Goal: Task Accomplishment & Management: Manage account settings

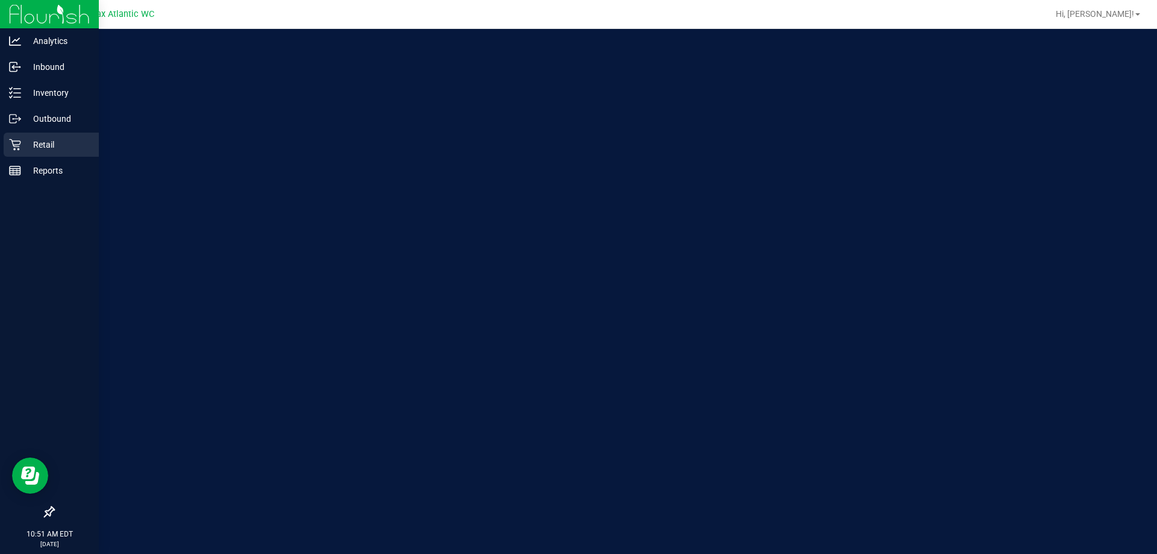
click at [36, 147] on p "Retail" at bounding box center [57, 144] width 72 height 14
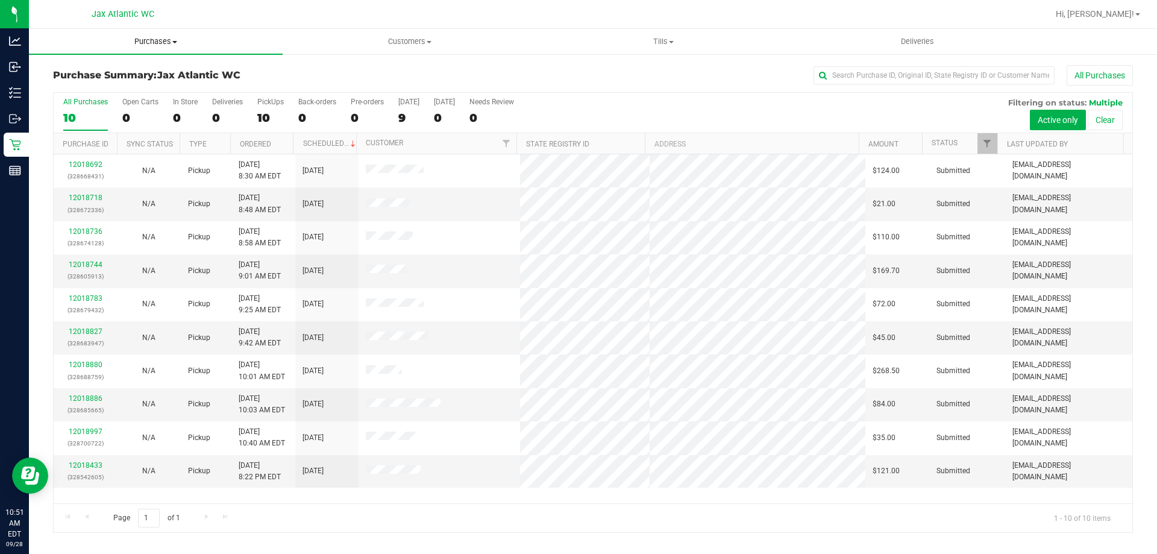
click at [154, 38] on span "Purchases" at bounding box center [156, 41] width 254 height 11
click at [109, 87] on li "Fulfillment" at bounding box center [156, 87] width 254 height 14
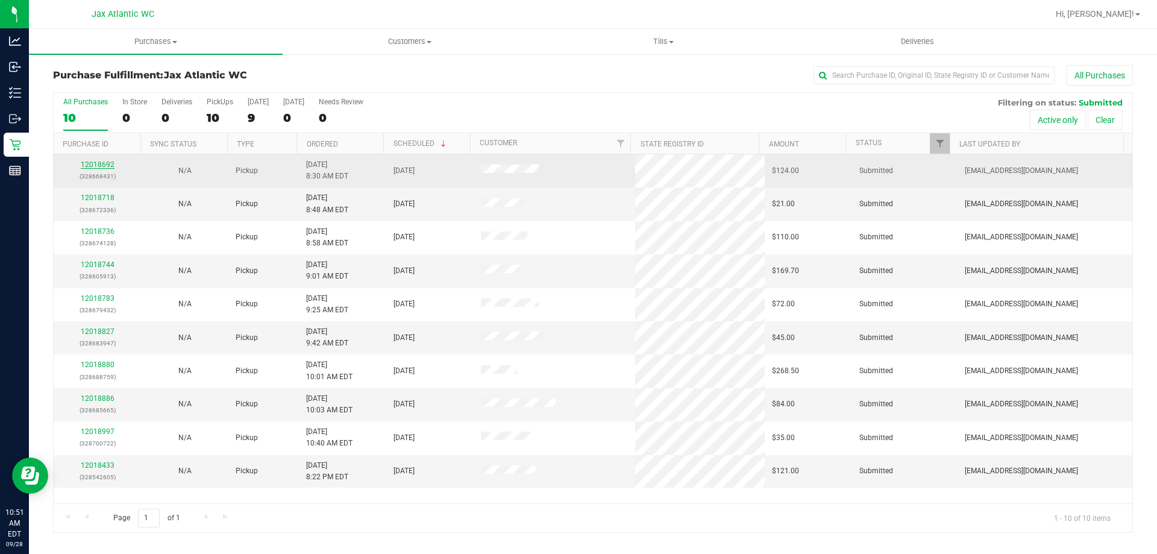
click at [92, 163] on link "12018692" at bounding box center [98, 164] width 34 height 8
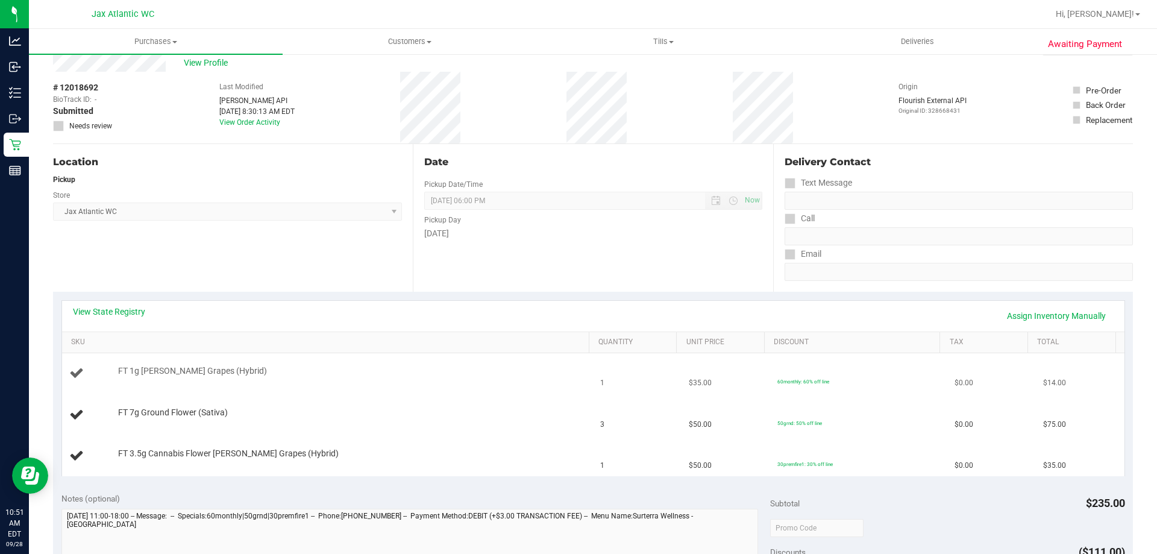
scroll to position [60, 0]
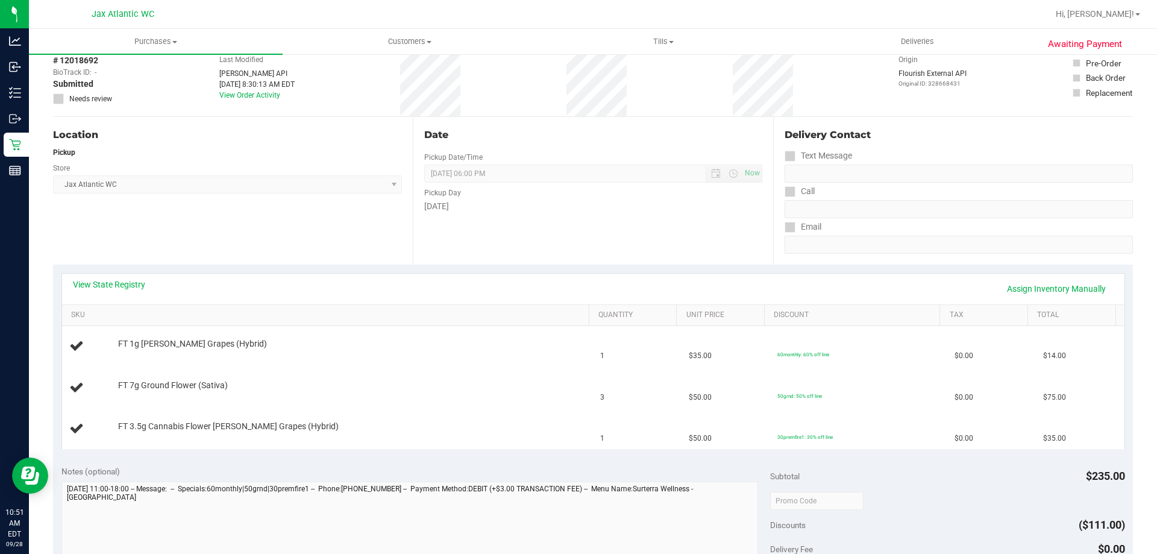
drag, startPoint x: 105, startPoint y: 301, endPoint x: 114, endPoint y: 301, distance: 9.6
click at [107, 302] on div "View State Registry Assign Inventory Manually" at bounding box center [593, 288] width 1062 height 31
click at [123, 288] on link "View State Registry" at bounding box center [109, 284] width 72 height 12
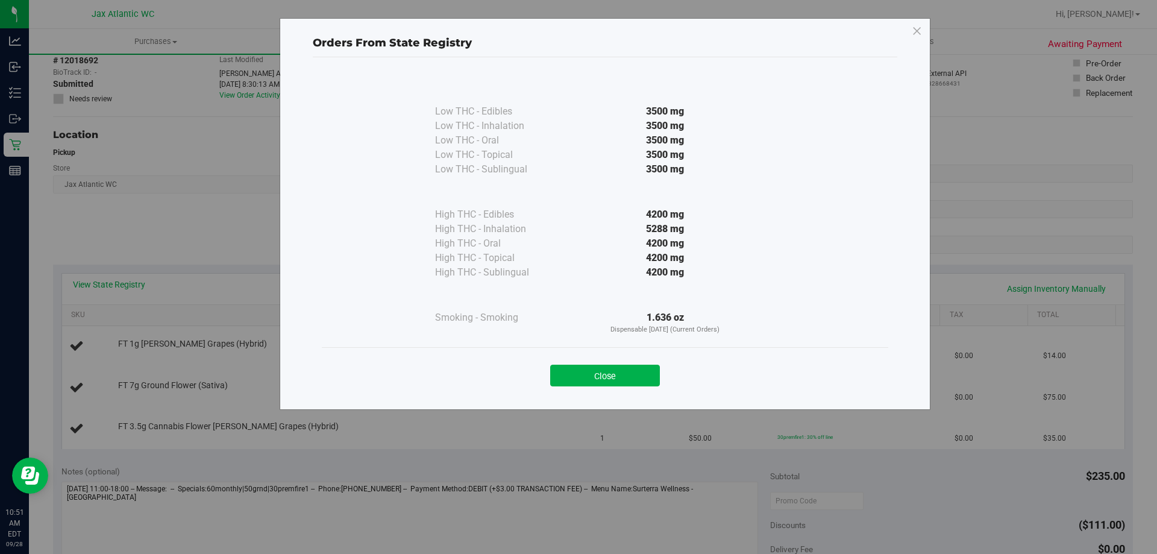
click at [587, 364] on div "Close" at bounding box center [605, 372] width 548 height 30
click at [589, 372] on button "Close" at bounding box center [605, 375] width 110 height 22
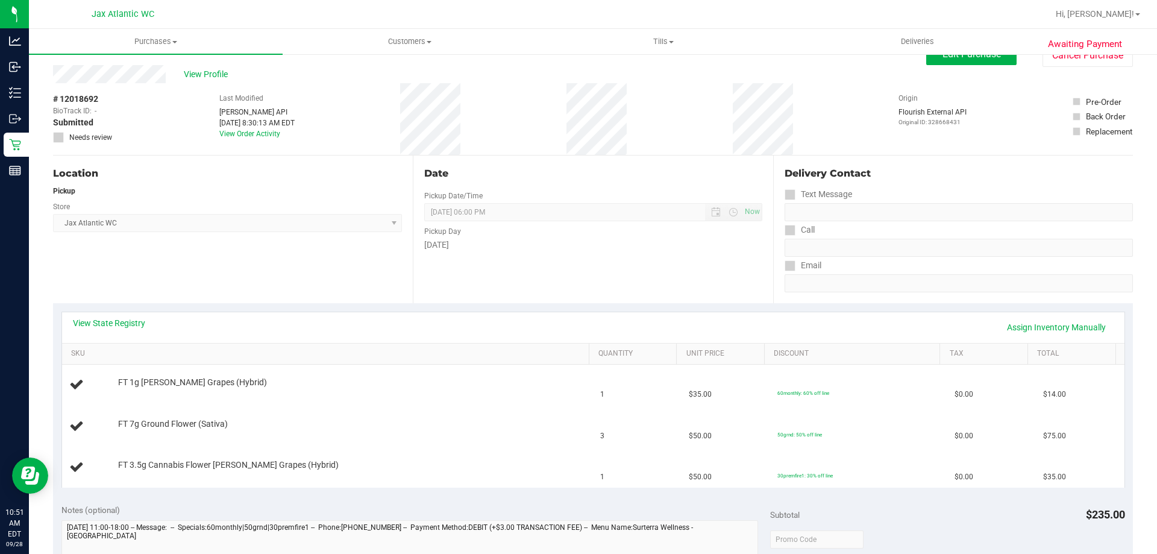
scroll to position [0, 0]
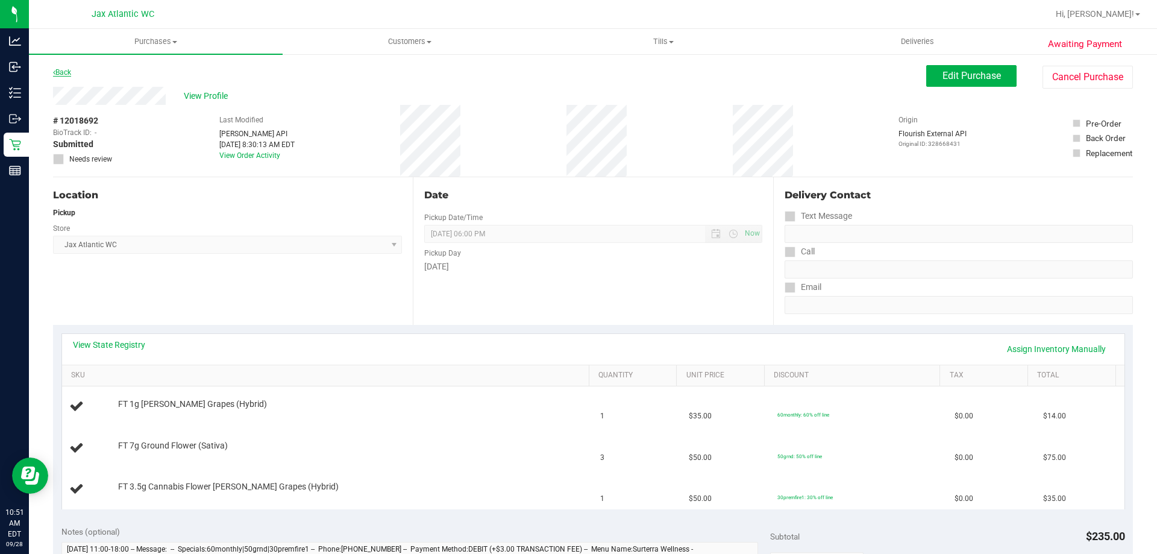
click at [71, 70] on link "Back" at bounding box center [62, 72] width 18 height 8
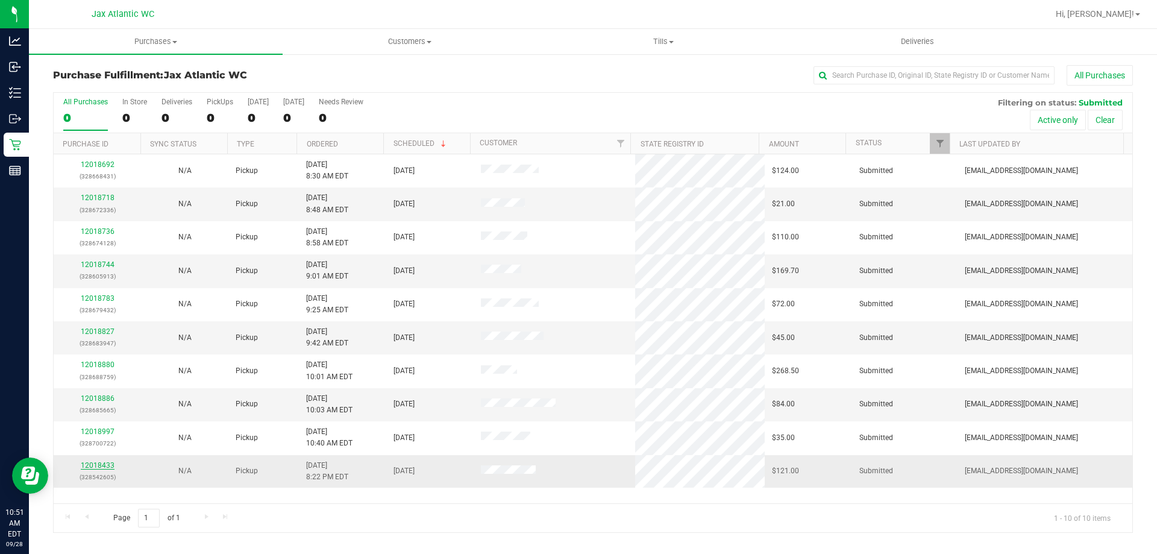
click at [85, 464] on link "12018433" at bounding box center [98, 465] width 34 height 8
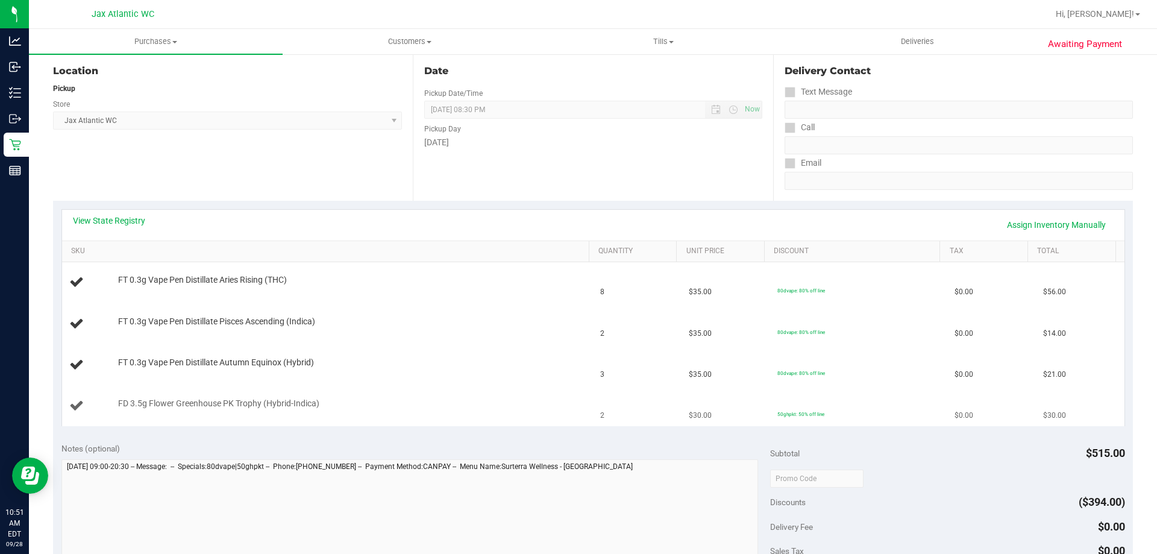
scroll to position [181, 0]
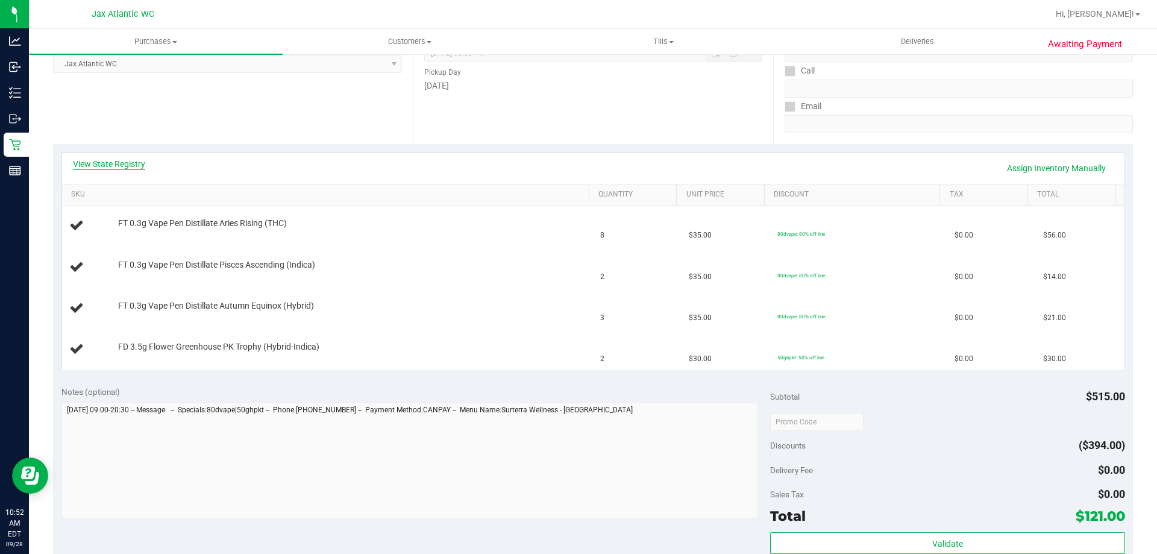
click at [132, 163] on link "View State Registry" at bounding box center [109, 164] width 72 height 12
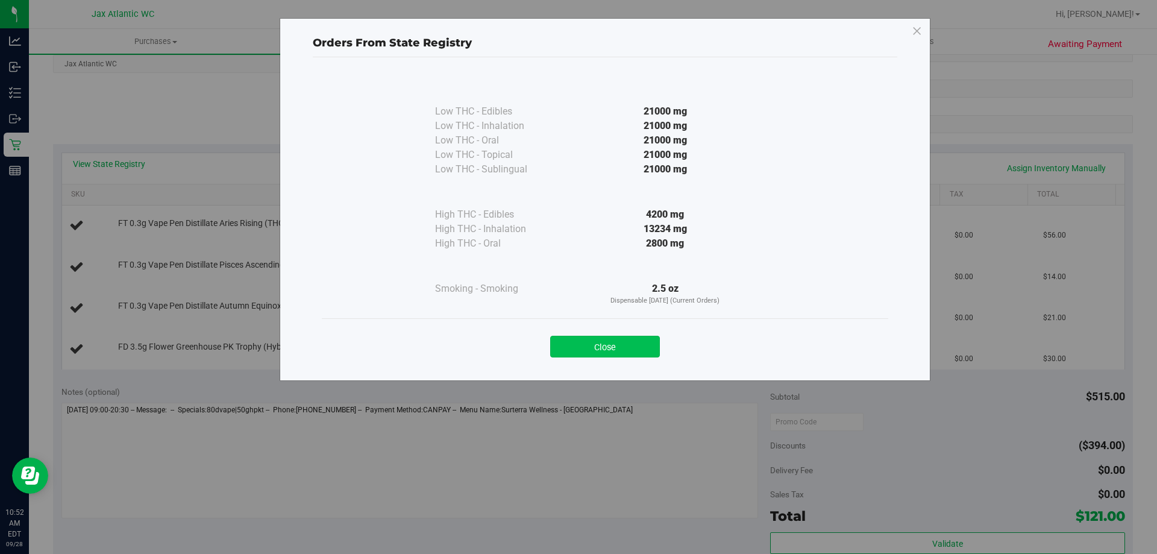
click at [606, 343] on button "Close" at bounding box center [605, 347] width 110 height 22
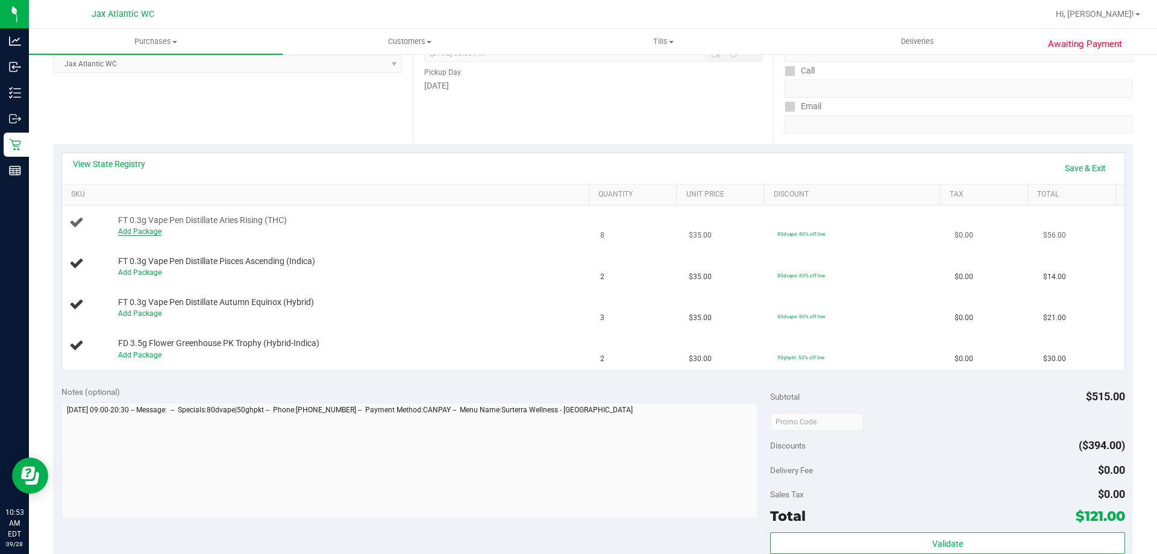
click at [157, 230] on link "Add Package" at bounding box center [139, 231] width 43 height 8
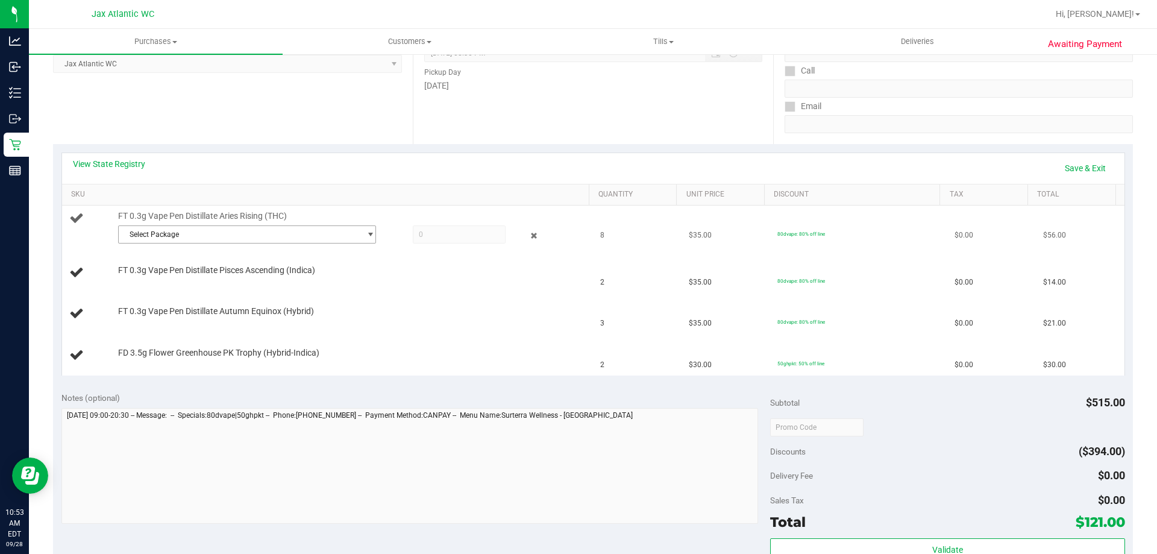
click at [223, 235] on span "Select Package" at bounding box center [240, 234] width 242 height 17
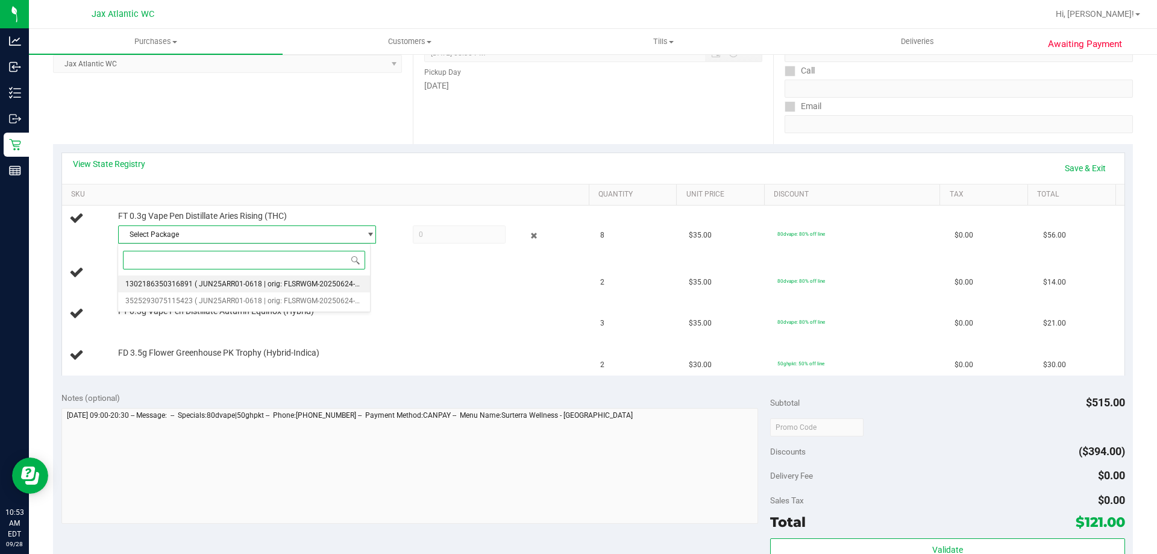
click at [301, 288] on span "( JUN25ARR01-0618 | orig: FLSRWGM-20250624-836 )" at bounding box center [283, 283] width 177 height 8
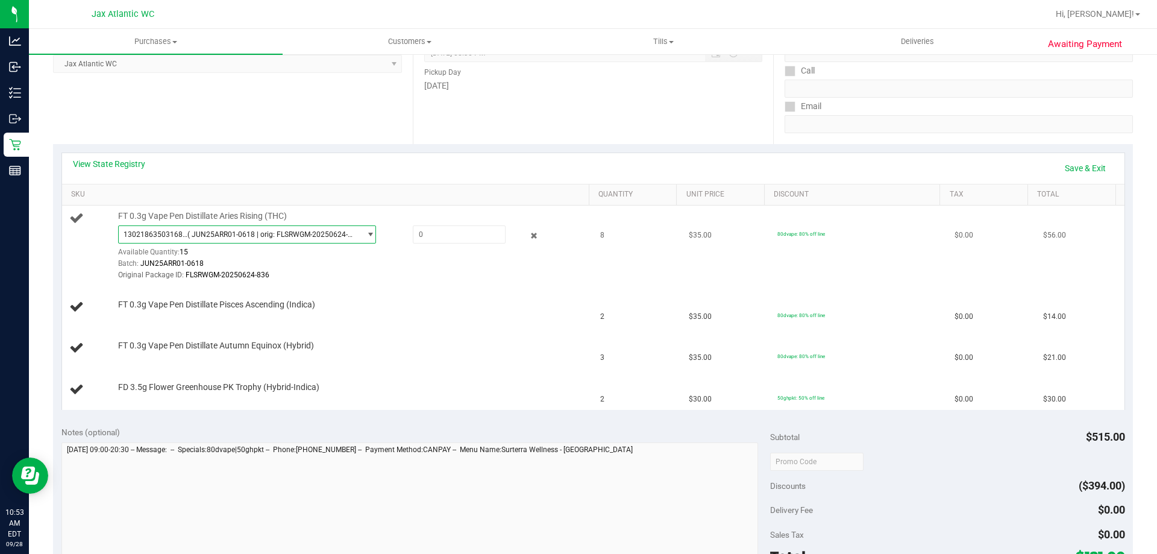
click at [301, 237] on span "( JUN25ARR01-0618 | orig: FLSRWGM-20250624-836 )" at bounding box center [271, 234] width 168 height 8
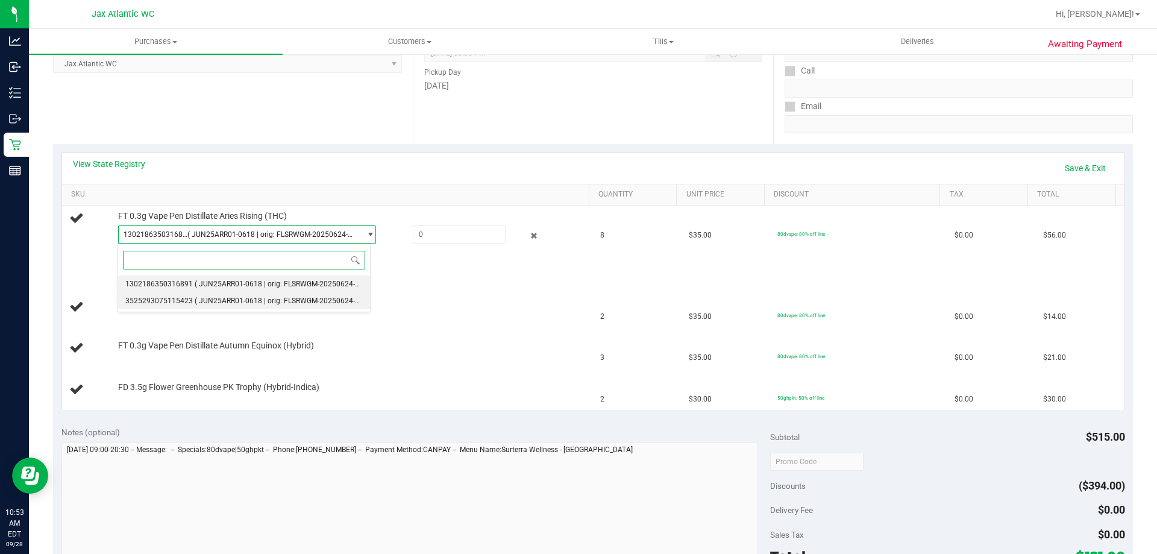
click at [263, 295] on li "3525293075115423 ( JUN25ARR01-0618 | orig: FLSRWGM-20250624-864 )" at bounding box center [244, 300] width 252 height 17
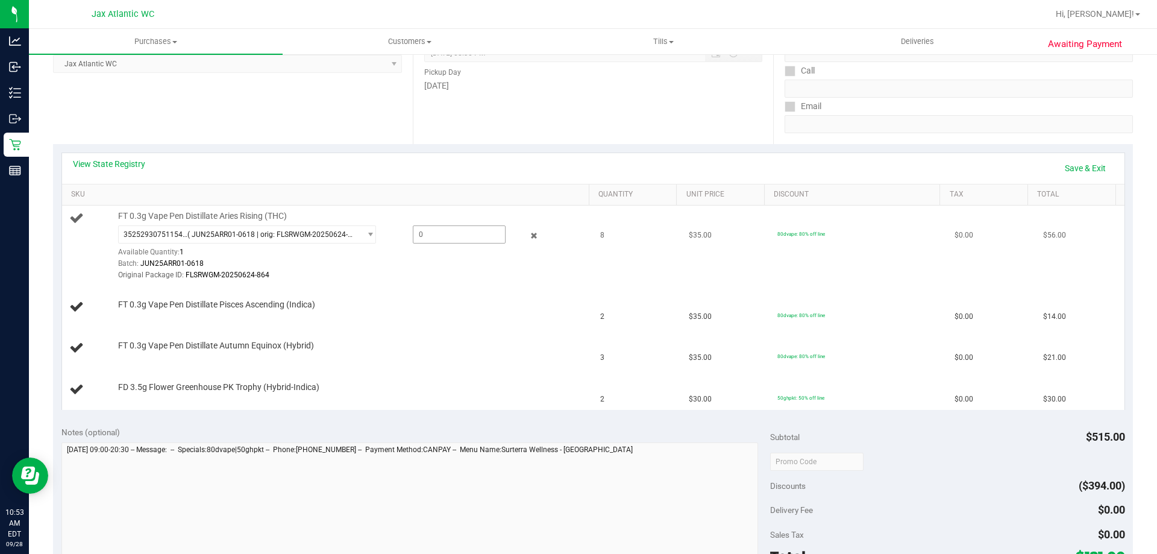
click at [457, 236] on span at bounding box center [459, 234] width 93 height 18
type input "1"
type input "1.0000"
click at [415, 165] on div "View State Registry Save & Exit" at bounding box center [593, 168] width 1040 height 20
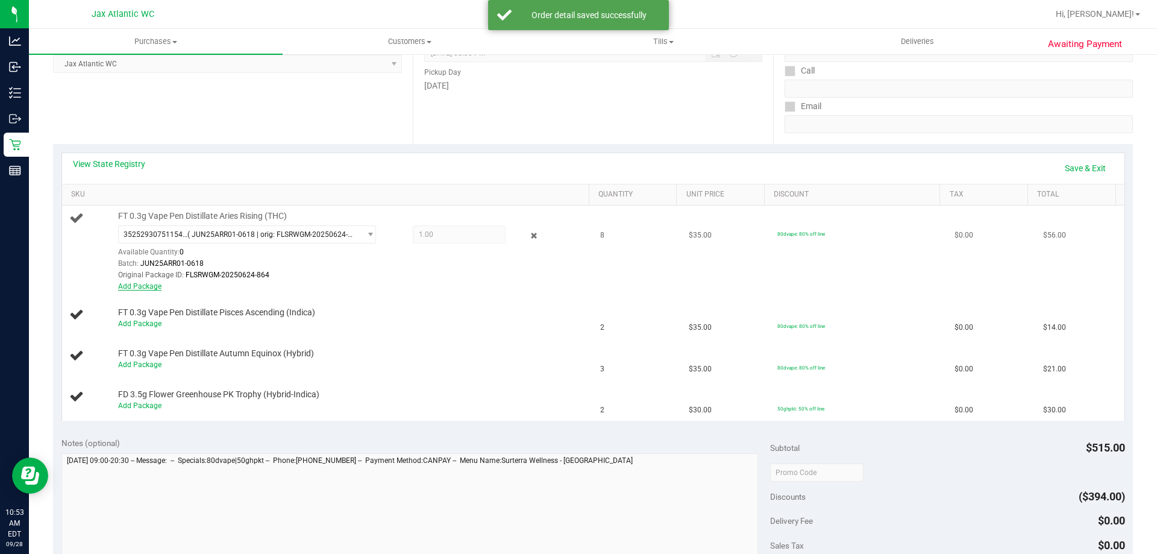
click at [152, 281] on div "Add Package" at bounding box center [350, 286] width 465 height 11
click at [151, 286] on link "Add Package" at bounding box center [139, 286] width 43 height 8
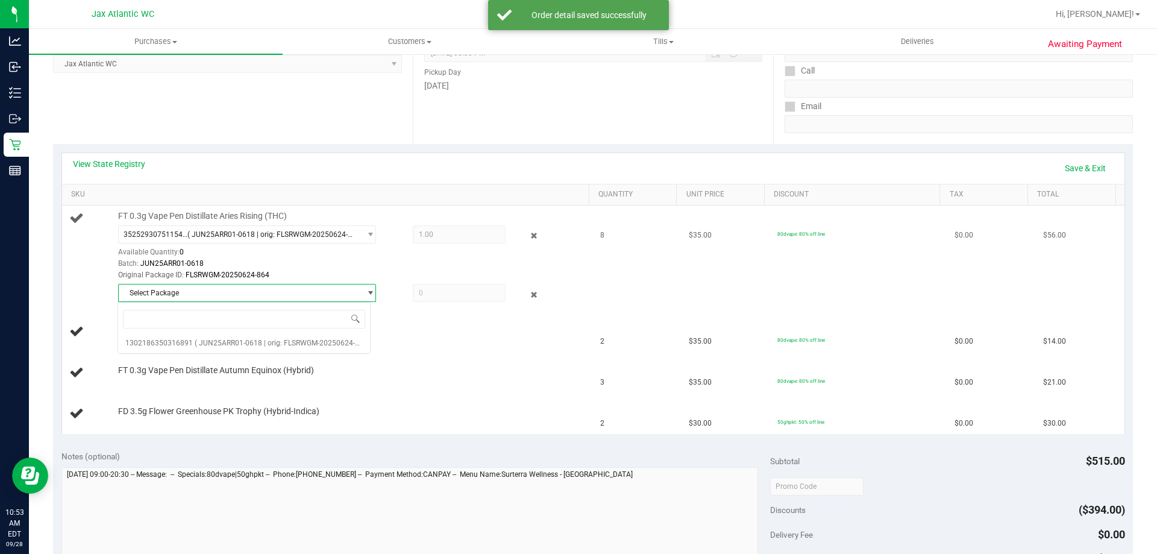
drag, startPoint x: 202, startPoint y: 291, endPoint x: 211, endPoint y: 293, distance: 9.9
click at [202, 291] on span "Select Package" at bounding box center [240, 292] width 242 height 17
click at [217, 293] on span "Select Package" at bounding box center [240, 292] width 242 height 17
click at [199, 342] on span "( JUN25ARR01-0618 | orig: FLSRWGM-20250624-836 )" at bounding box center [283, 343] width 177 height 8
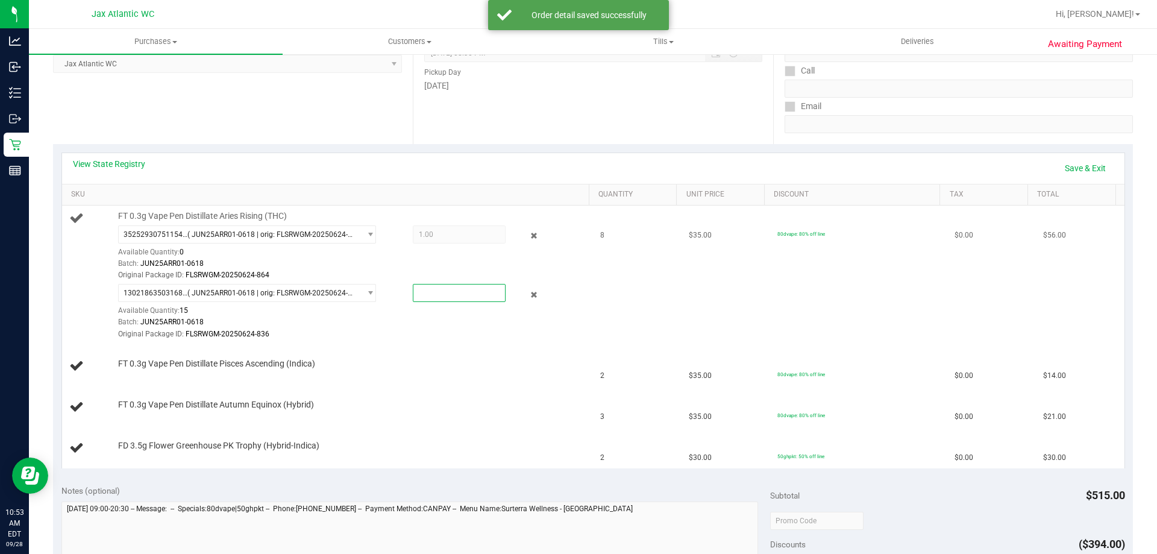
click at [441, 289] on span at bounding box center [459, 293] width 93 height 18
type input "7"
type input "7.0000"
click at [424, 346] on td "FT 0.3g Vape Pen Distillate Pisces Ascending (Indica)" at bounding box center [327, 366] width 531 height 41
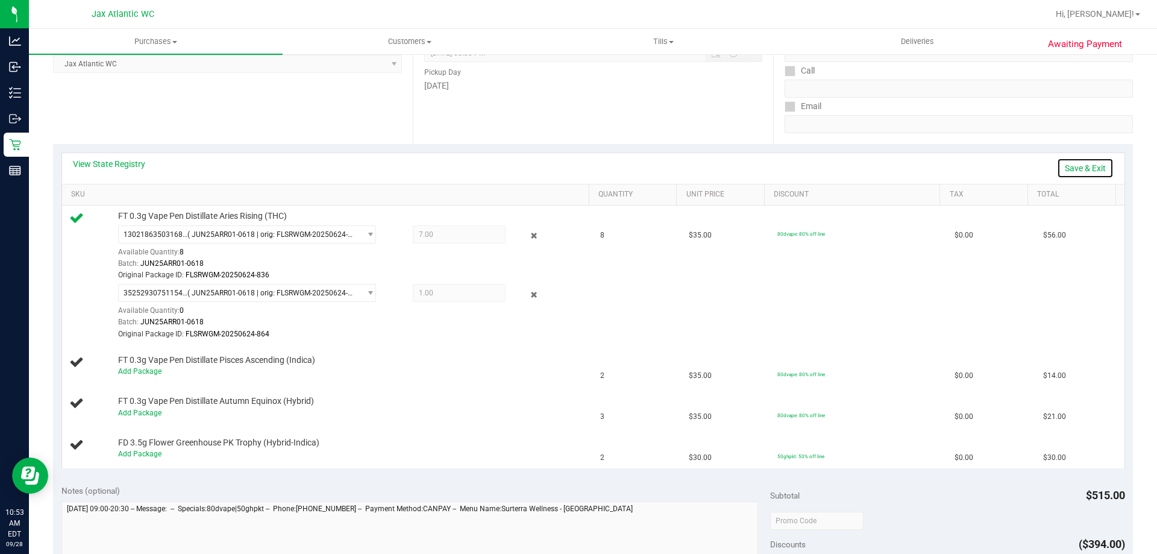
click at [1061, 163] on link "Save & Exit" at bounding box center [1085, 168] width 57 height 20
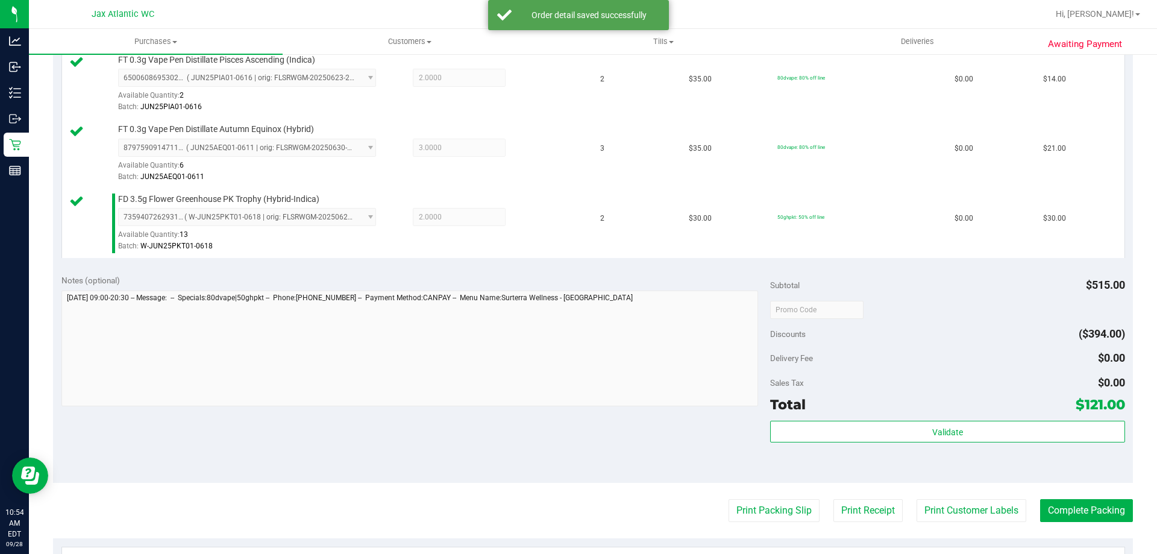
scroll to position [482, 0]
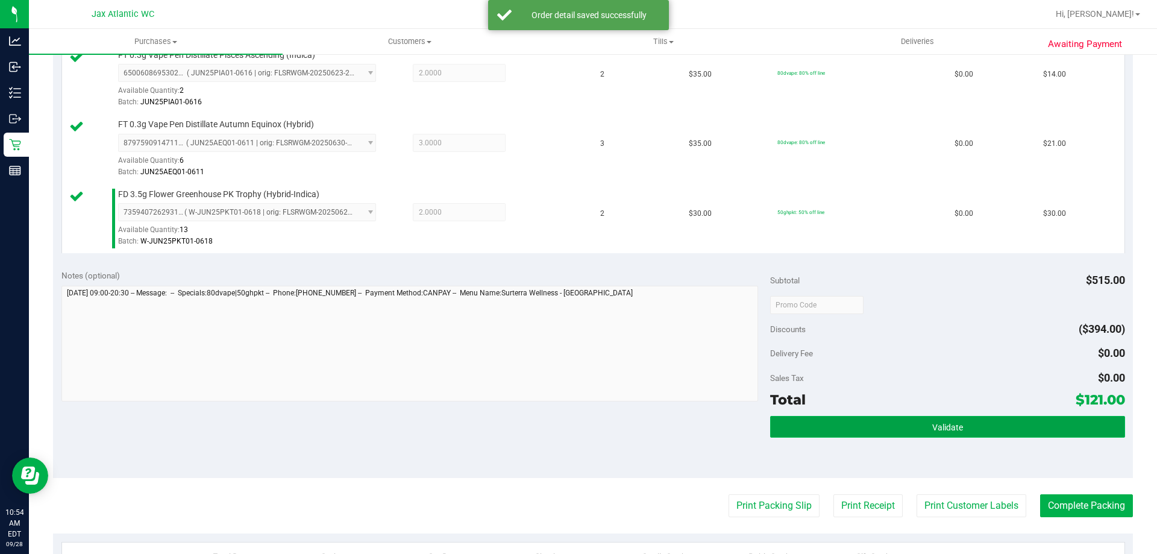
click at [931, 433] on button "Validate" at bounding box center [947, 427] width 354 height 22
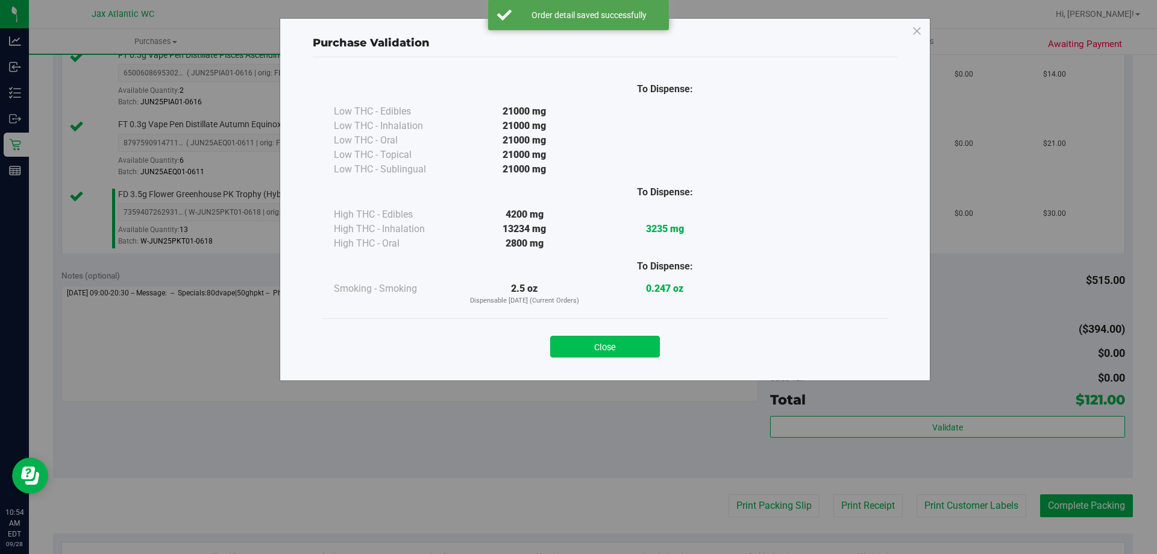
click at [598, 352] on button "Close" at bounding box center [605, 347] width 110 height 22
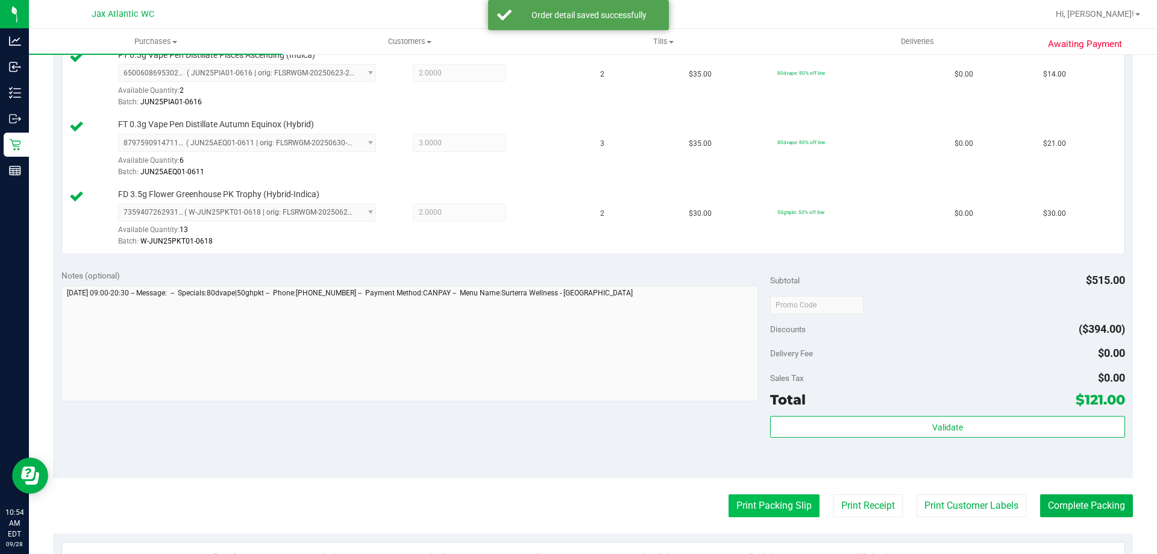
click at [760, 508] on button "Print Packing Slip" at bounding box center [773, 505] width 91 height 23
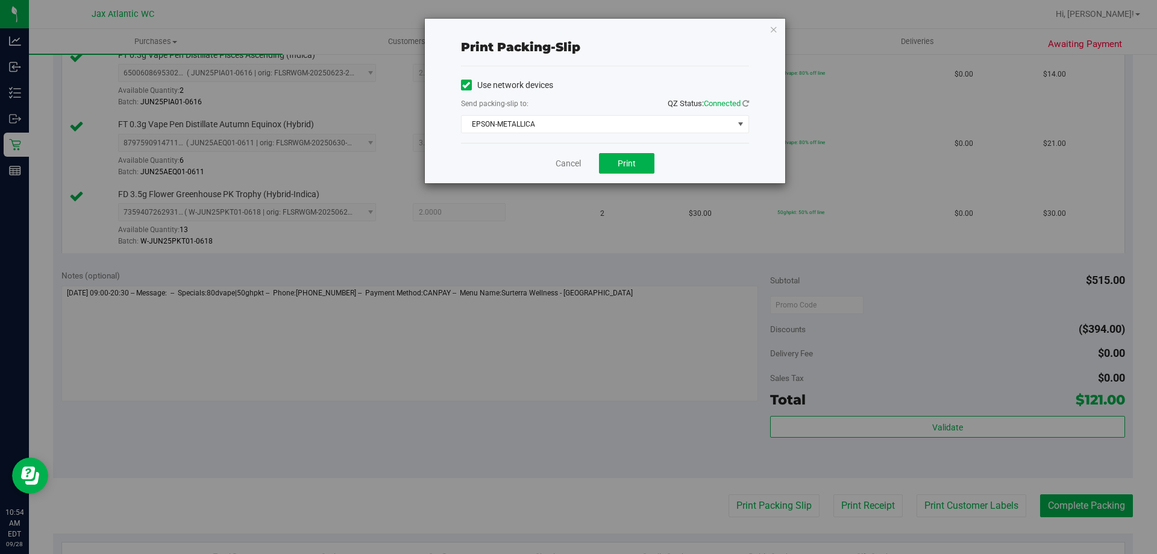
click at [623, 152] on div "Cancel Print" at bounding box center [605, 163] width 288 height 40
click at [537, 112] on div "Use network devices Send packing-slip to: QZ Status: Connected EPSON-METALLICA …" at bounding box center [605, 104] width 288 height 57
click at [535, 125] on span "EPSON-METALLICA" at bounding box center [597, 124] width 272 height 17
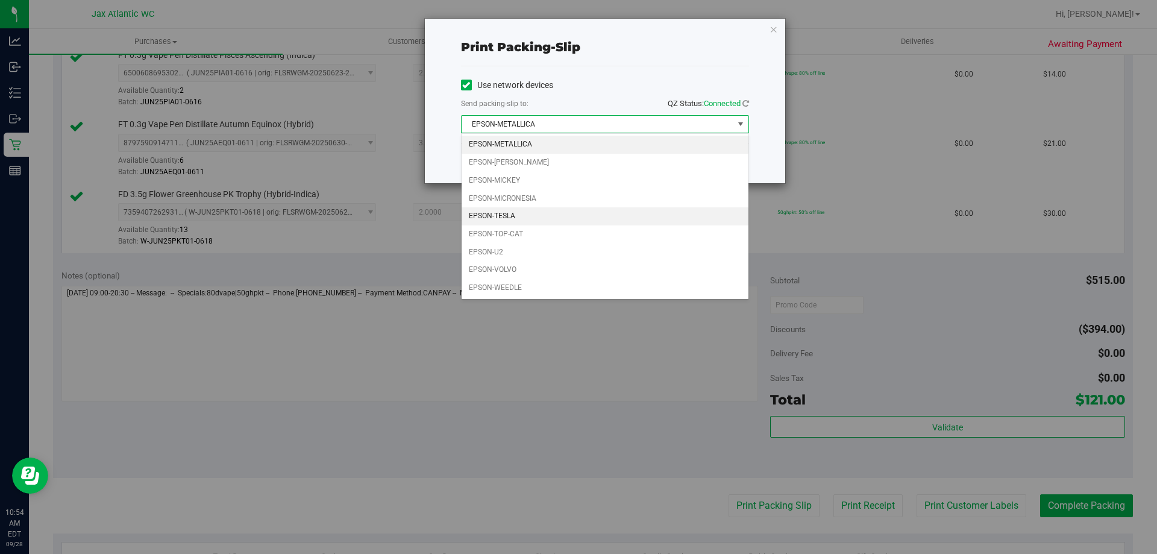
click at [525, 219] on li "EPSON-TESLA" at bounding box center [604, 216] width 287 height 18
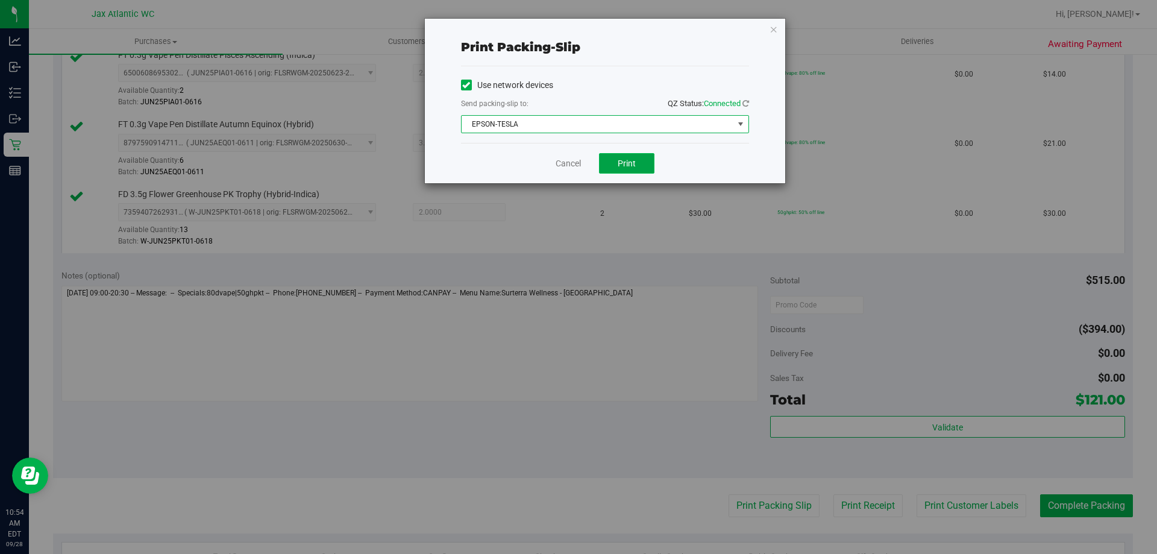
click at [619, 157] on button "Print" at bounding box center [626, 163] width 55 height 20
click at [576, 163] on link "Cancel" at bounding box center [567, 163] width 25 height 13
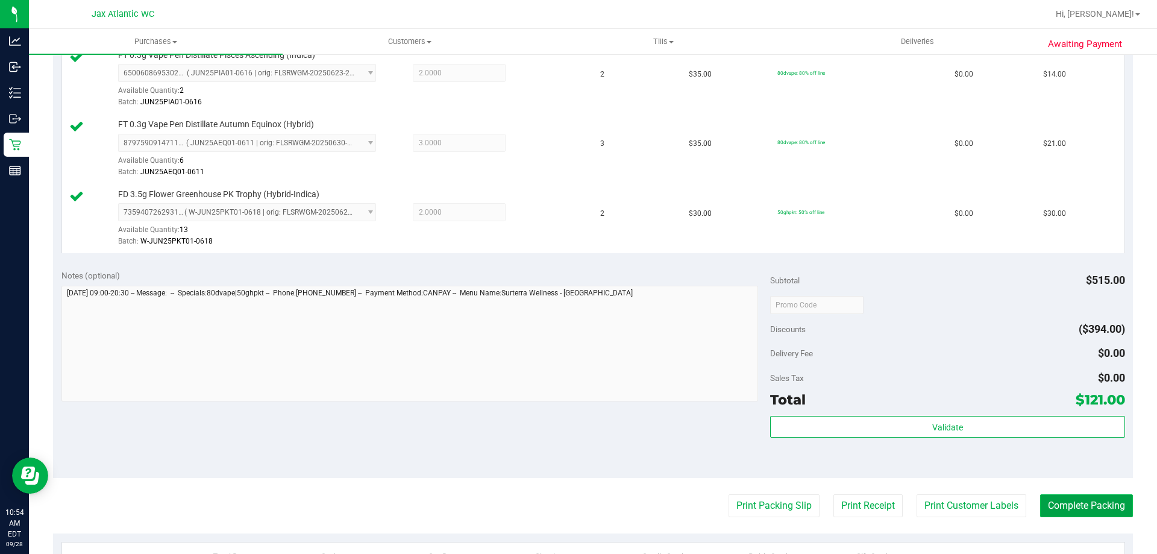
click at [1099, 513] on button "Complete Packing" at bounding box center [1086, 505] width 93 height 23
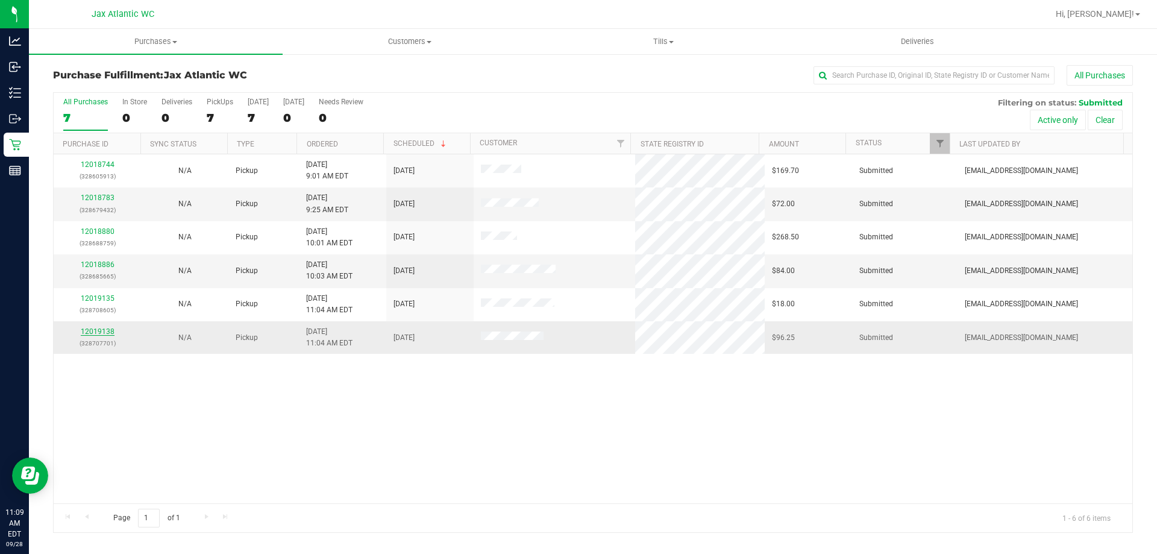
click at [84, 331] on link "12019138" at bounding box center [98, 331] width 34 height 8
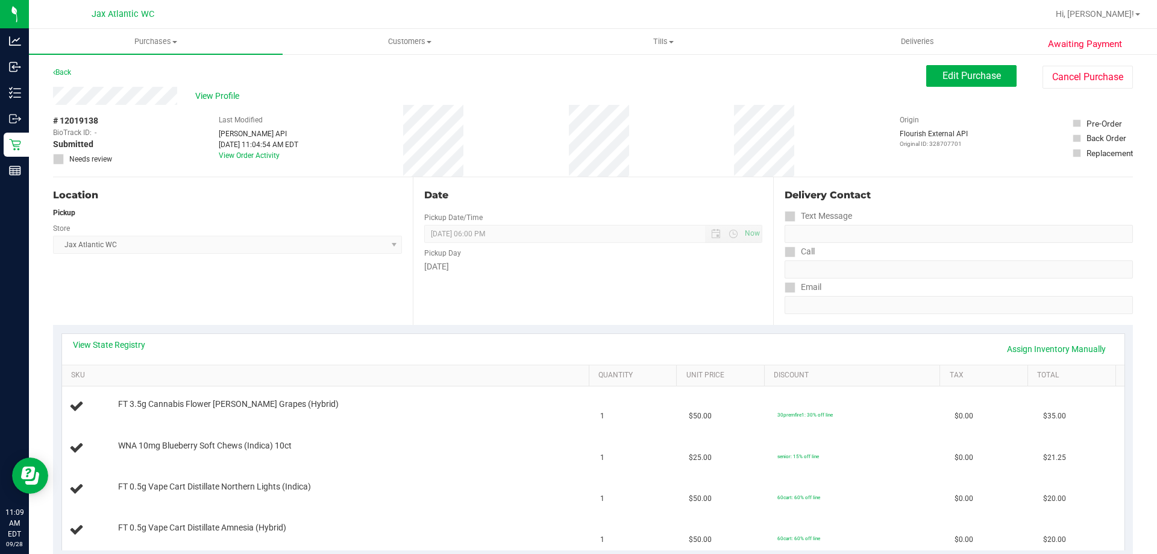
click at [75, 70] on div "Back Edit Purchase Cancel Purchase" at bounding box center [592, 76] width 1079 height 22
click at [67, 75] on link "Back" at bounding box center [62, 72] width 18 height 8
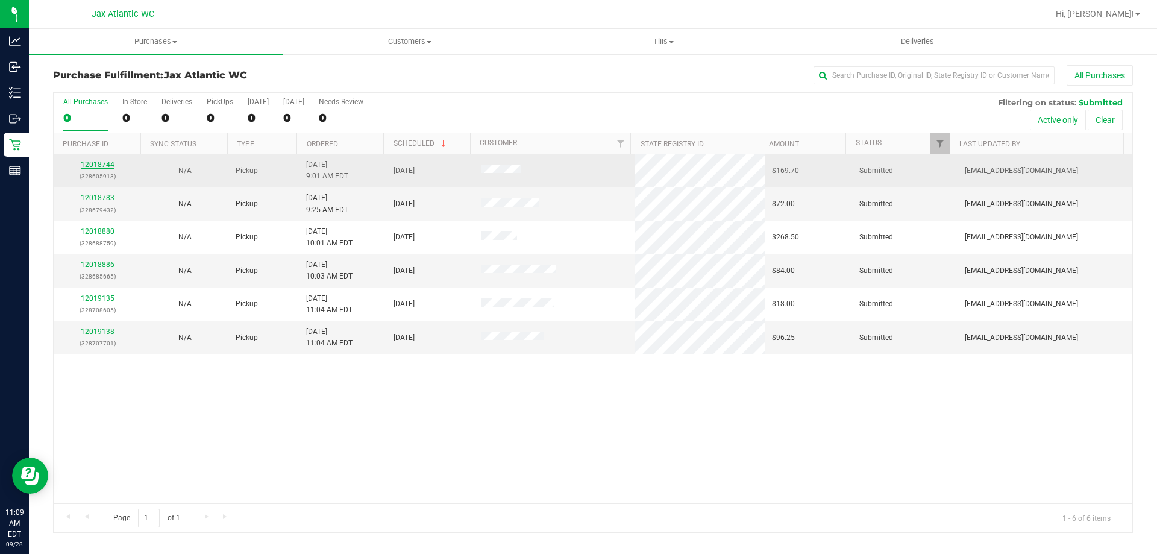
click at [104, 165] on link "12018744" at bounding box center [98, 164] width 34 height 8
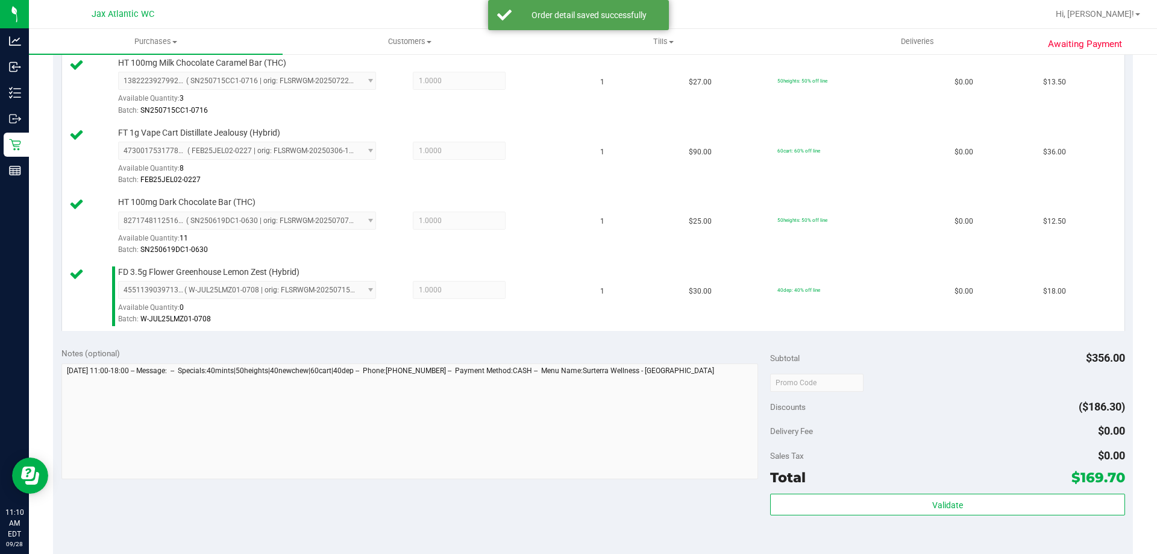
scroll to position [663, 0]
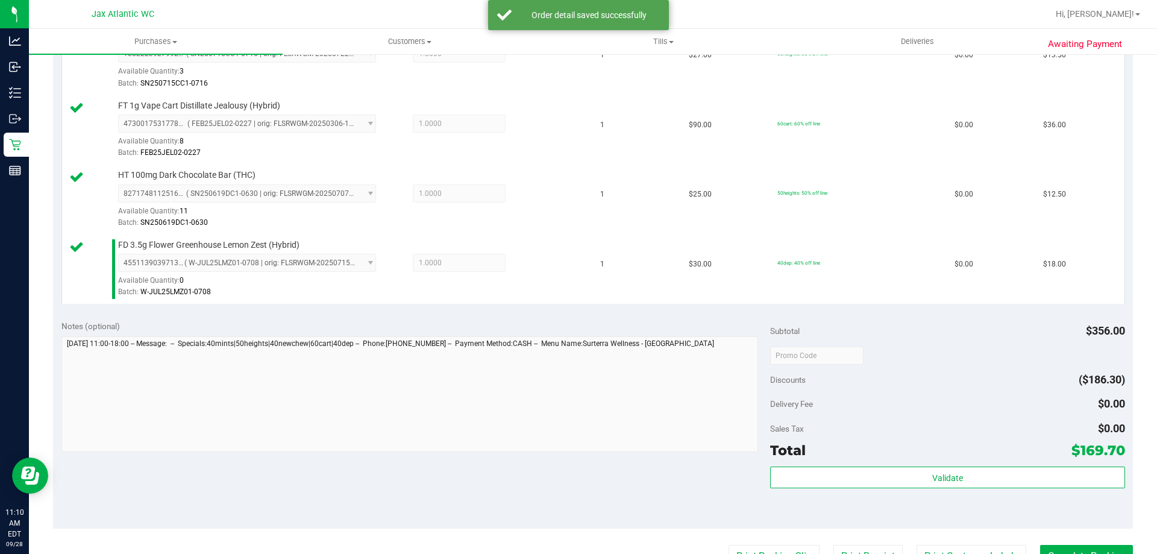
click at [912, 459] on div "Total $169.70" at bounding box center [947, 450] width 354 height 22
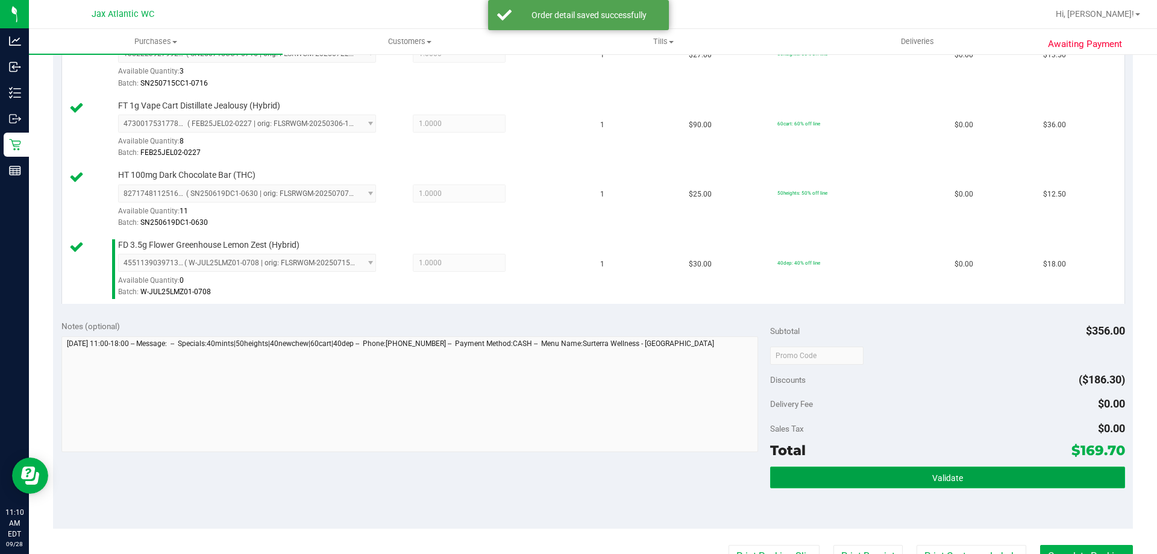
click at [911, 481] on button "Validate" at bounding box center [947, 477] width 354 height 22
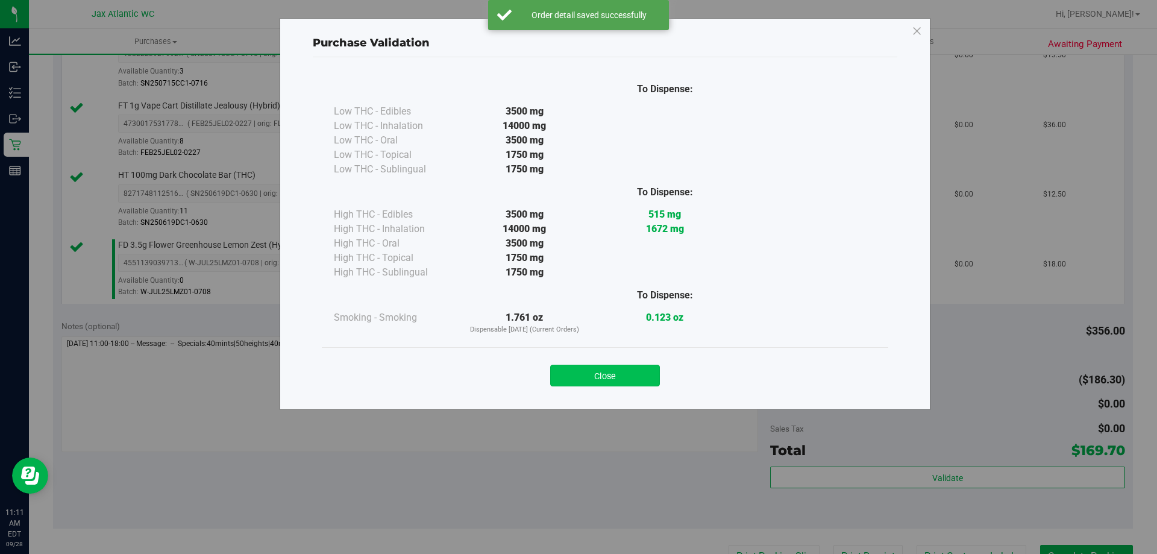
click at [612, 369] on button "Close" at bounding box center [605, 375] width 110 height 22
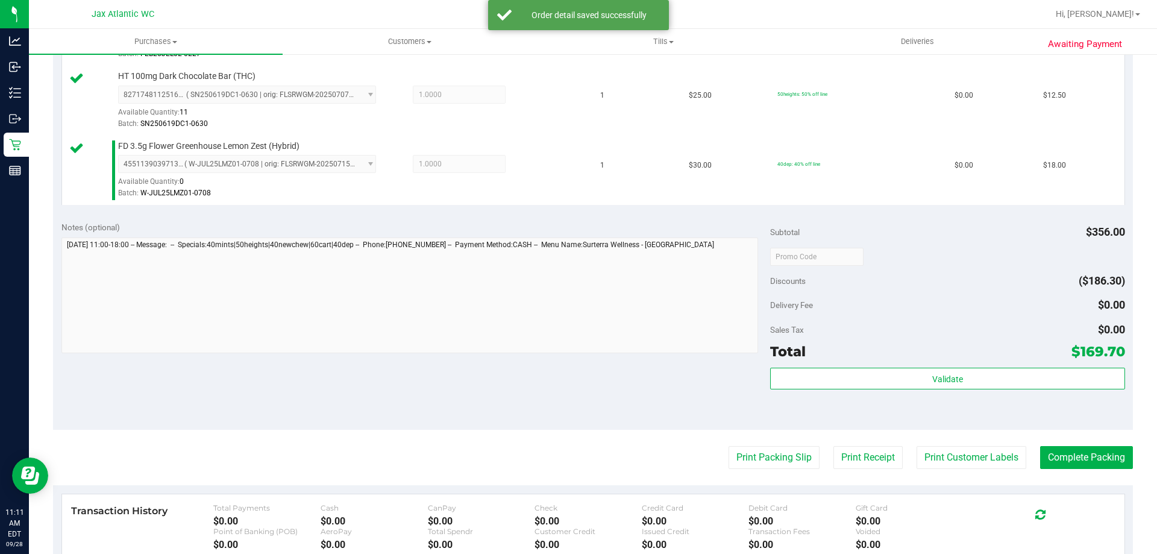
scroll to position [843, 0]
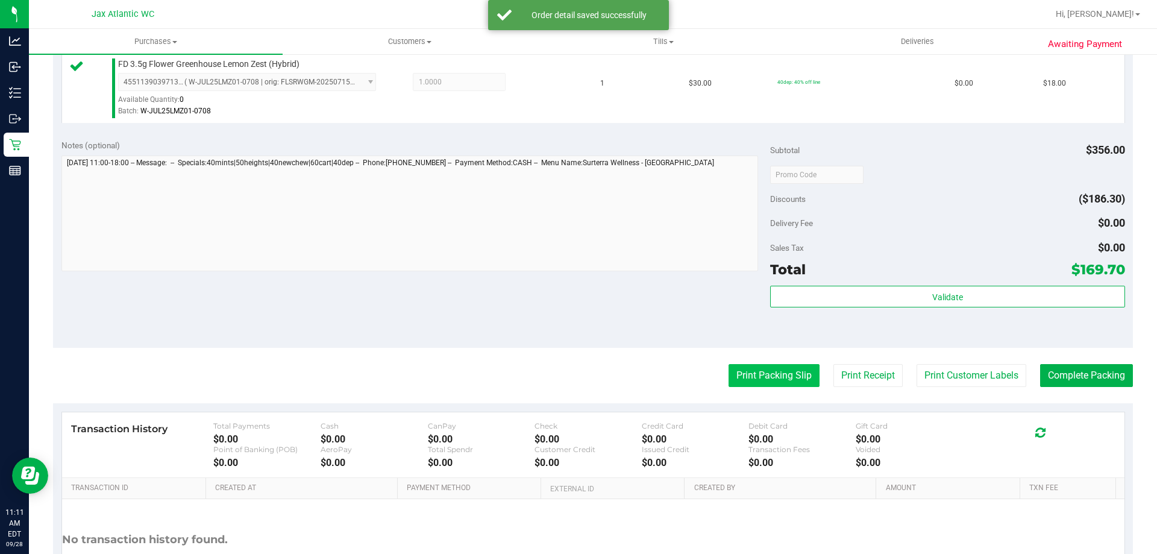
click at [764, 376] on button "Print Packing Slip" at bounding box center [773, 375] width 91 height 23
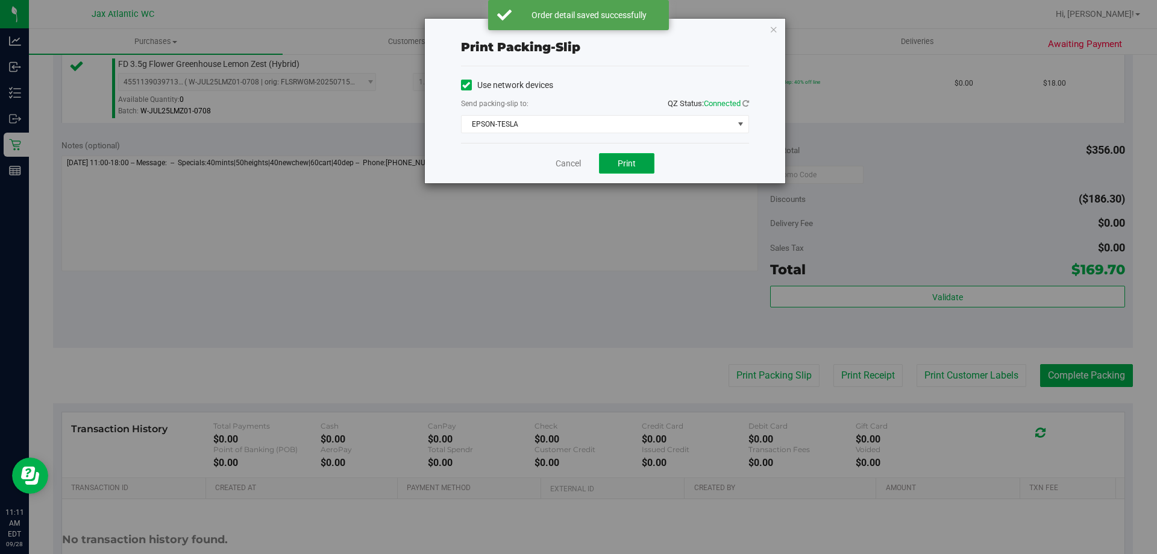
click at [603, 164] on button "Print" at bounding box center [626, 163] width 55 height 20
click at [592, 164] on div "Cancel Print" at bounding box center [605, 163] width 288 height 40
click at [570, 169] on link "Cancel" at bounding box center [567, 163] width 25 height 13
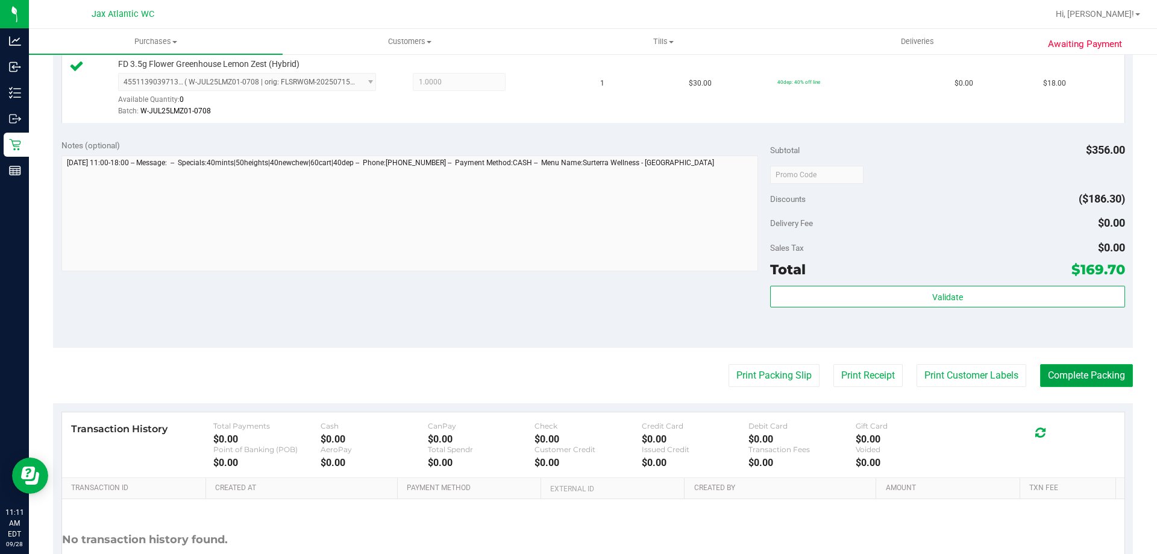
click at [1050, 372] on button "Complete Packing" at bounding box center [1086, 375] width 93 height 23
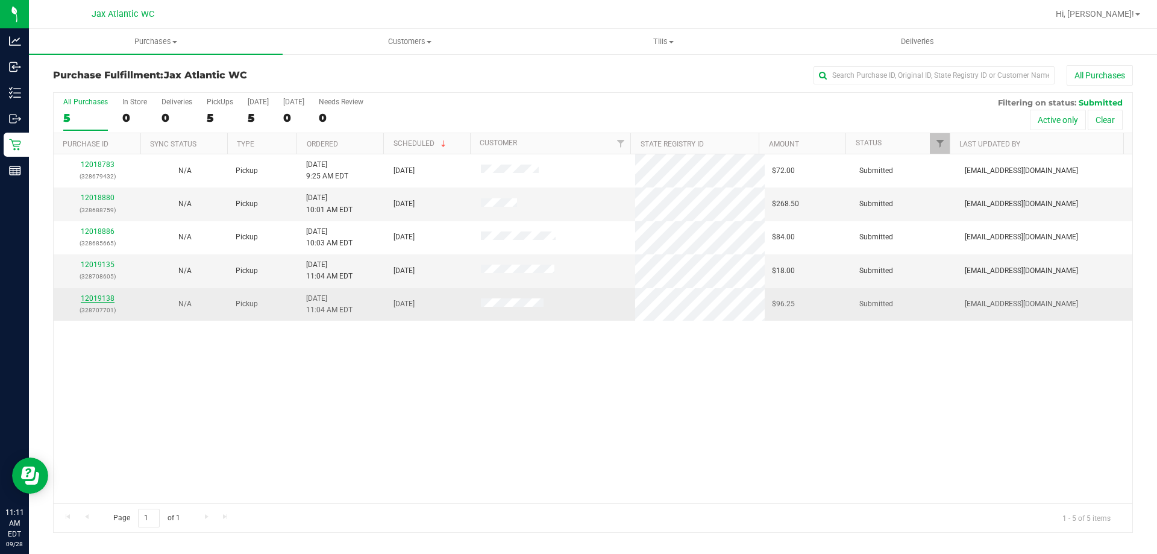
click at [98, 301] on link "12019138" at bounding box center [98, 298] width 34 height 8
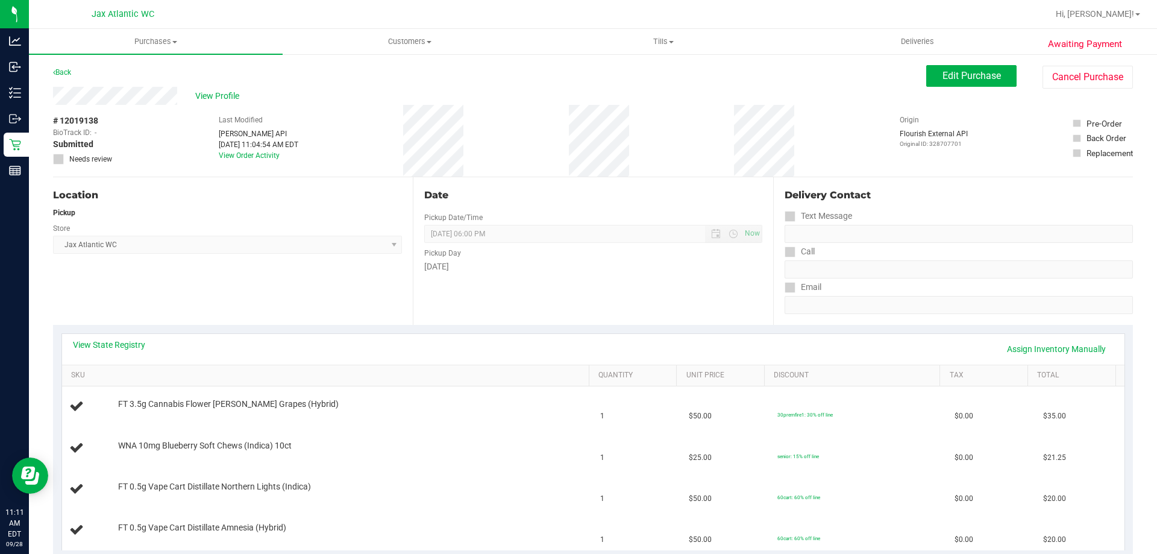
click at [62, 76] on link "Back" at bounding box center [62, 72] width 18 height 8
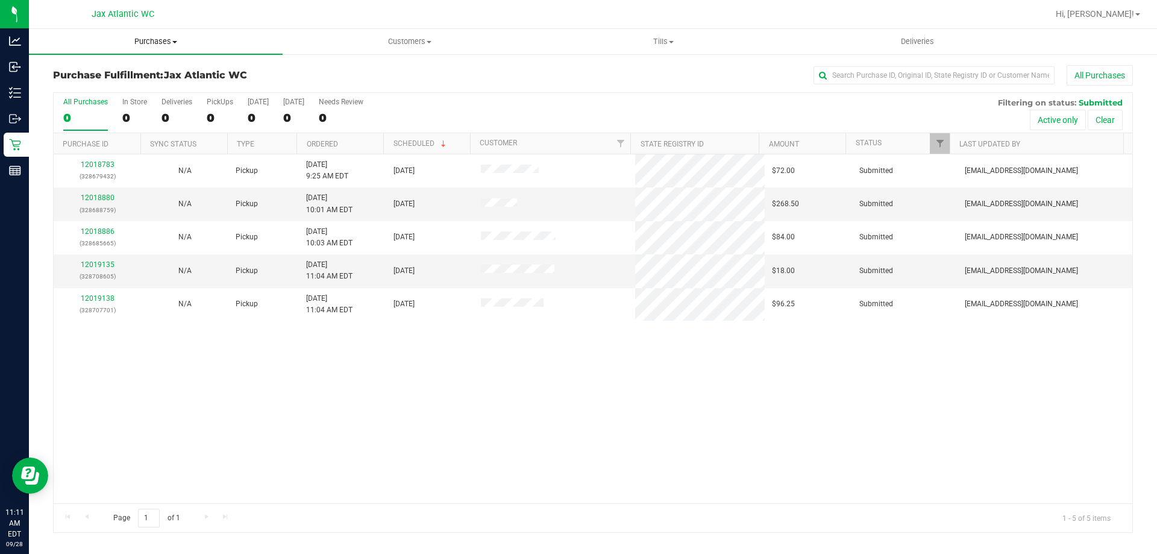
click at [131, 41] on span "Purchases" at bounding box center [156, 41] width 254 height 11
click at [95, 84] on span "Fulfillment" at bounding box center [66, 87] width 75 height 10
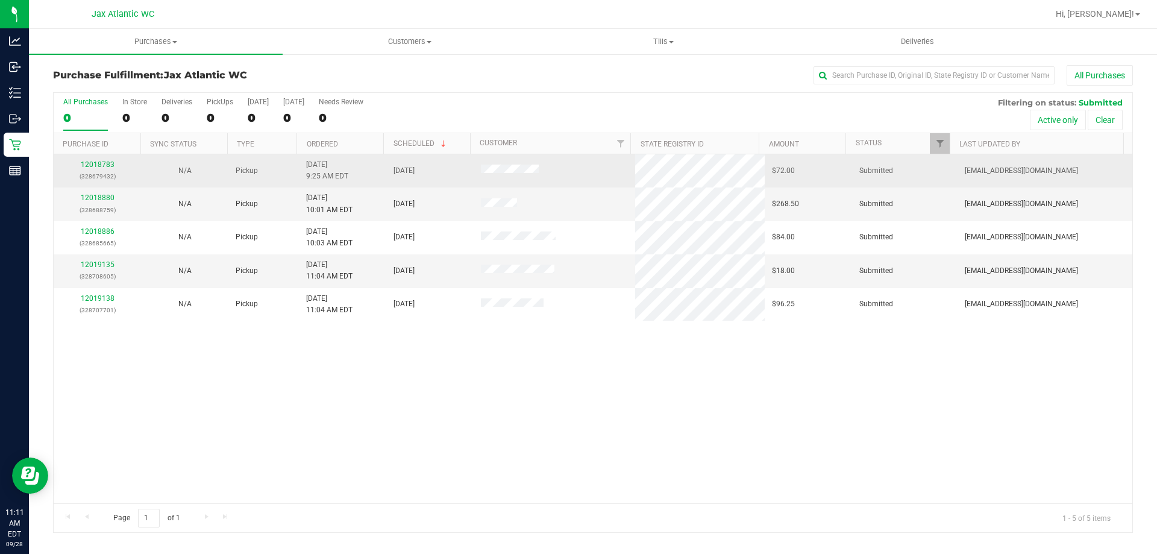
click at [98, 158] on td "12018783 (328679432)" at bounding box center [97, 170] width 87 height 33
click at [98, 161] on link "12018783" at bounding box center [98, 164] width 34 height 8
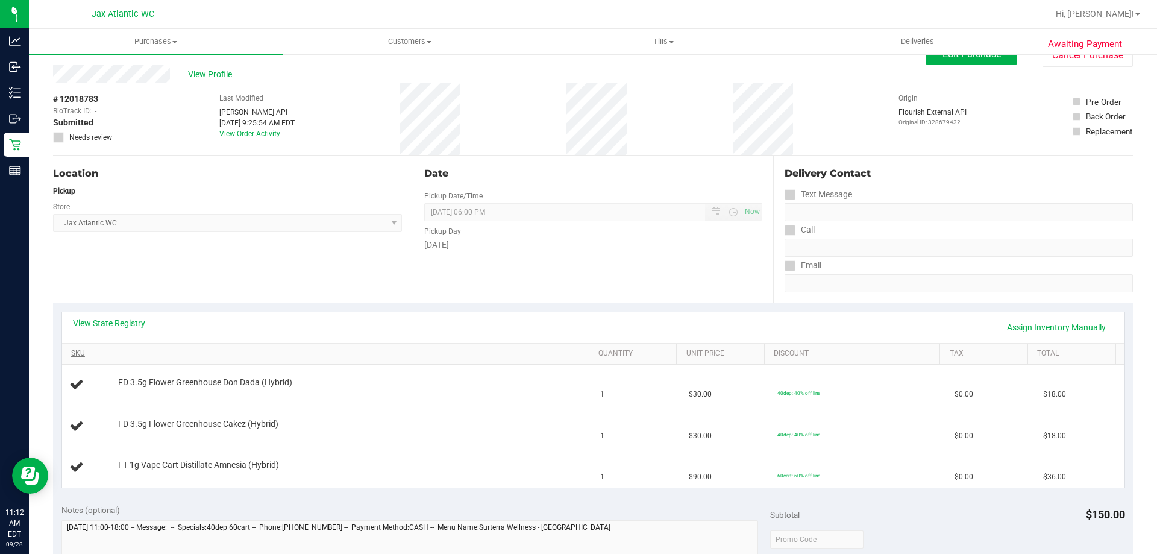
scroll to position [60, 0]
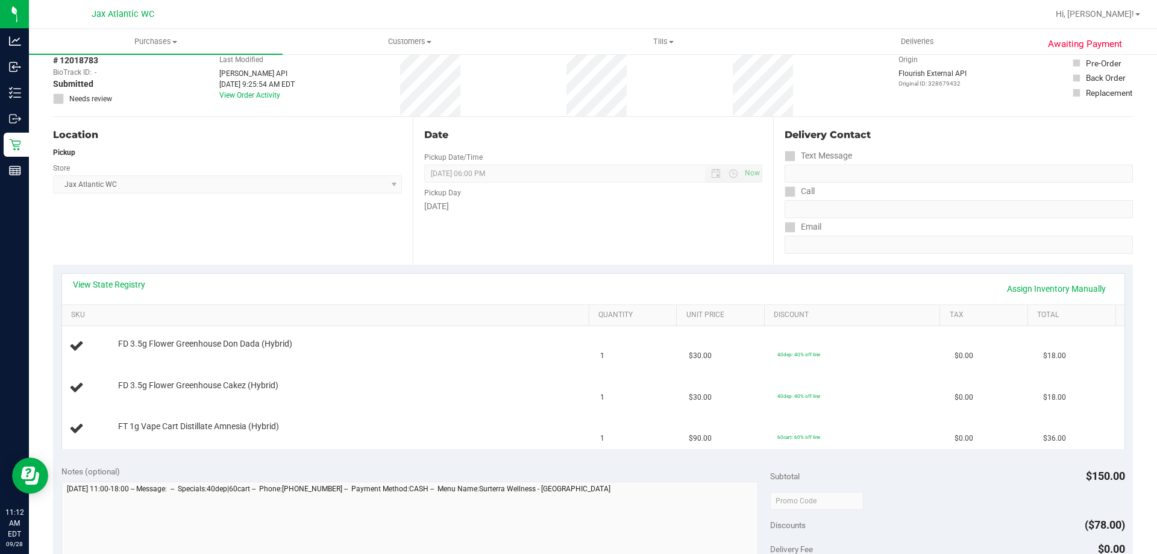
click at [137, 292] on div "View State Registry Assign Inventory Manually" at bounding box center [593, 288] width 1040 height 20
click at [123, 283] on link "View State Registry" at bounding box center [109, 284] width 72 height 12
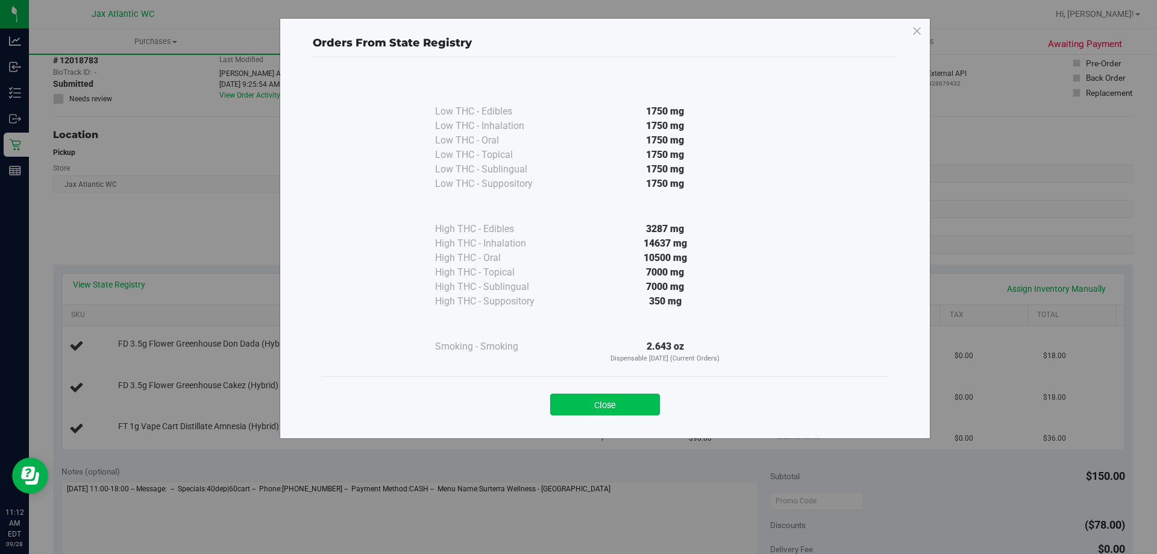
click at [569, 404] on button "Close" at bounding box center [605, 404] width 110 height 22
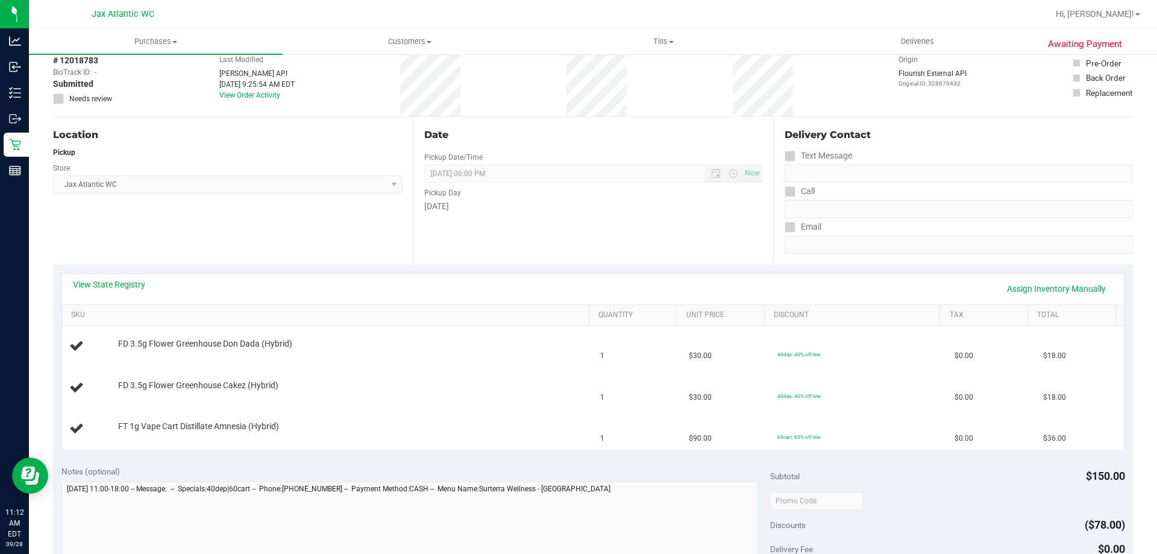
click at [496, 288] on div "View State Registry Assign Inventory Manually" at bounding box center [593, 288] width 1040 height 20
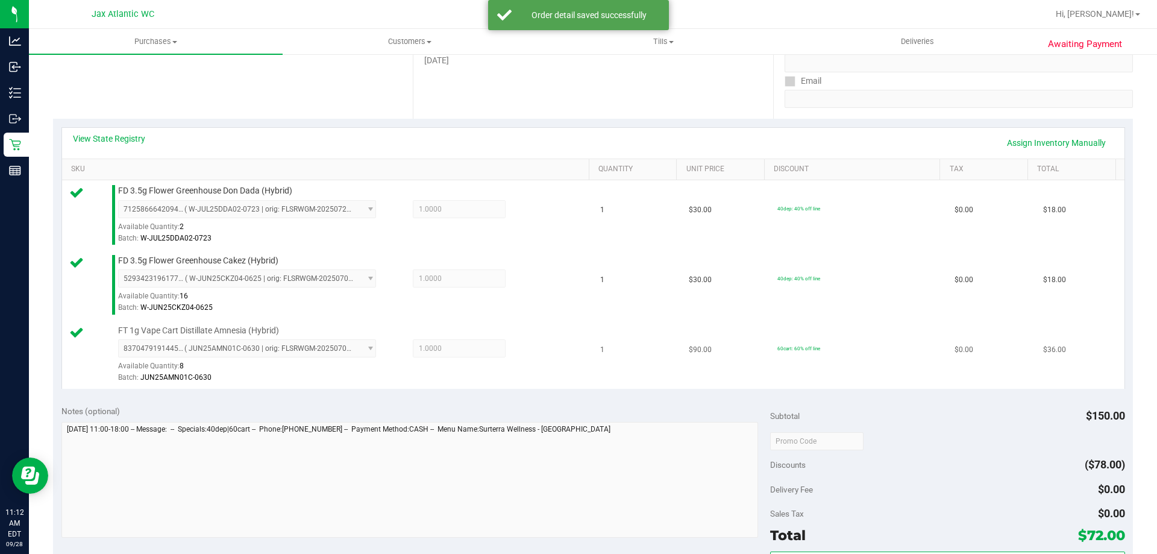
scroll to position [301, 0]
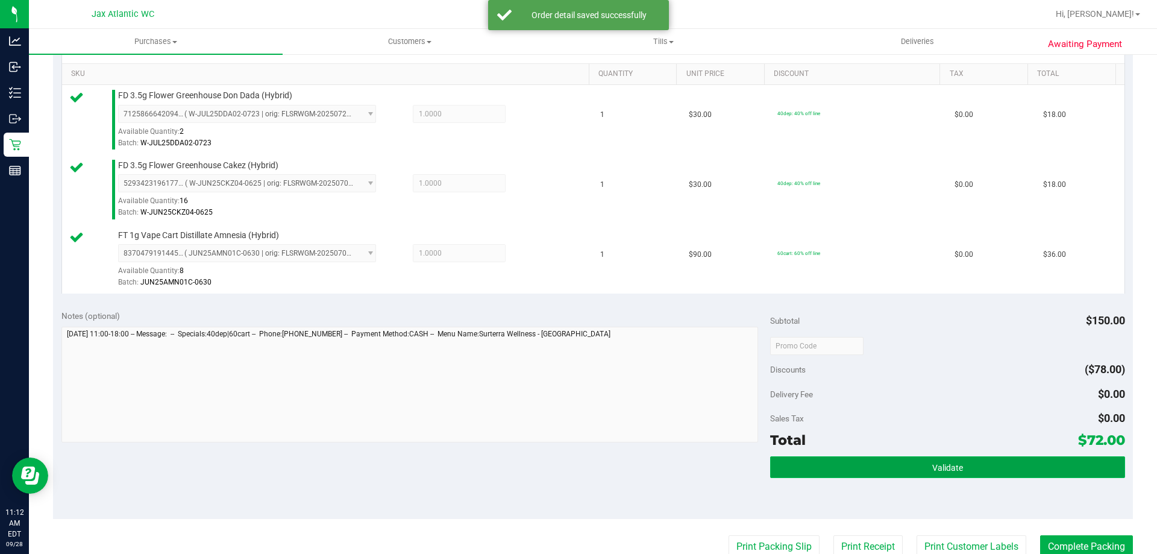
click at [933, 460] on button "Validate" at bounding box center [947, 467] width 354 height 22
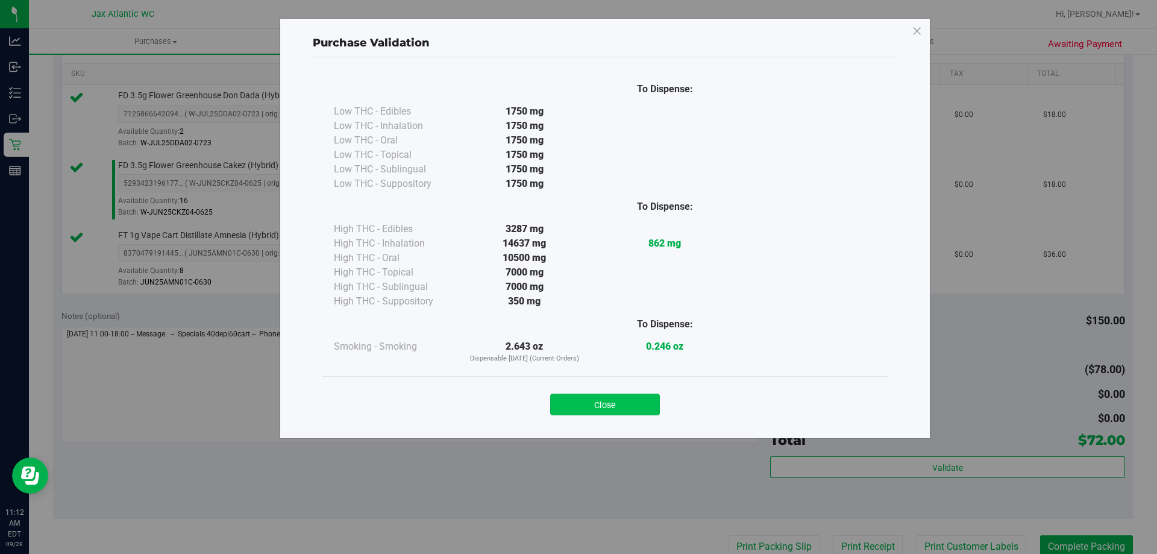
click at [611, 405] on button "Close" at bounding box center [605, 404] width 110 height 22
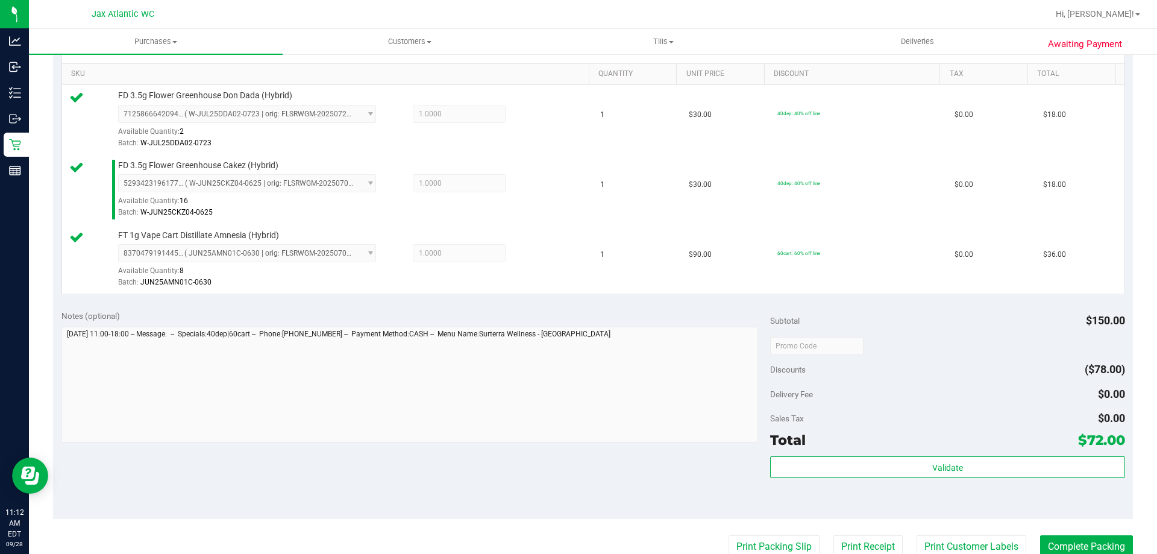
scroll to position [482, 0]
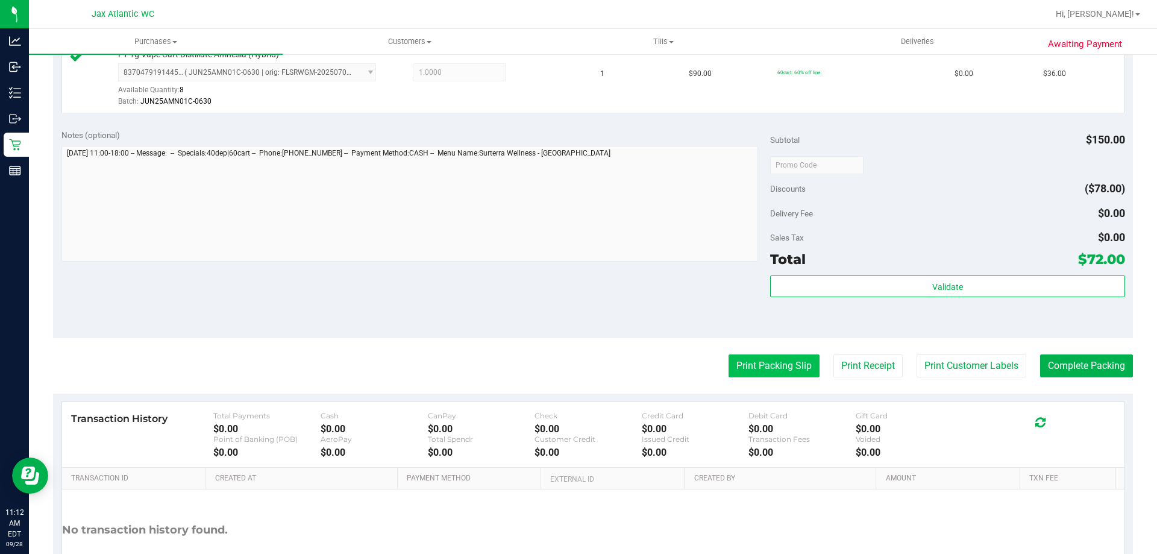
click at [751, 357] on button "Print Packing Slip" at bounding box center [773, 365] width 91 height 23
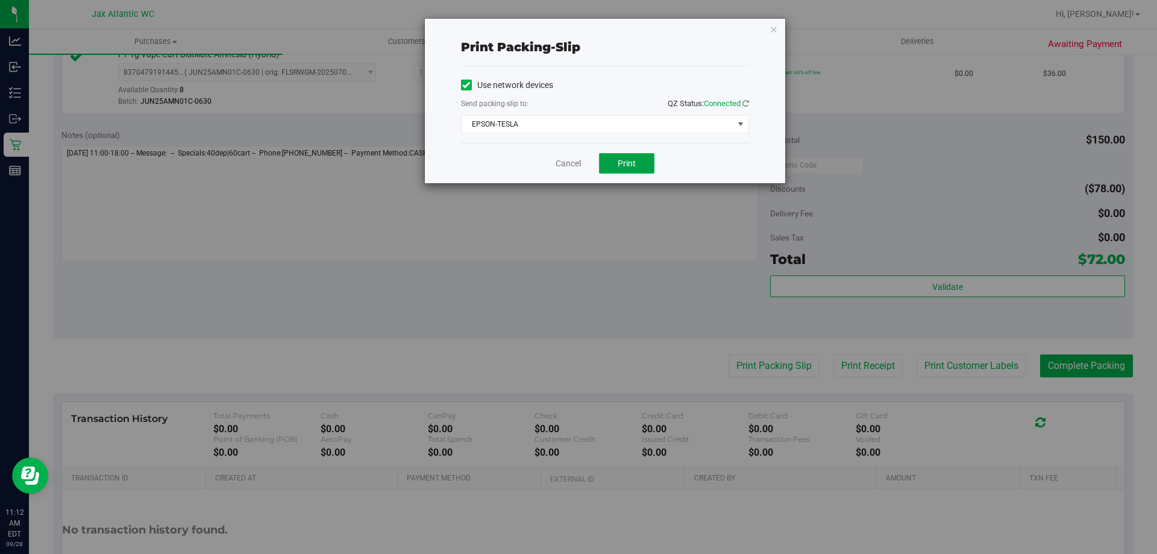
drag, startPoint x: 635, startPoint y: 165, endPoint x: 673, endPoint y: 159, distance: 38.4
click at [635, 165] on button "Print" at bounding box center [626, 163] width 55 height 20
click at [576, 166] on link "Cancel" at bounding box center [567, 163] width 25 height 13
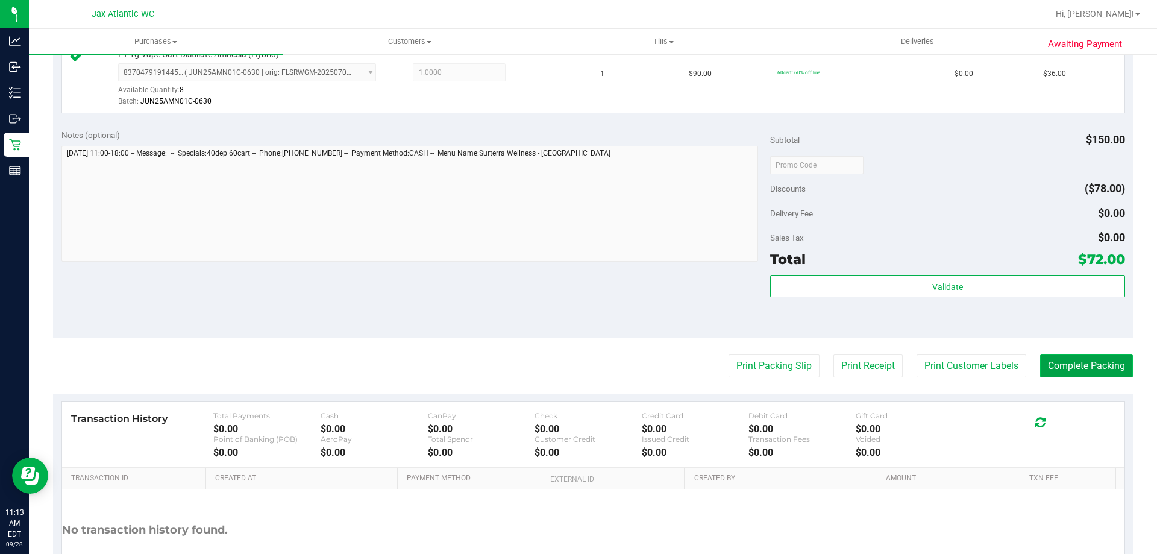
click at [1099, 364] on button "Complete Packing" at bounding box center [1086, 365] width 93 height 23
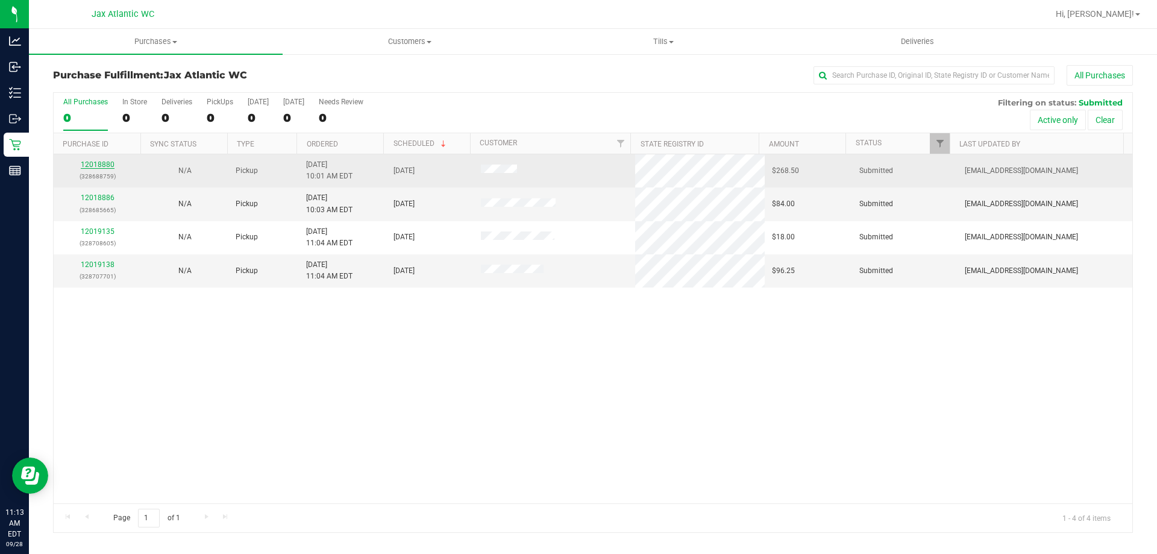
click at [102, 165] on link "12018880" at bounding box center [98, 164] width 34 height 8
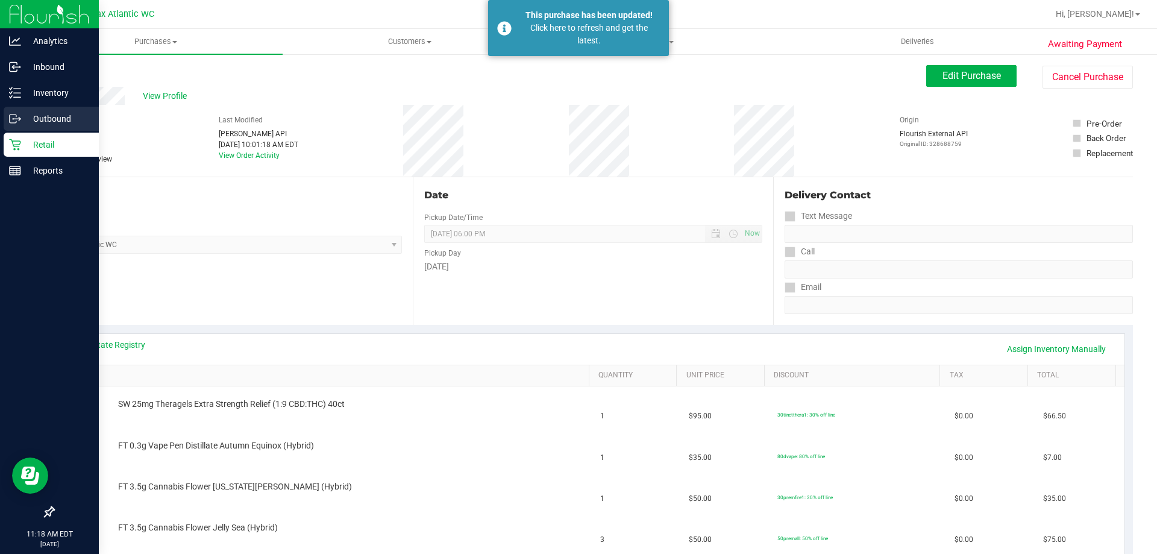
click at [20, 131] on link "Outbound" at bounding box center [49, 120] width 99 height 26
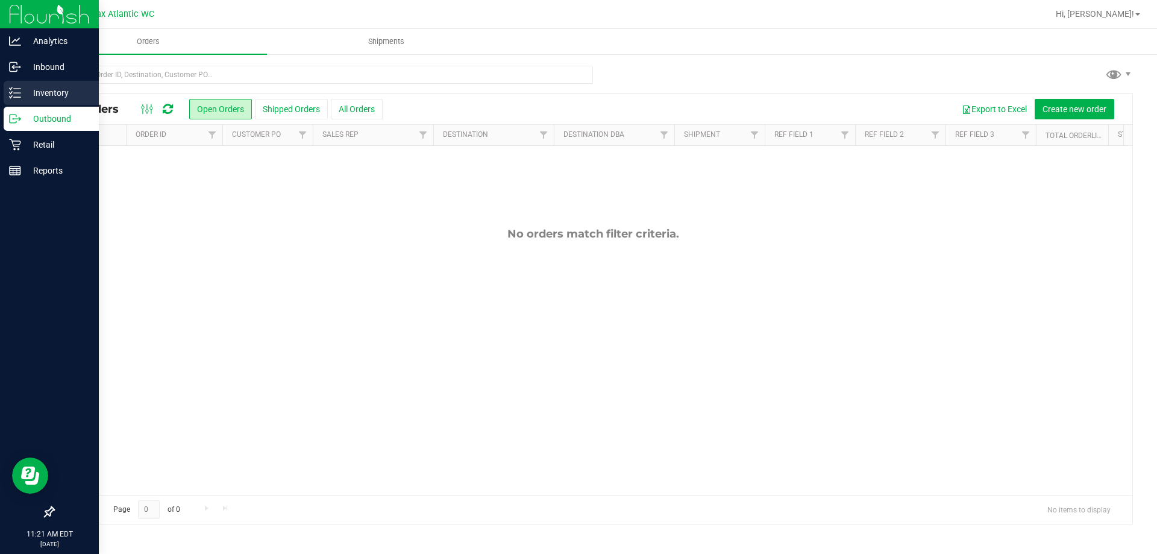
click at [34, 95] on p "Inventory" at bounding box center [57, 93] width 72 height 14
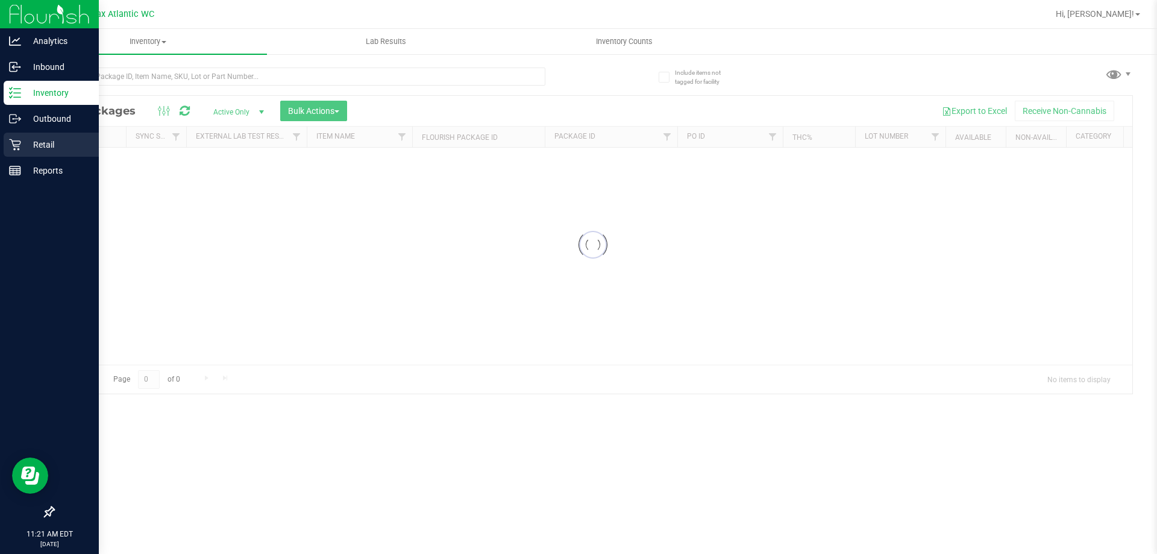
click at [19, 142] on icon at bounding box center [15, 145] width 12 height 12
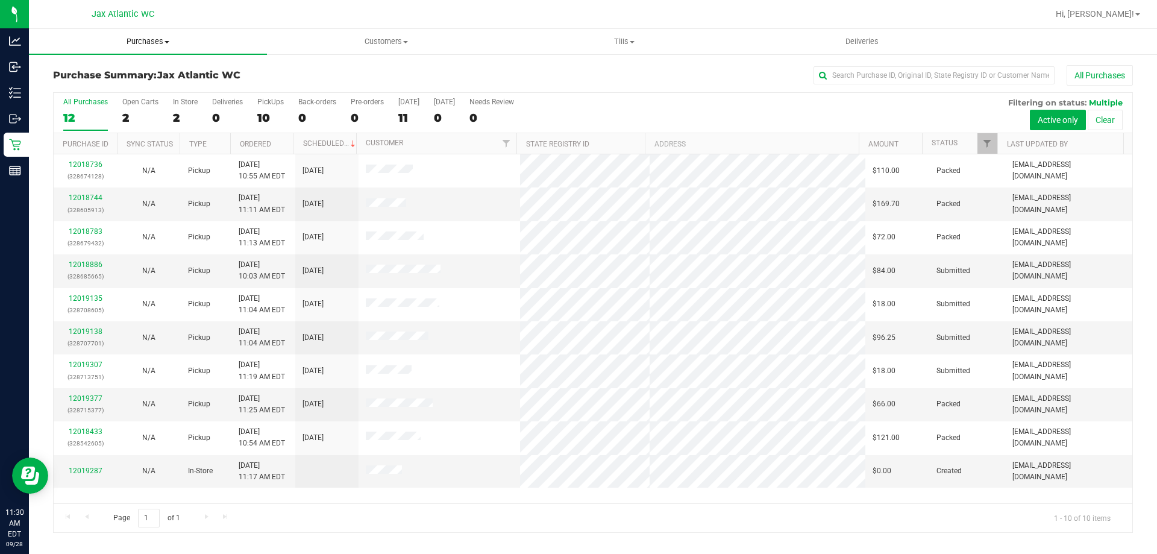
click at [120, 48] on uib-tab-heading "Purchases Summary of purchases Fulfillment All purchases" at bounding box center [148, 41] width 238 height 25
click at [75, 88] on span "Fulfillment" at bounding box center [66, 87] width 75 height 10
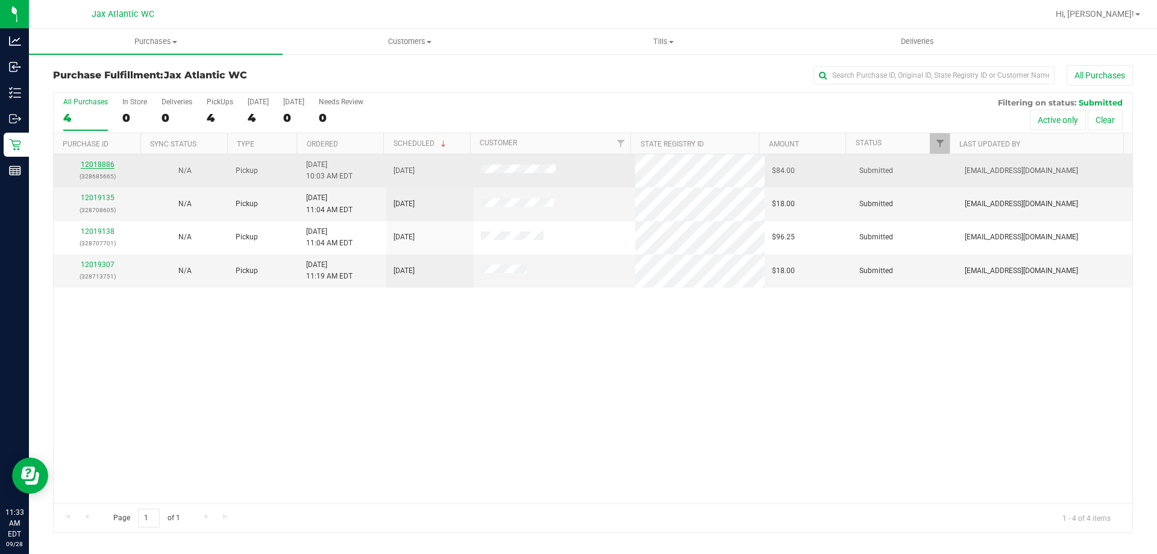
click at [107, 165] on link "12018886" at bounding box center [98, 164] width 34 height 8
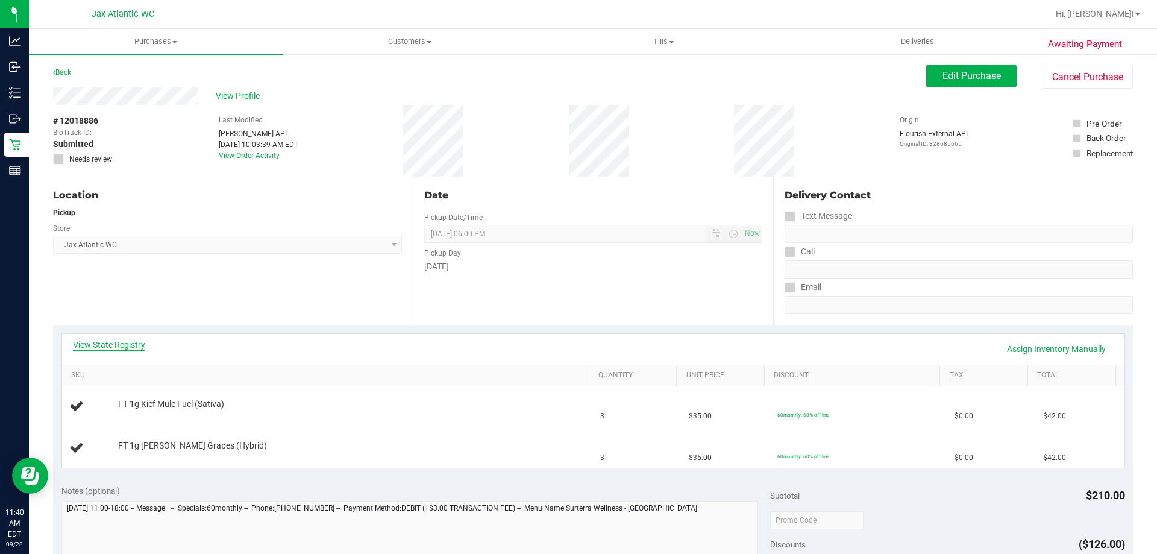
click at [78, 349] on link "View State Registry" at bounding box center [109, 345] width 72 height 12
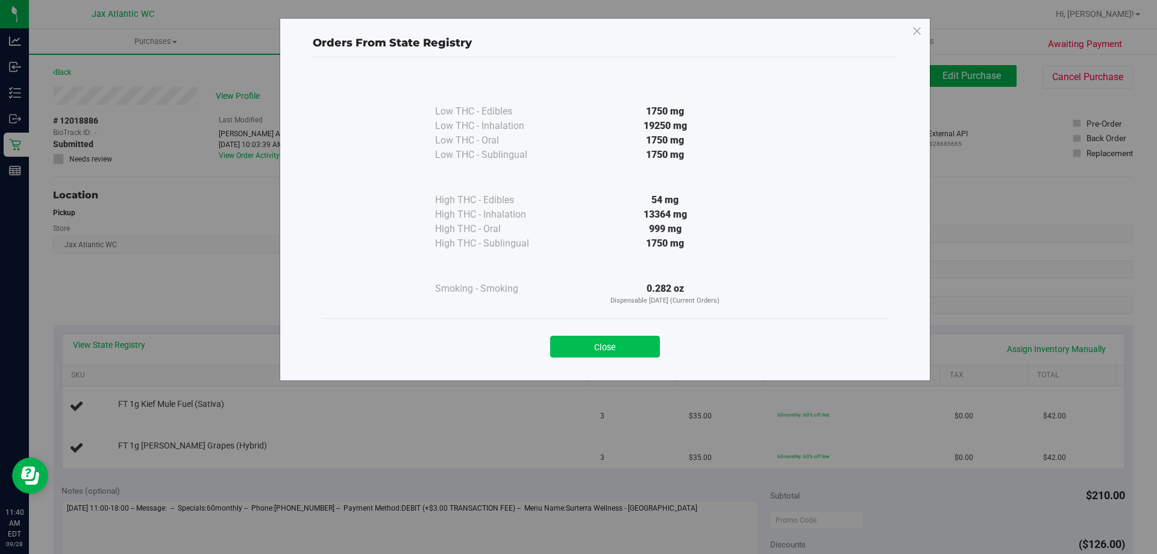
click at [601, 342] on button "Close" at bounding box center [605, 347] width 110 height 22
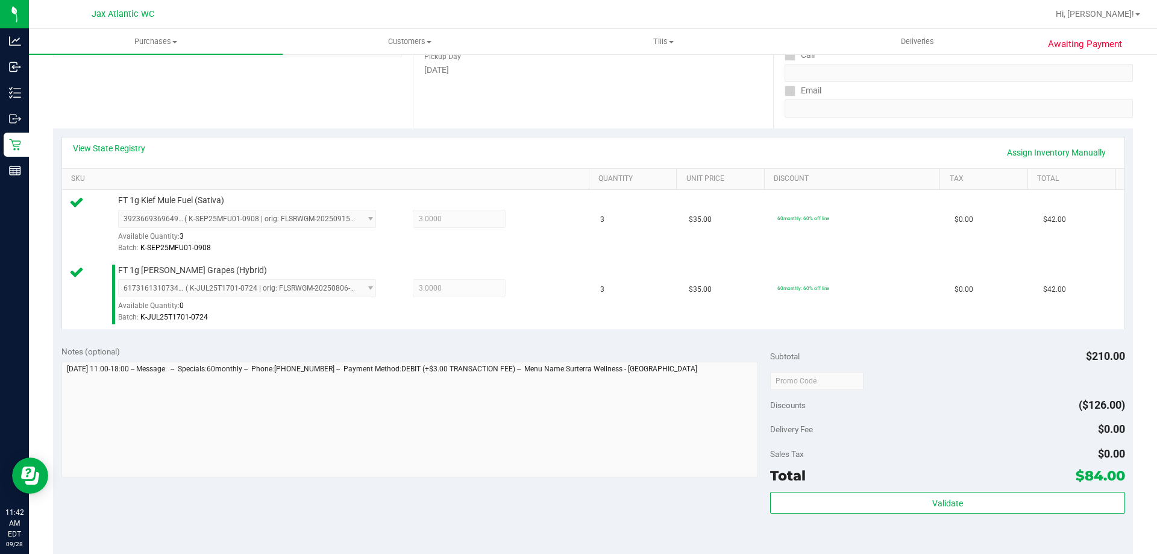
scroll to position [241, 0]
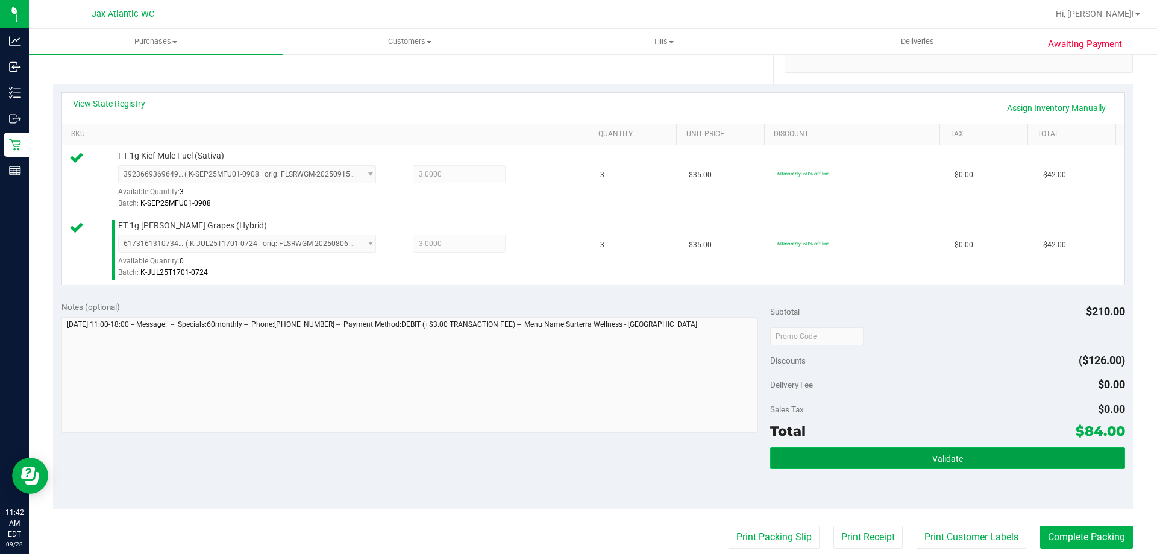
click at [967, 461] on button "Validate" at bounding box center [947, 458] width 354 height 22
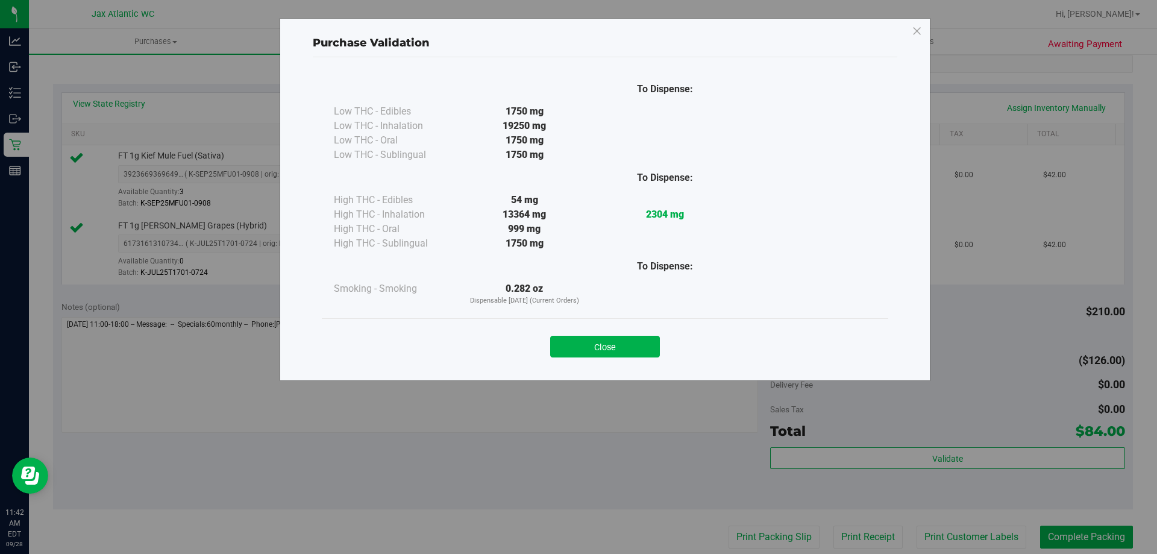
click at [628, 347] on button "Close" at bounding box center [605, 347] width 110 height 22
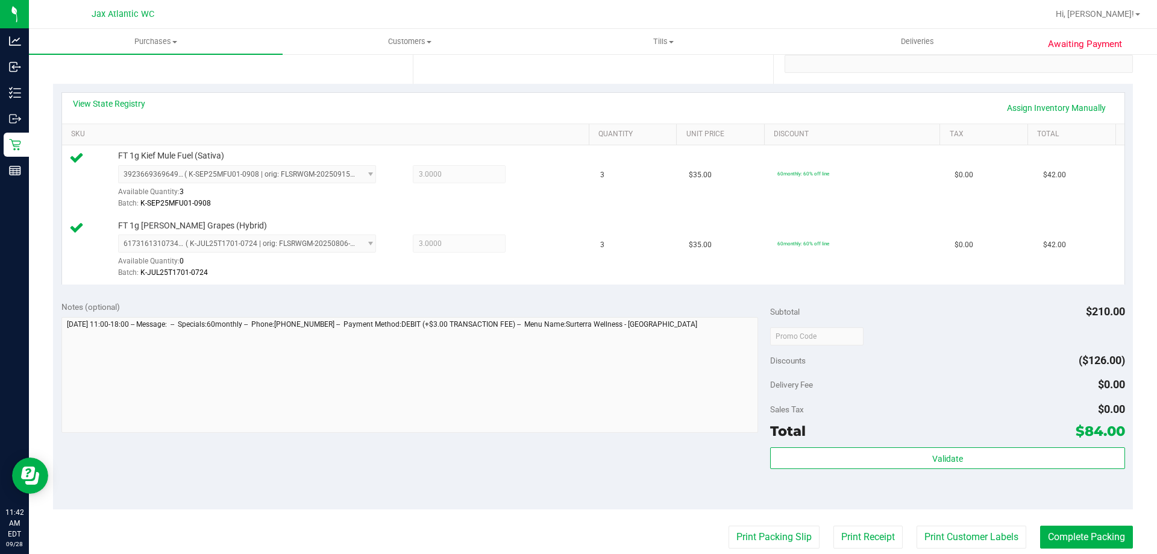
click at [775, 522] on purchase-details "Back Edit Purchase Cancel Purchase View Profile # 12018886 BioTrack ID: - Submi…" at bounding box center [592, 307] width 1079 height 966
click at [772, 529] on button "Print Packing Slip" at bounding box center [773, 536] width 91 height 23
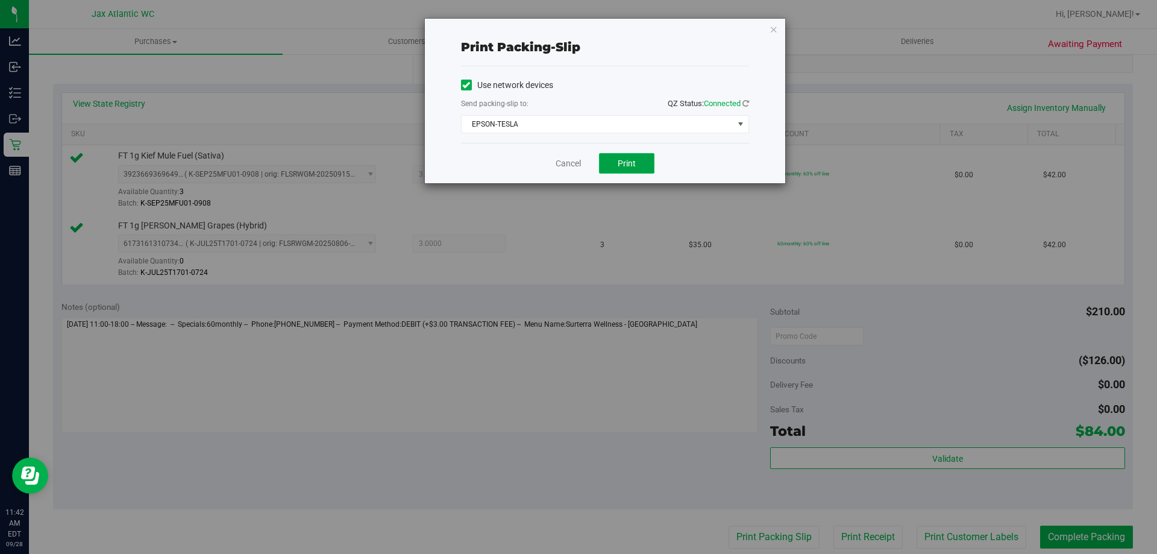
click at [634, 170] on button "Print" at bounding box center [626, 163] width 55 height 20
click at [575, 160] on link "Cancel" at bounding box center [567, 163] width 25 height 13
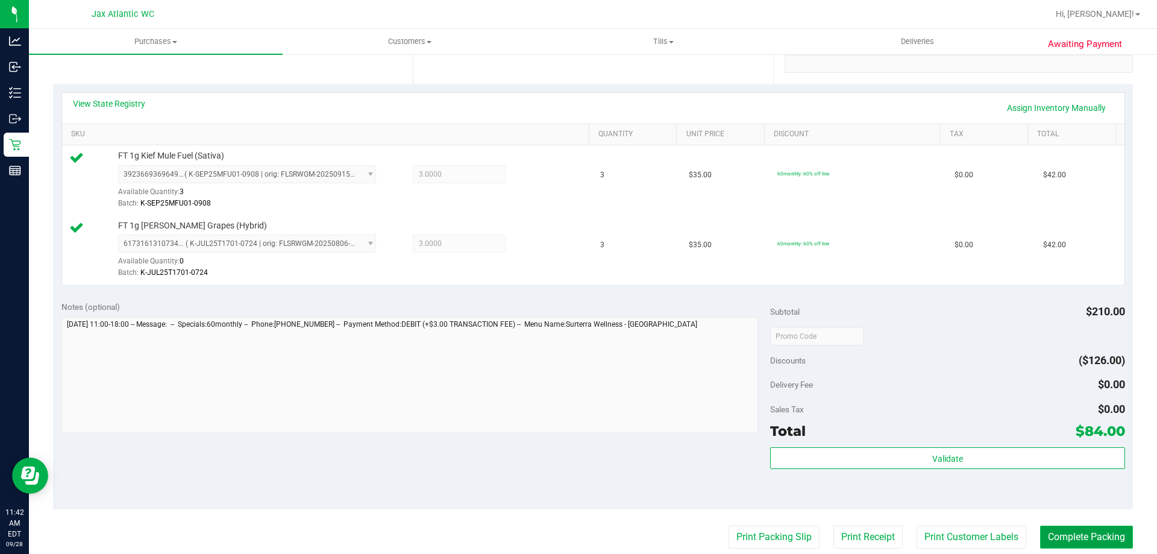
click at [1073, 533] on button "Complete Packing" at bounding box center [1086, 536] width 93 height 23
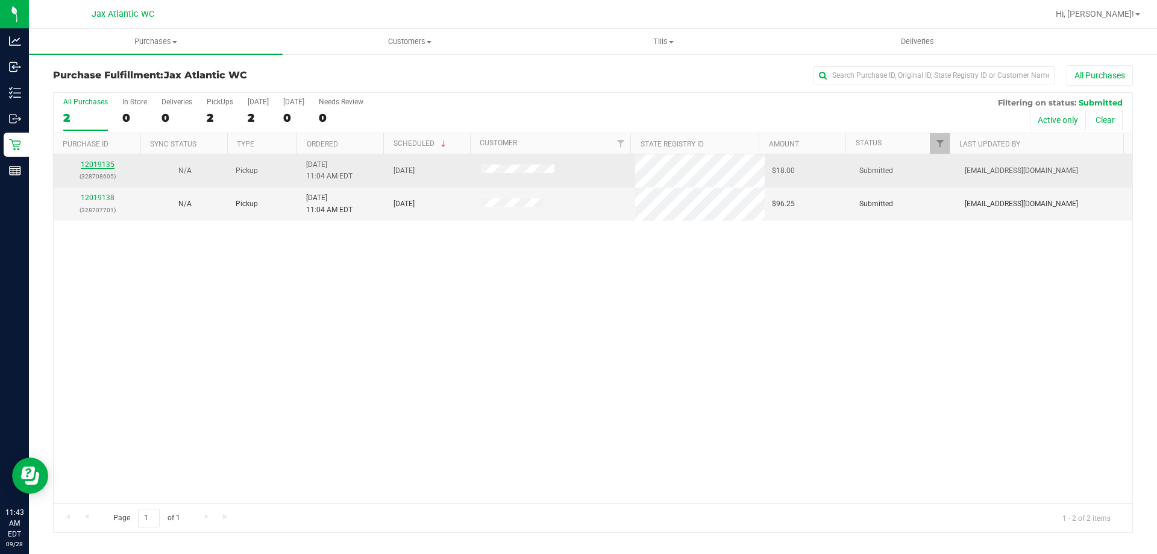
click at [108, 161] on link "12019135" at bounding box center [98, 164] width 34 height 8
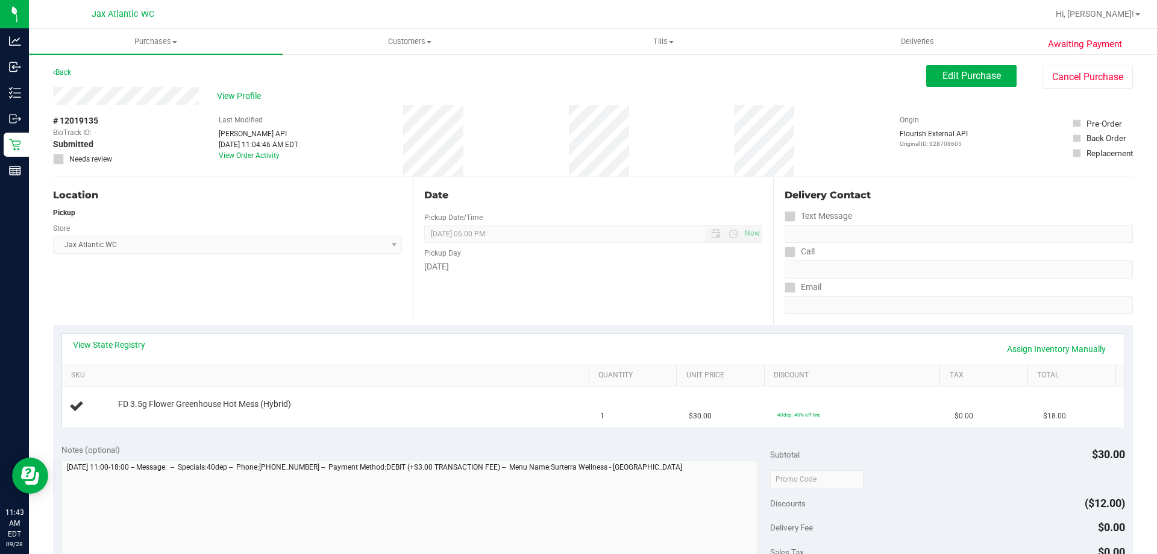
click at [385, 301] on div "Location Pickup Store Jax Atlantic WC Select Store [PERSON_NAME][GEOGRAPHIC_DAT…" at bounding box center [233, 251] width 360 height 148
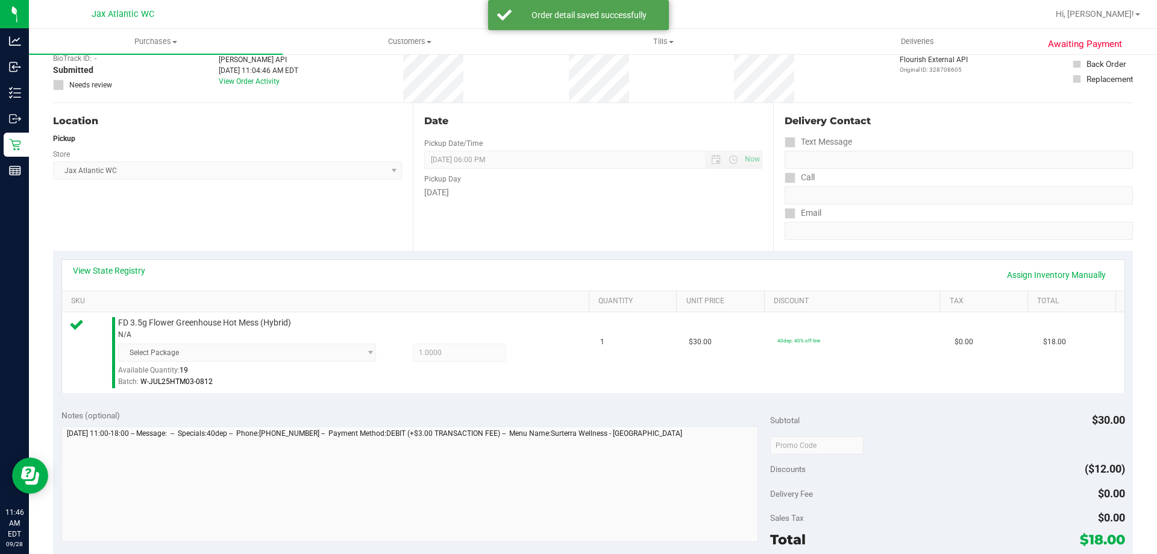
scroll to position [241, 0]
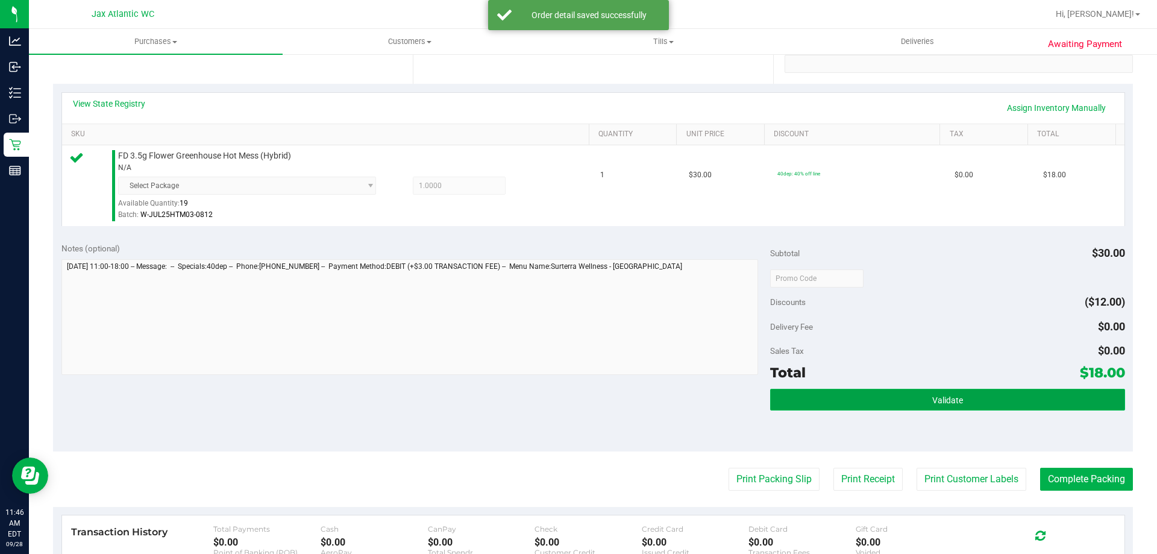
click at [932, 398] on span "Validate" at bounding box center [947, 400] width 31 height 10
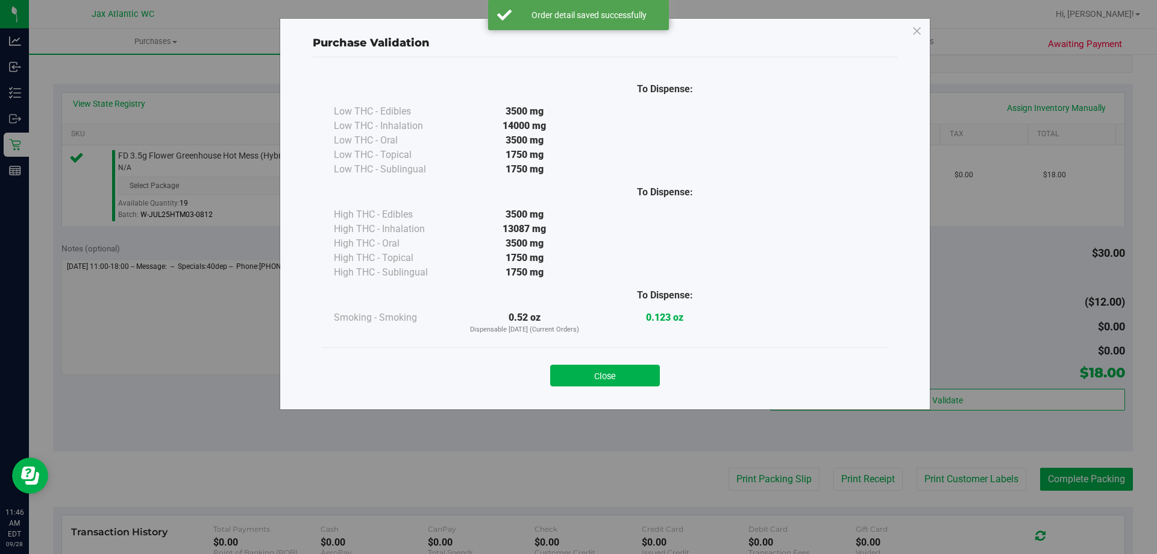
click at [602, 370] on button "Close" at bounding box center [605, 375] width 110 height 22
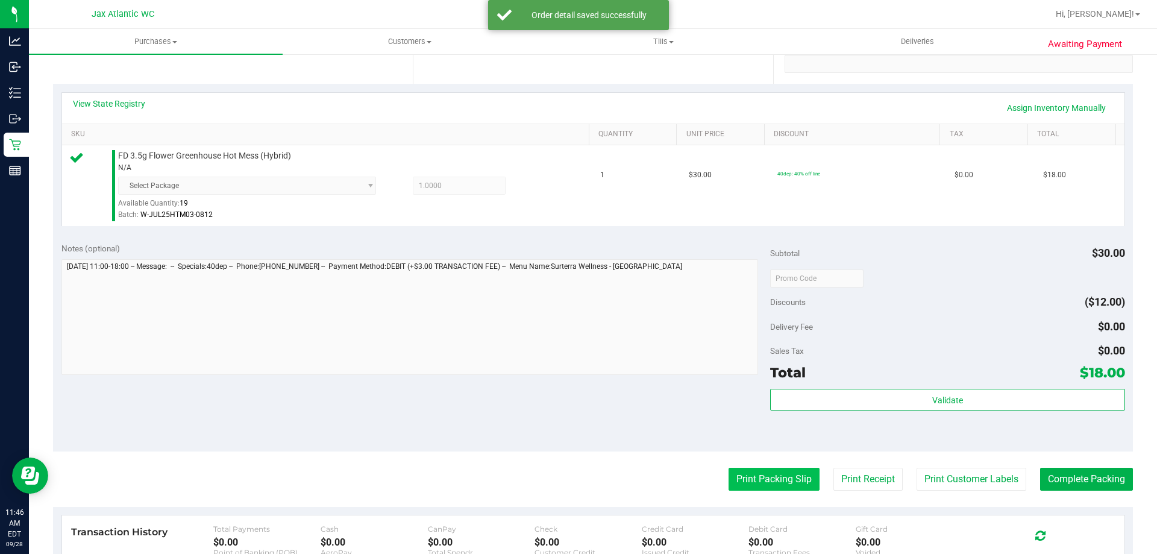
click at [773, 481] on button "Print Packing Slip" at bounding box center [773, 478] width 91 height 23
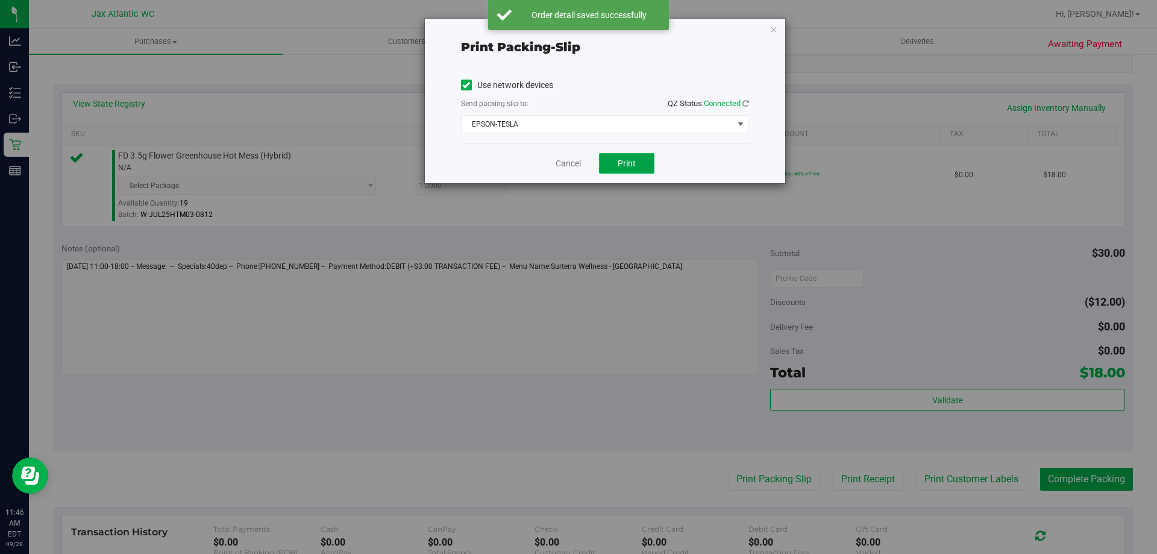
click at [636, 163] on button "Print" at bounding box center [626, 163] width 55 height 20
click at [565, 157] on link "Cancel" at bounding box center [567, 163] width 25 height 13
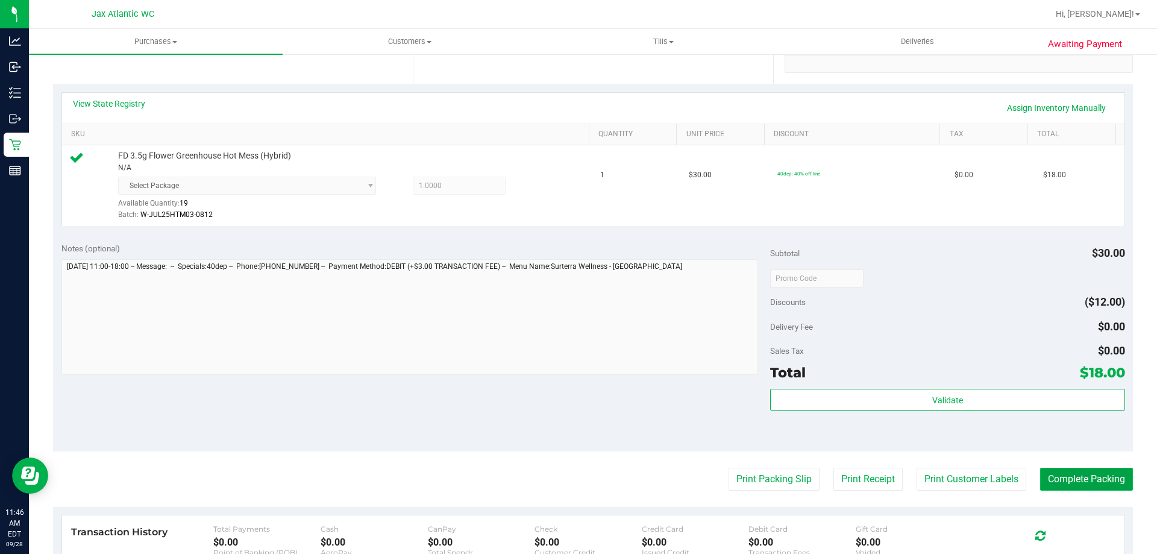
click at [1076, 469] on button "Complete Packing" at bounding box center [1086, 478] width 93 height 23
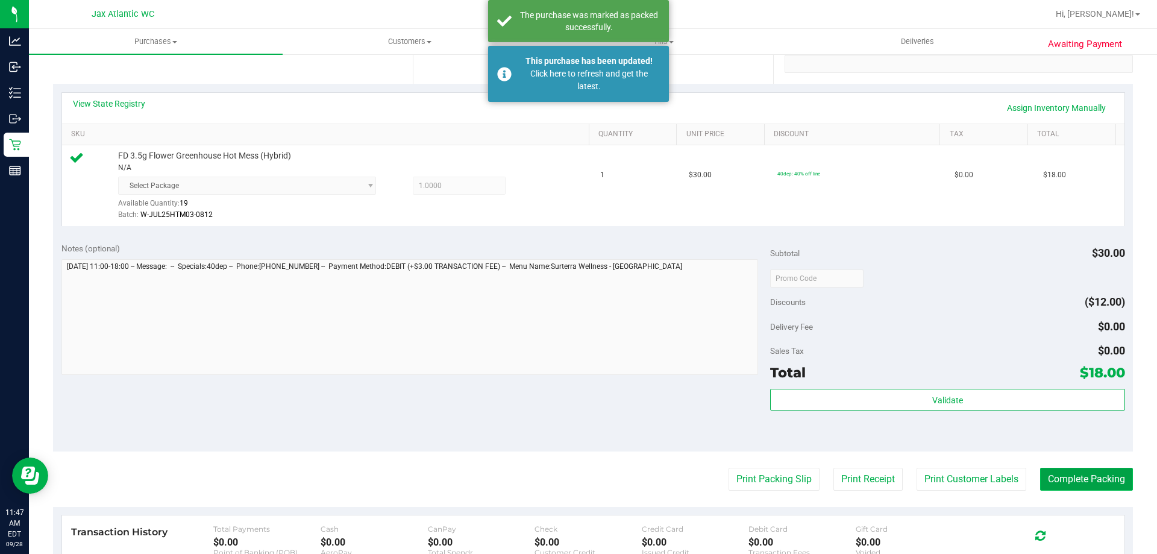
click at [1081, 478] on button "Complete Packing" at bounding box center [1086, 478] width 93 height 23
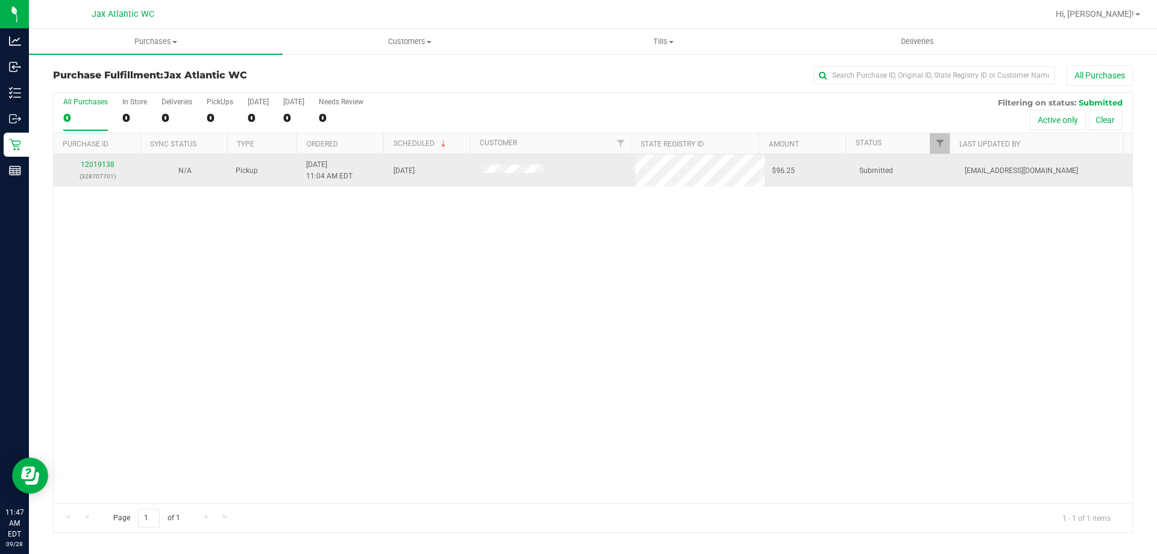
click at [117, 158] on td "12019138 (328707701)" at bounding box center [97, 170] width 87 height 33
click at [110, 160] on div "12019138 (328707701)" at bounding box center [97, 170] width 73 height 23
click at [114, 162] on div "12019138 (328707701)" at bounding box center [97, 170] width 73 height 23
click at [108, 164] on link "12019138" at bounding box center [98, 164] width 34 height 8
click at [112, 161] on link "12019138" at bounding box center [98, 164] width 34 height 8
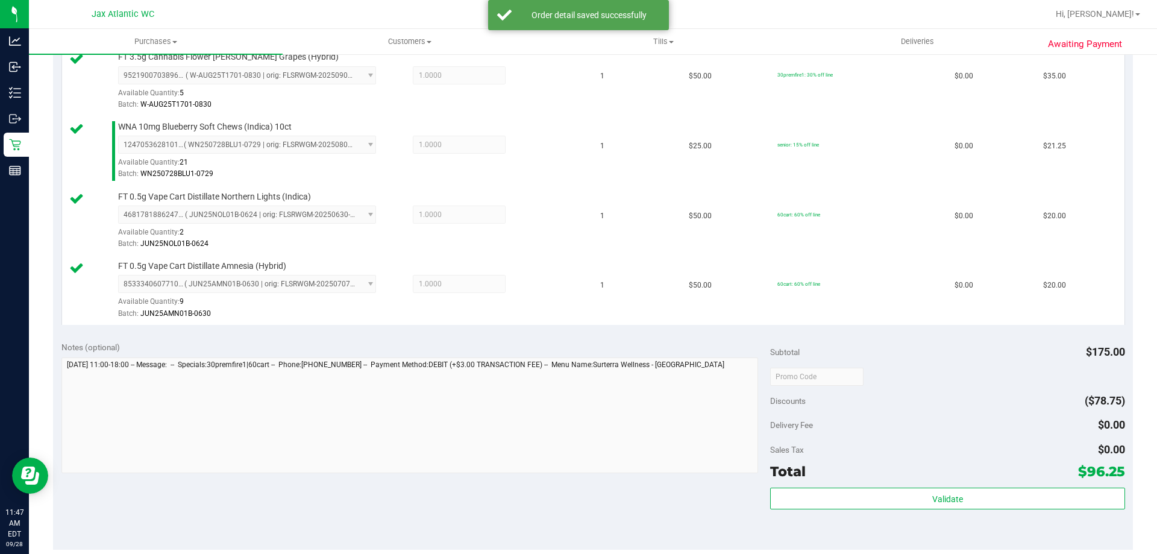
scroll to position [361, 0]
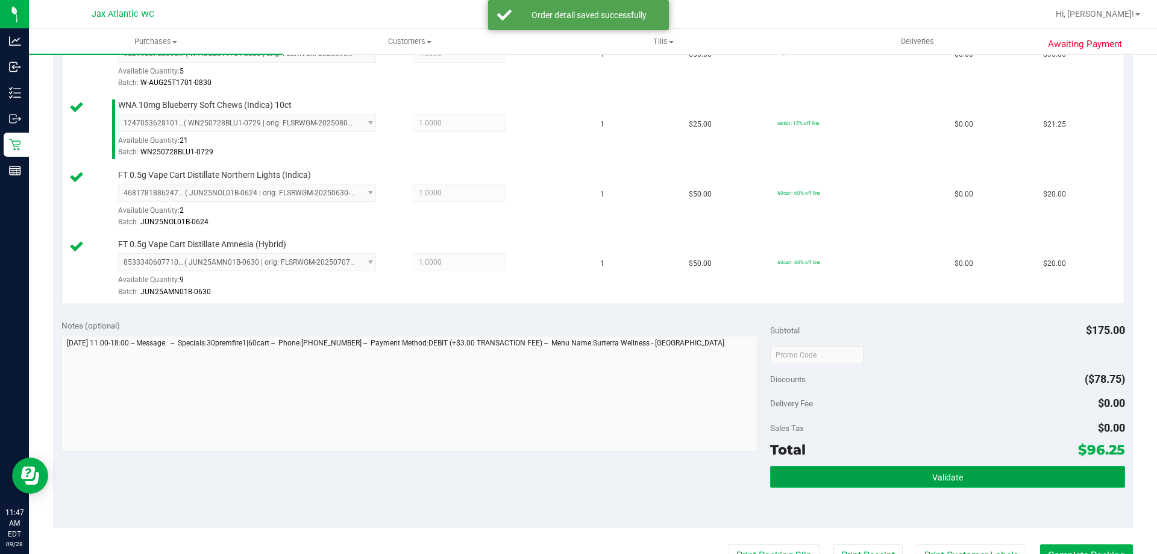
click at [955, 472] on span "Validate" at bounding box center [947, 477] width 31 height 10
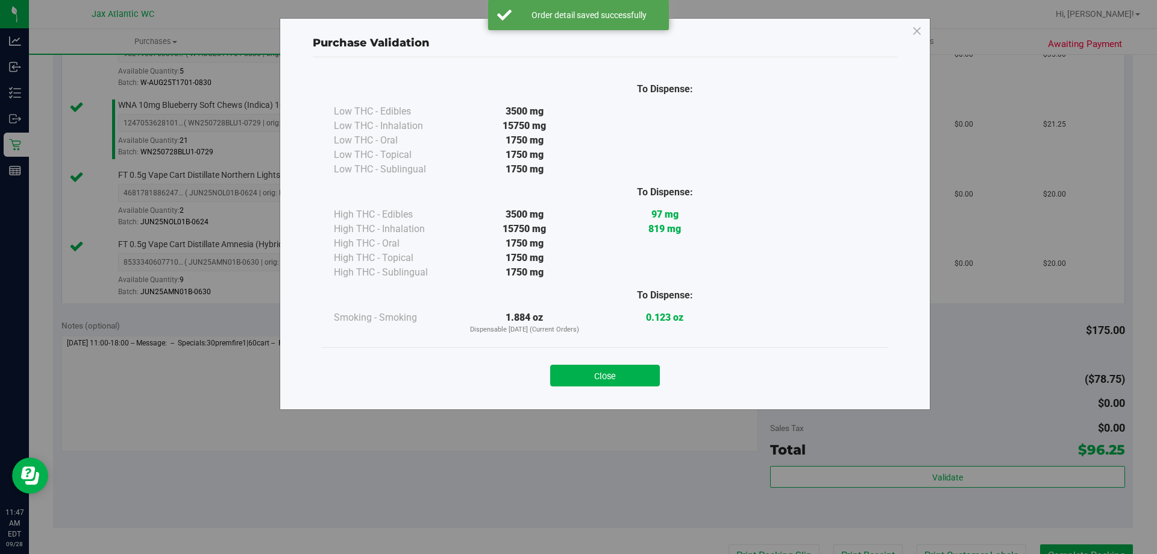
click at [629, 377] on button "Close" at bounding box center [605, 375] width 110 height 22
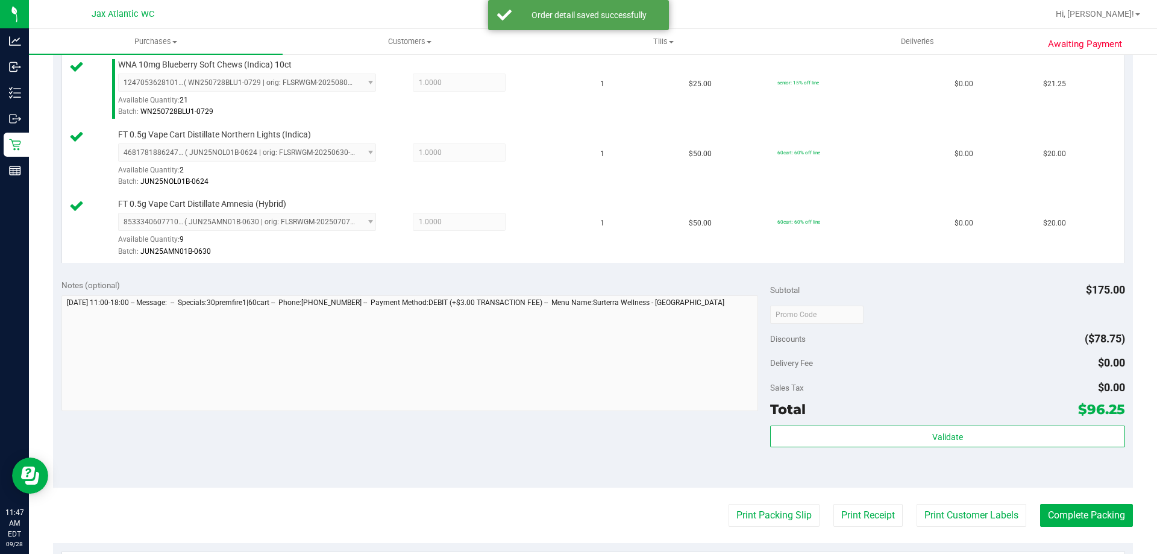
scroll to position [422, 0]
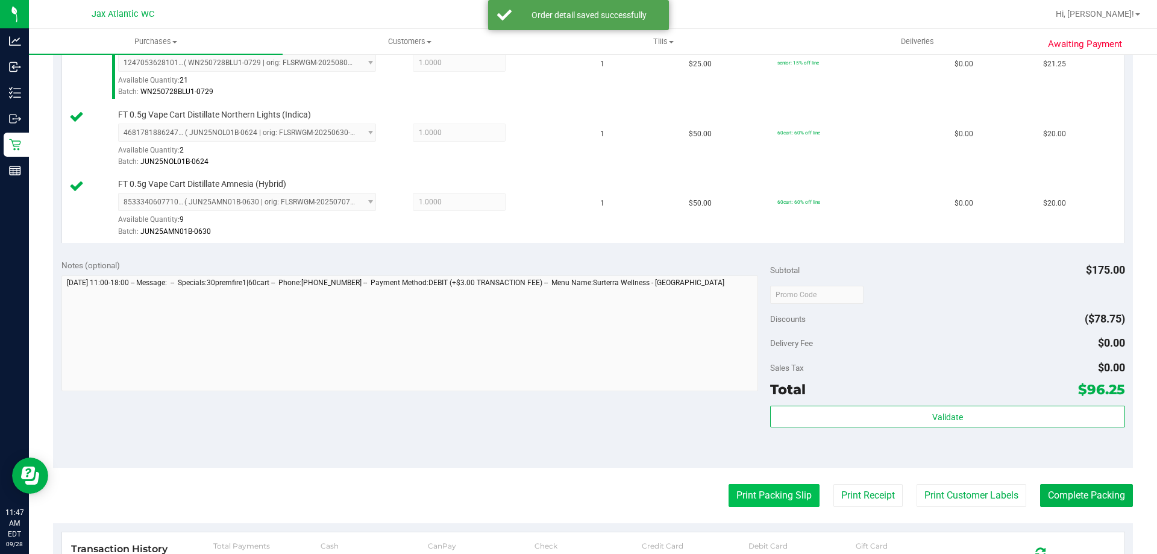
click at [743, 506] on button "Print Packing Slip" at bounding box center [773, 495] width 91 height 23
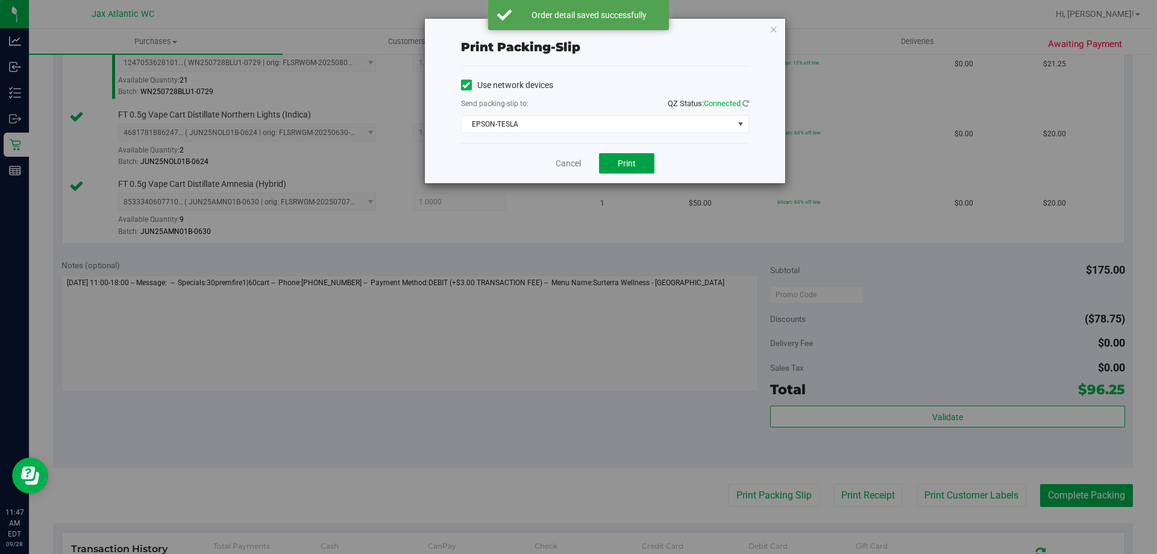
click at [628, 163] on span "Print" at bounding box center [626, 163] width 18 height 10
click at [572, 163] on link "Cancel" at bounding box center [567, 163] width 25 height 13
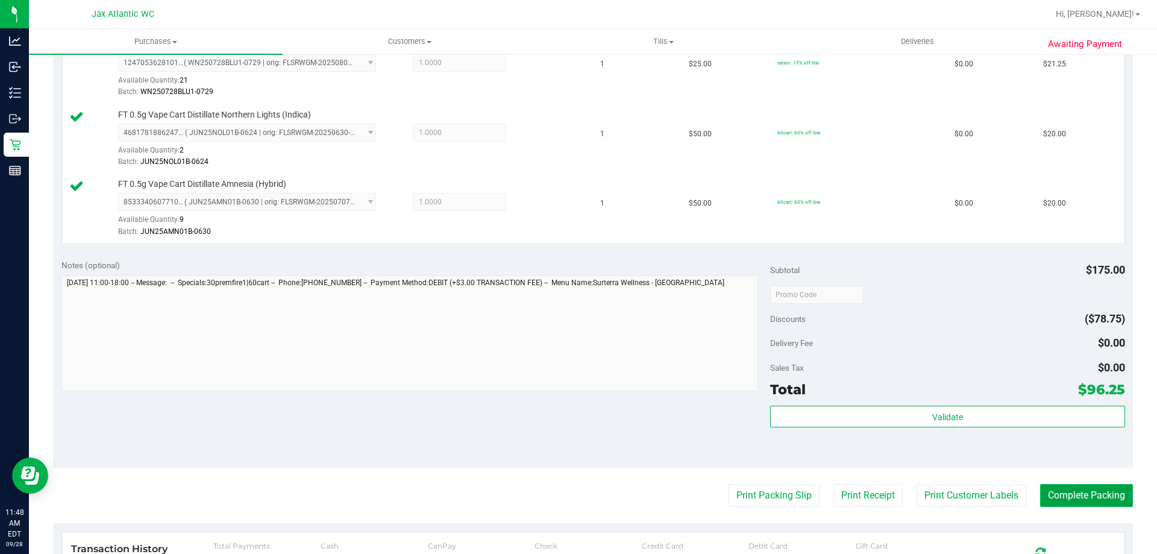
click at [1056, 491] on button "Complete Packing" at bounding box center [1086, 495] width 93 height 23
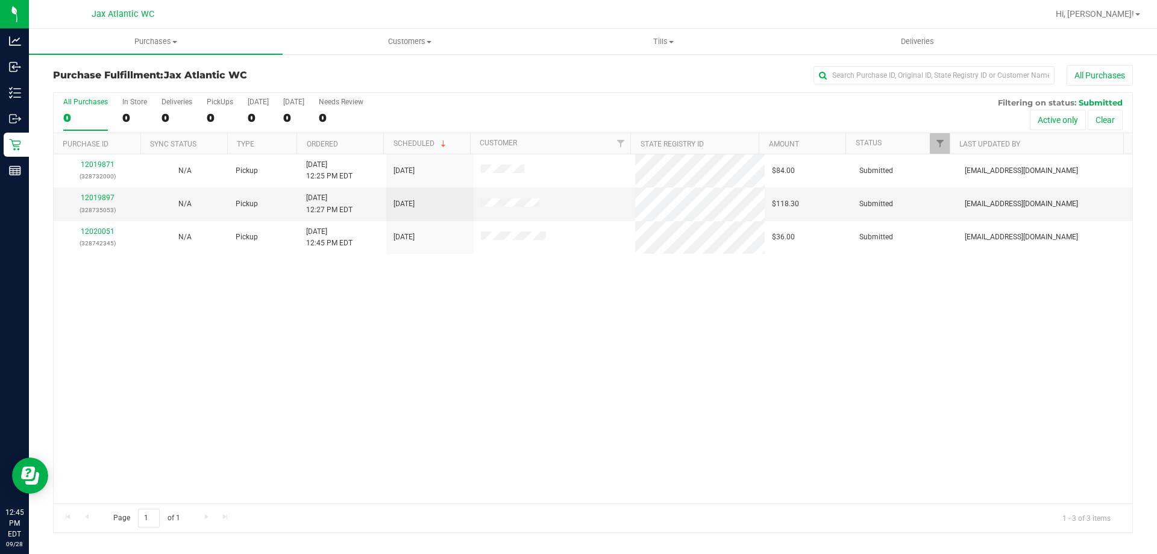
click at [482, 346] on div "12019871 (328732000) N/A Pickup [DATE] 12:25 PM EDT 9/28/2025 $84.00 Submitted …" at bounding box center [593, 328] width 1078 height 349
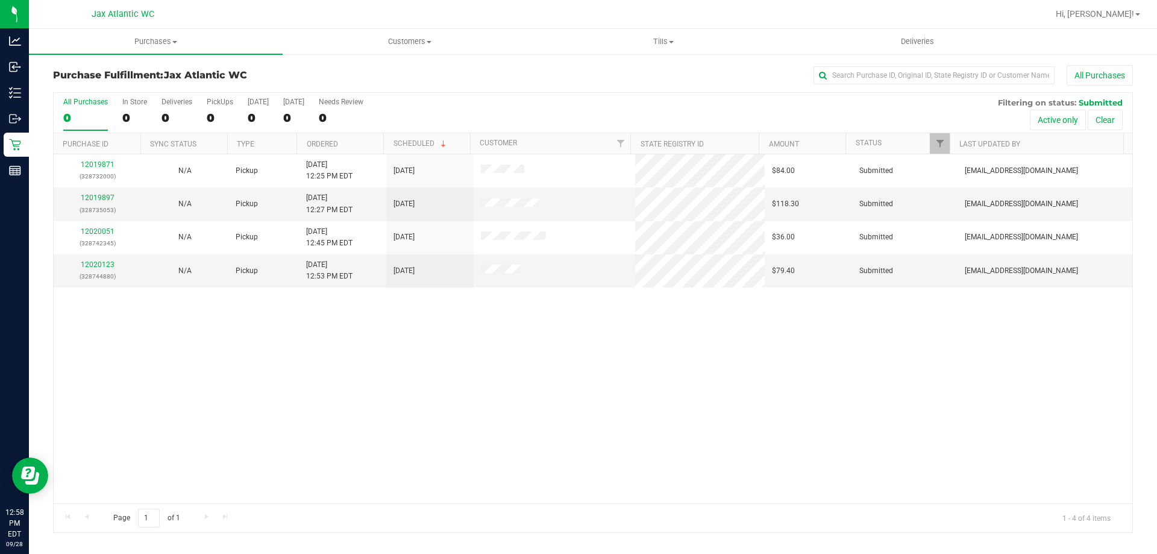
click at [549, 368] on div "12019871 (328732000) N/A Pickup [DATE] 12:25 PM EDT 9/28/2025 $84.00 Submitted …" at bounding box center [593, 328] width 1078 height 349
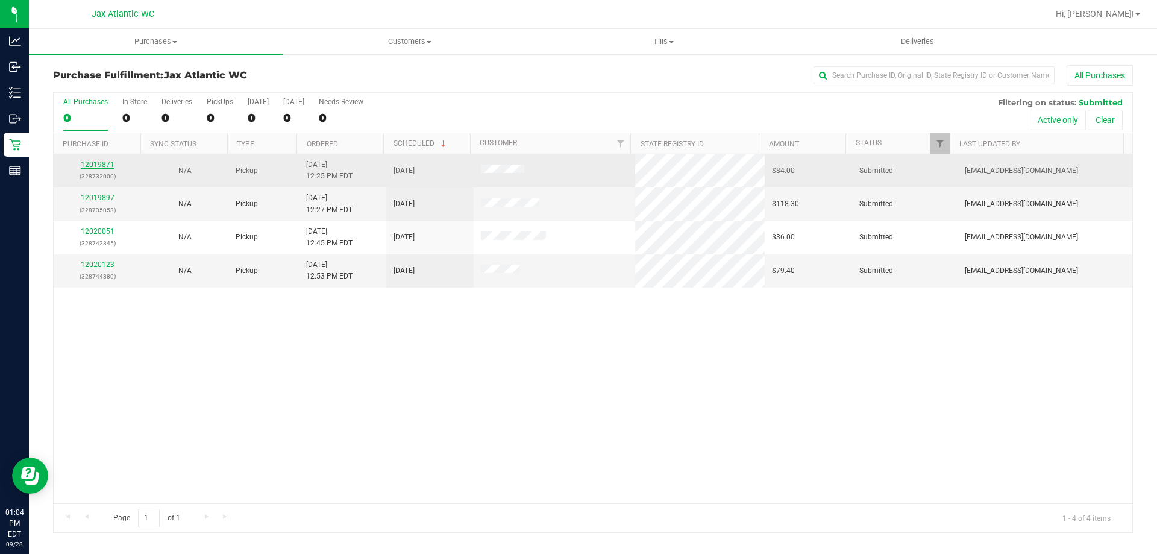
click at [102, 164] on link "12019871" at bounding box center [98, 164] width 34 height 8
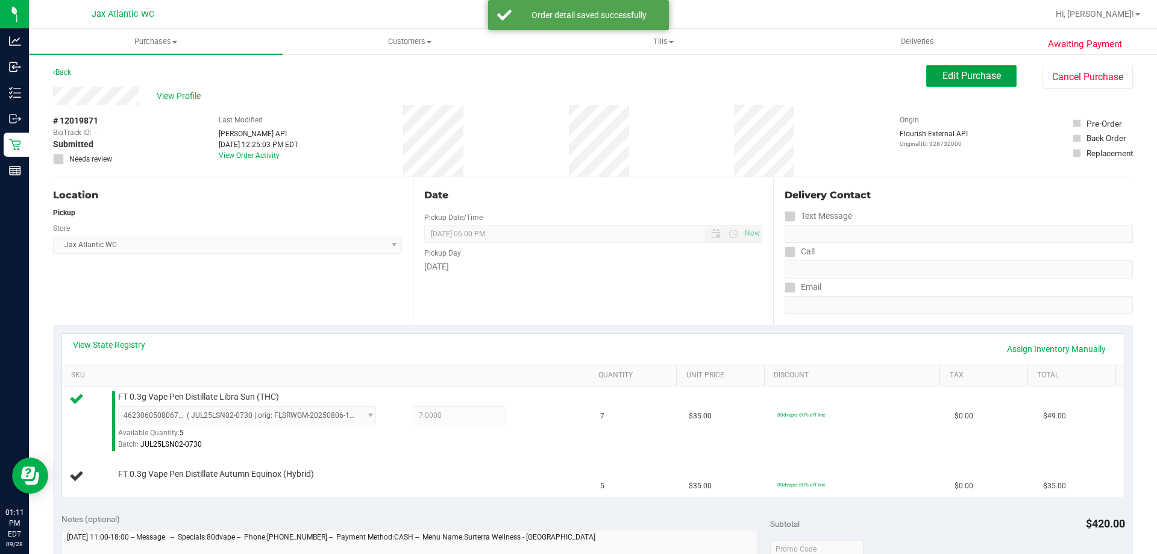
click at [973, 84] on button "Edit Purchase" at bounding box center [971, 76] width 90 height 22
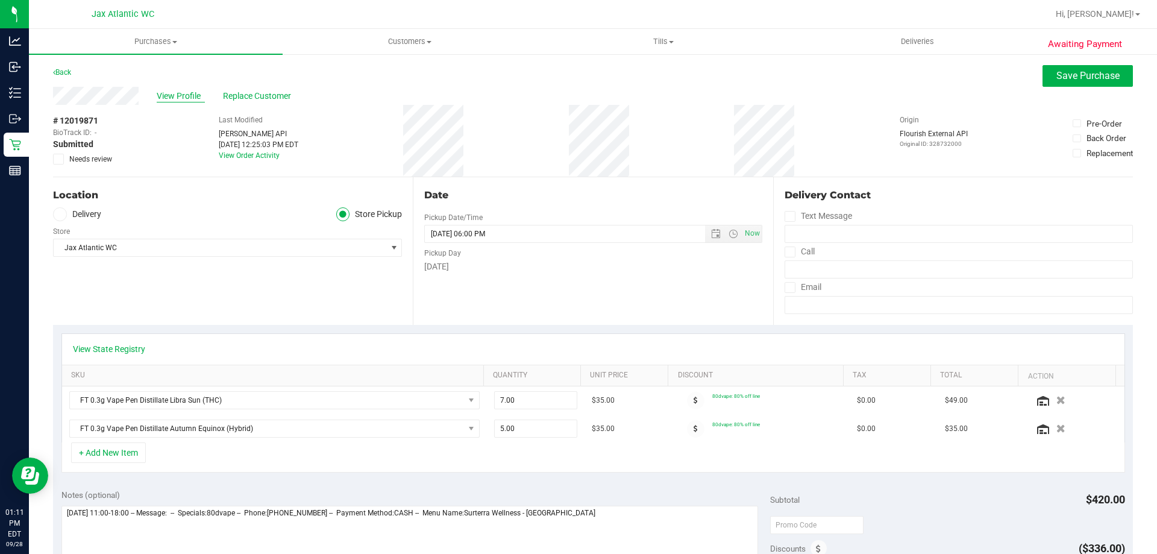
click at [172, 96] on span "View Profile" at bounding box center [181, 96] width 48 height 13
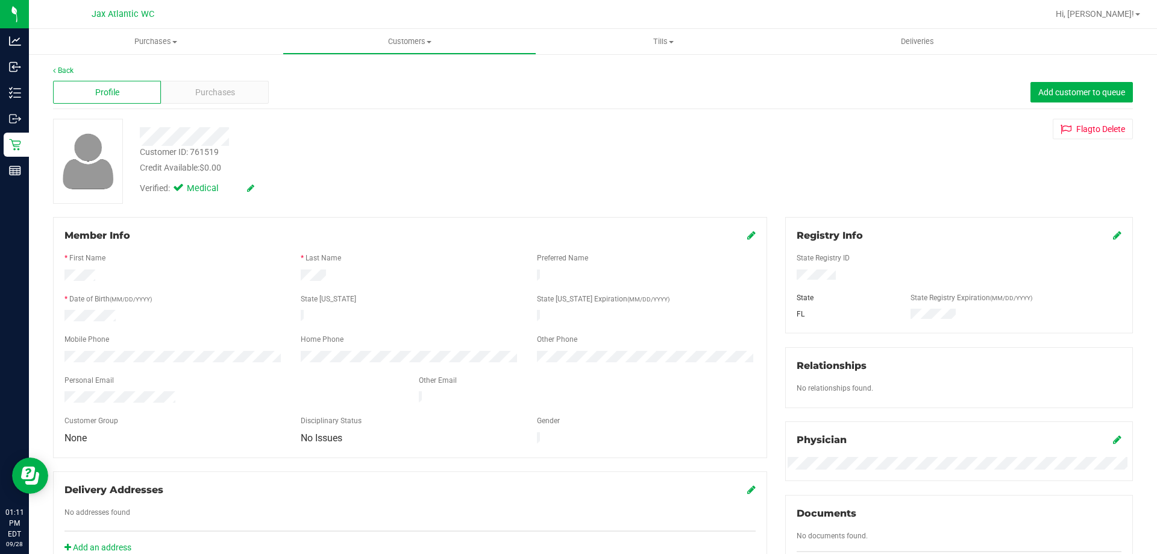
click at [207, 151] on div "Customer ID: 761519" at bounding box center [179, 152] width 79 height 13
click at [206, 151] on div "Customer ID: 761519" at bounding box center [179, 152] width 79 height 13
copy div "761519"
click at [62, 66] on div "Back" at bounding box center [592, 70] width 1079 height 11
click at [60, 71] on link "Back" at bounding box center [63, 70] width 20 height 8
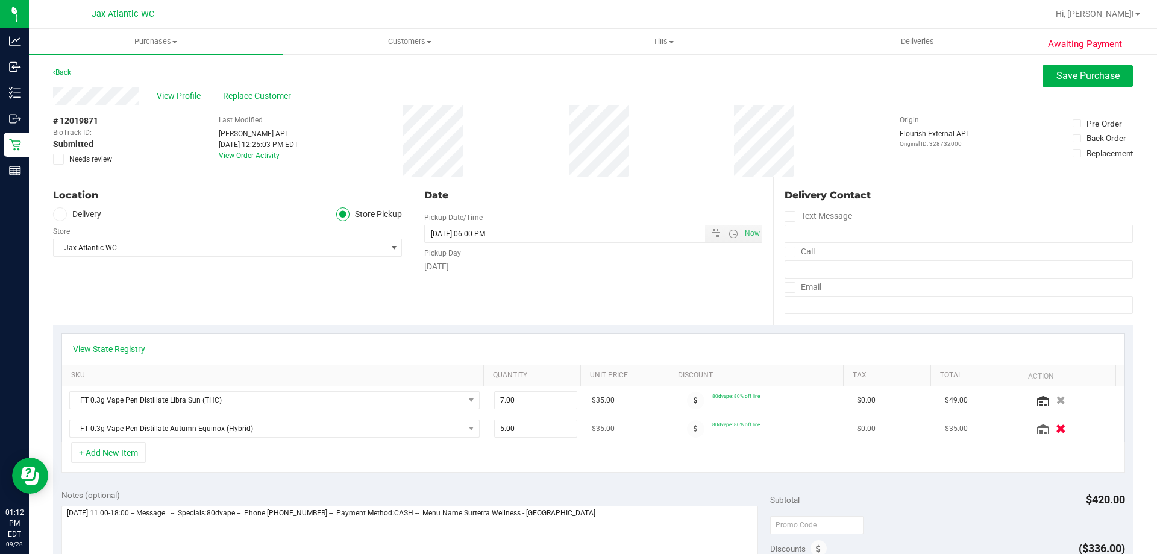
click at [1055, 431] on icon "button" at bounding box center [1060, 428] width 10 height 9
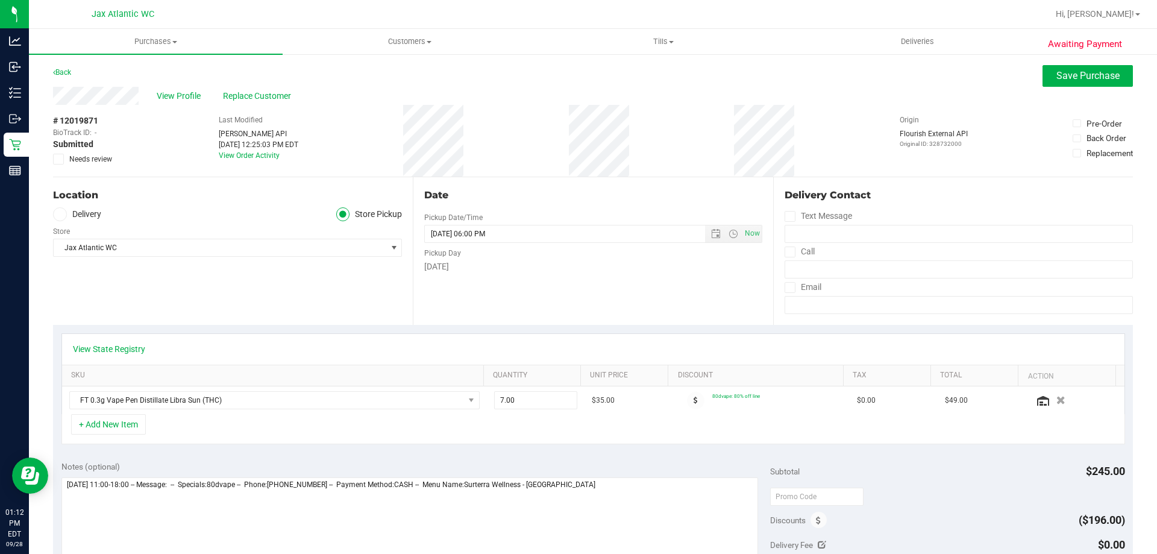
click at [1072, 46] on span "Awaiting Payment" at bounding box center [1084, 44] width 74 height 14
click at [1073, 64] on div "Awaiting Payment Back Save Purchase View Profile Replace Customer # 12019871 Bi…" at bounding box center [593, 513] width 1128 height 921
click at [1074, 75] on span "Save Purchase" at bounding box center [1087, 75] width 63 height 11
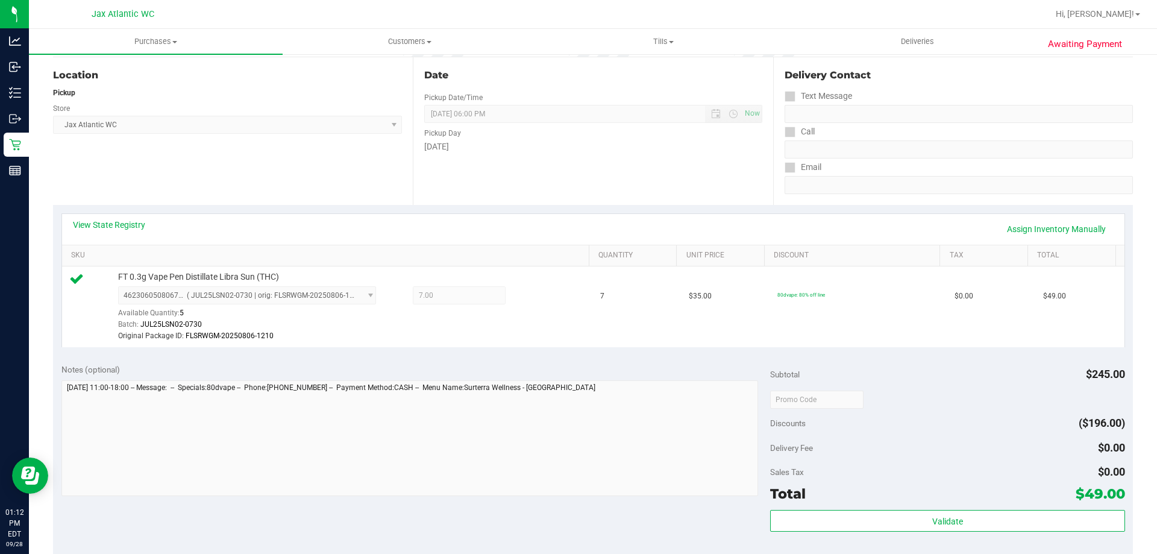
scroll to position [301, 0]
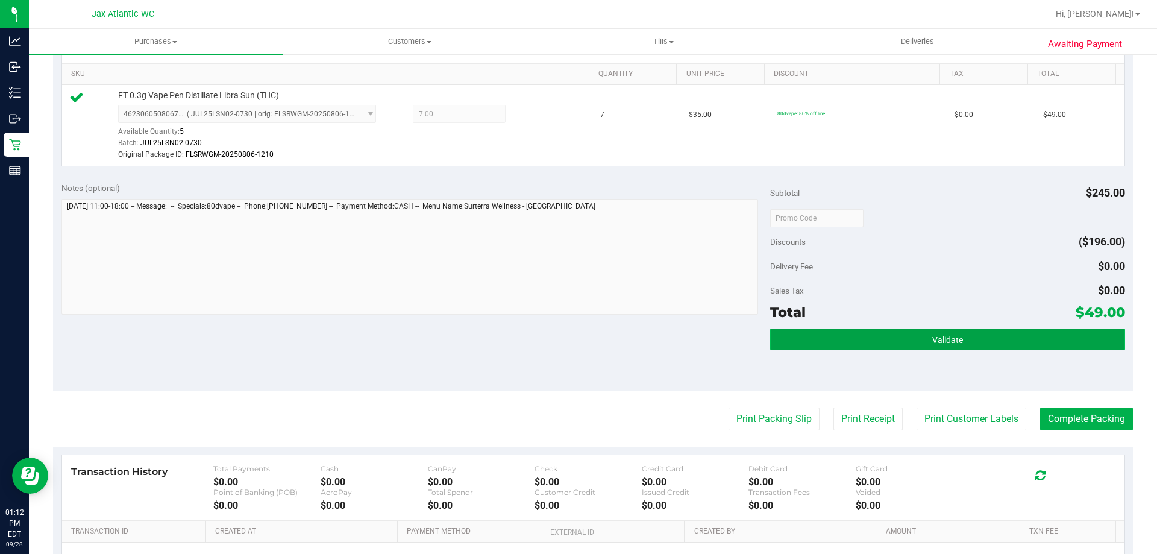
click at [932, 345] on span "Validate" at bounding box center [947, 340] width 31 height 10
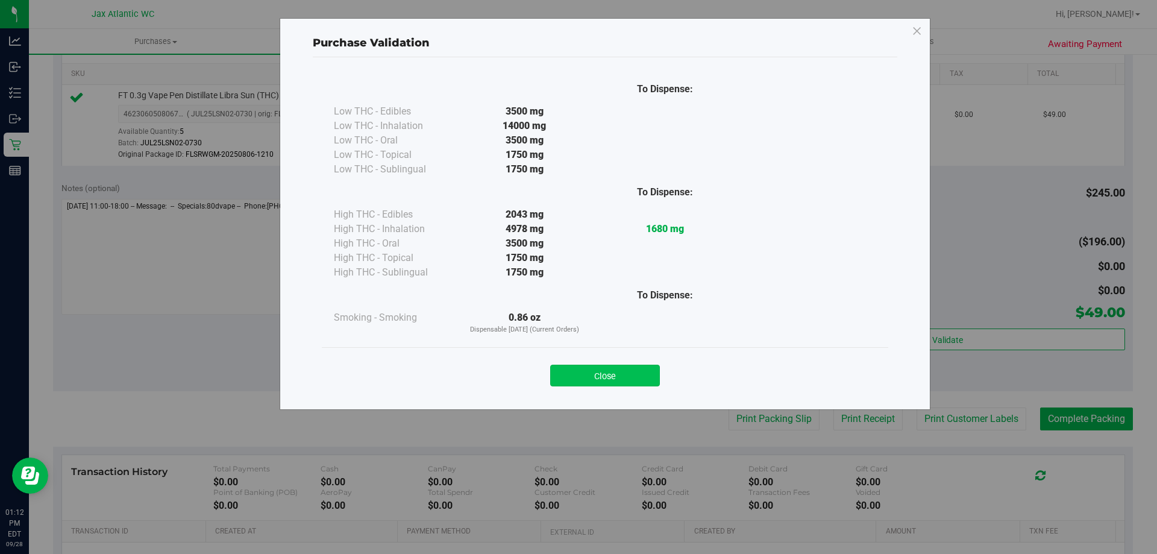
click at [595, 381] on button "Close" at bounding box center [605, 375] width 110 height 22
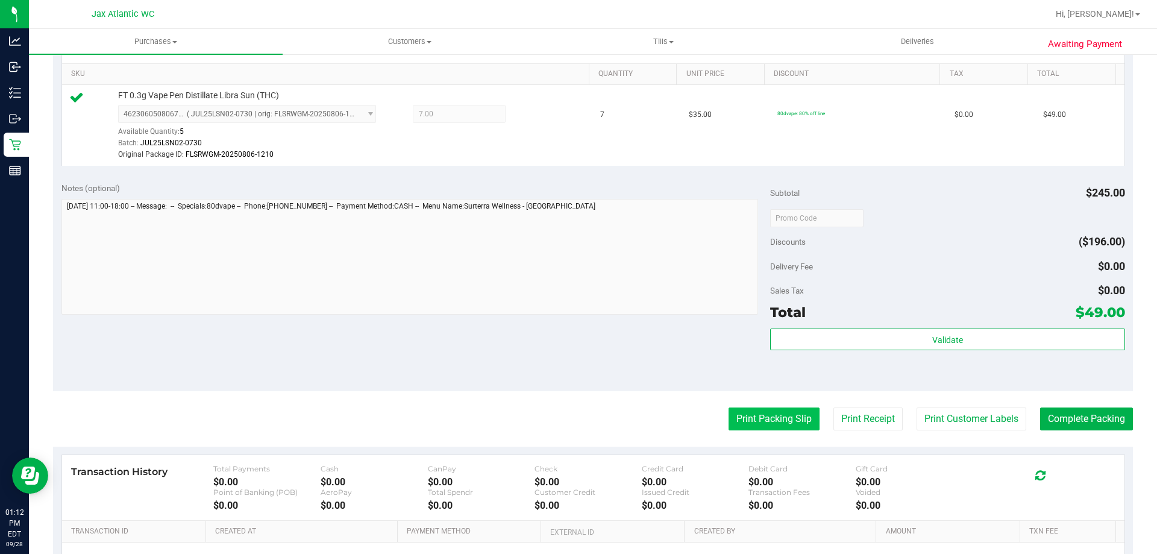
click at [746, 417] on button "Print Packing Slip" at bounding box center [773, 418] width 91 height 23
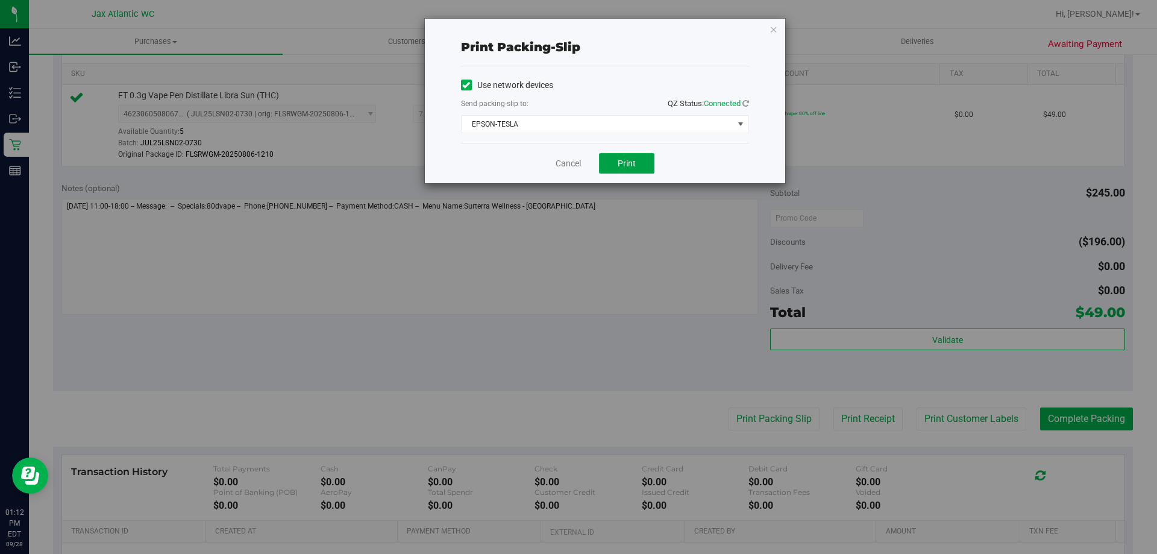
click at [633, 167] on span "Print" at bounding box center [626, 163] width 18 height 10
click at [579, 167] on link "Cancel" at bounding box center [567, 163] width 25 height 13
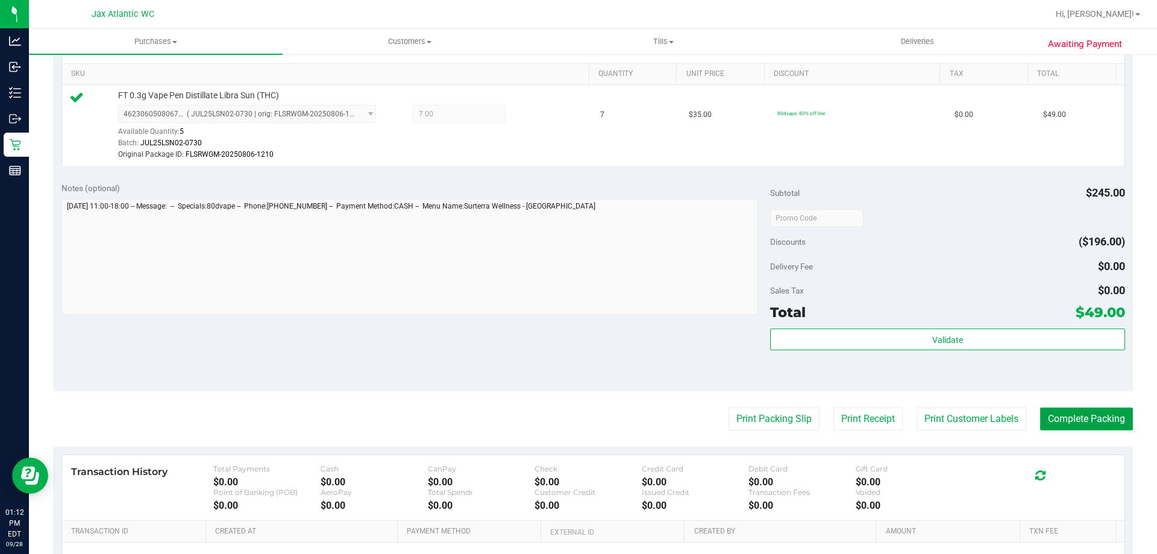
click at [1071, 423] on button "Complete Packing" at bounding box center [1086, 418] width 93 height 23
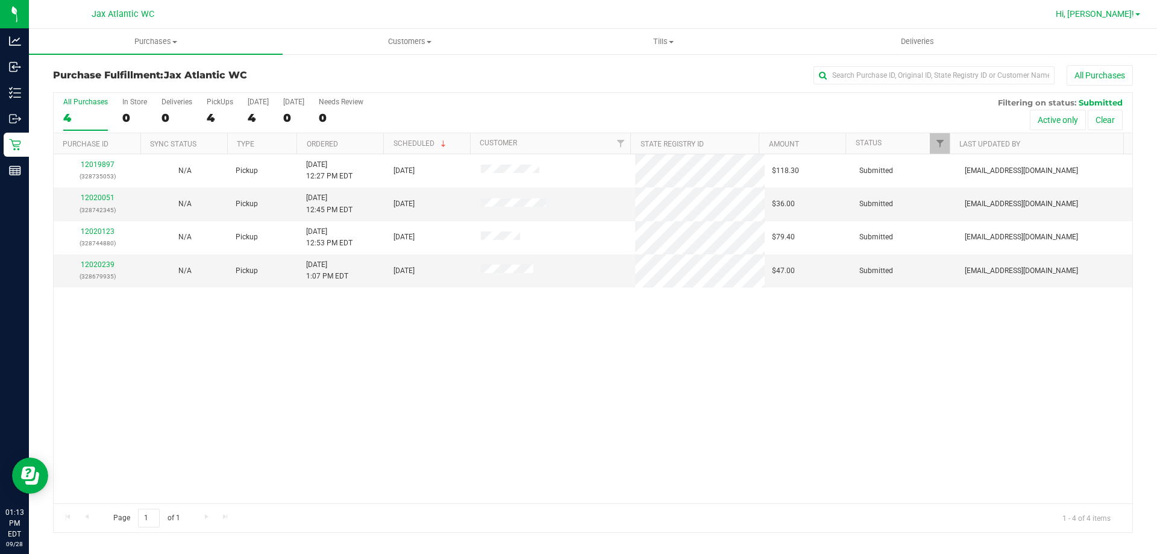
click at [1116, 20] on link "Hi, [PERSON_NAME]!" at bounding box center [1098, 14] width 94 height 13
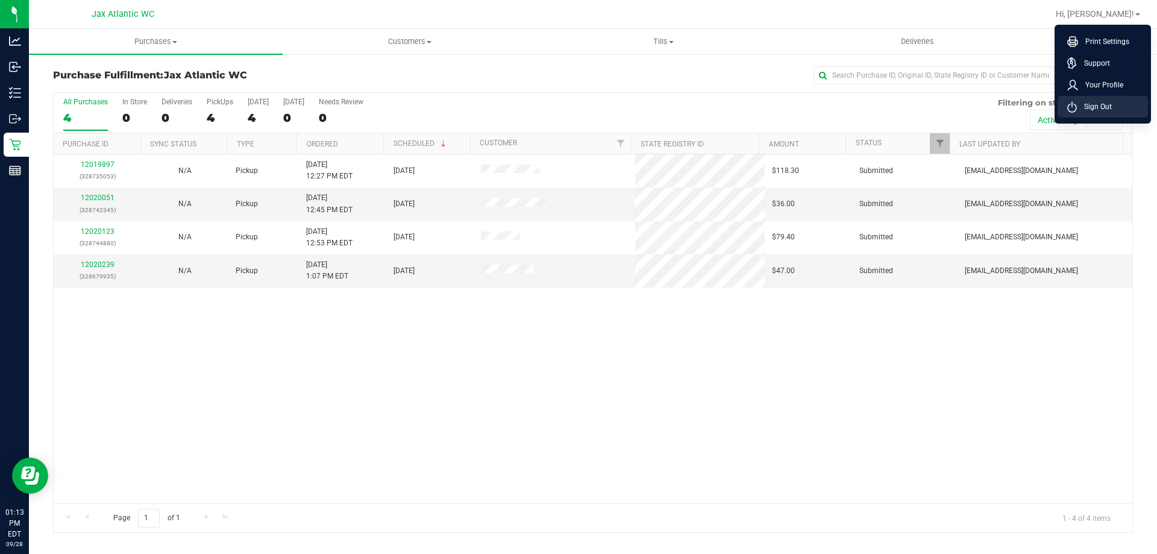
click at [1099, 102] on span "Sign Out" at bounding box center [1093, 107] width 35 height 12
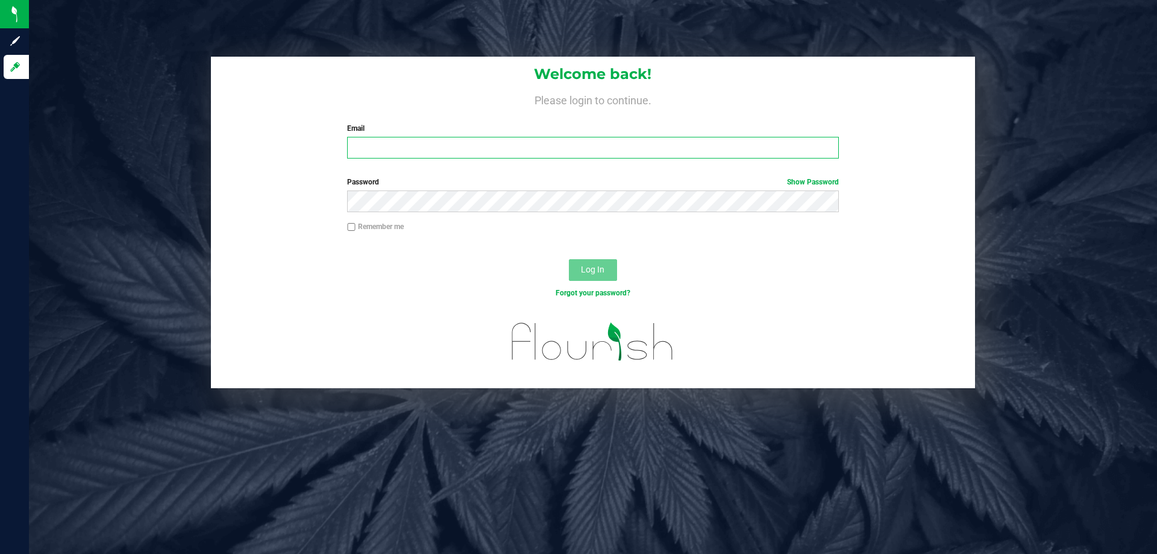
click at [461, 140] on input "Email" at bounding box center [592, 148] width 491 height 22
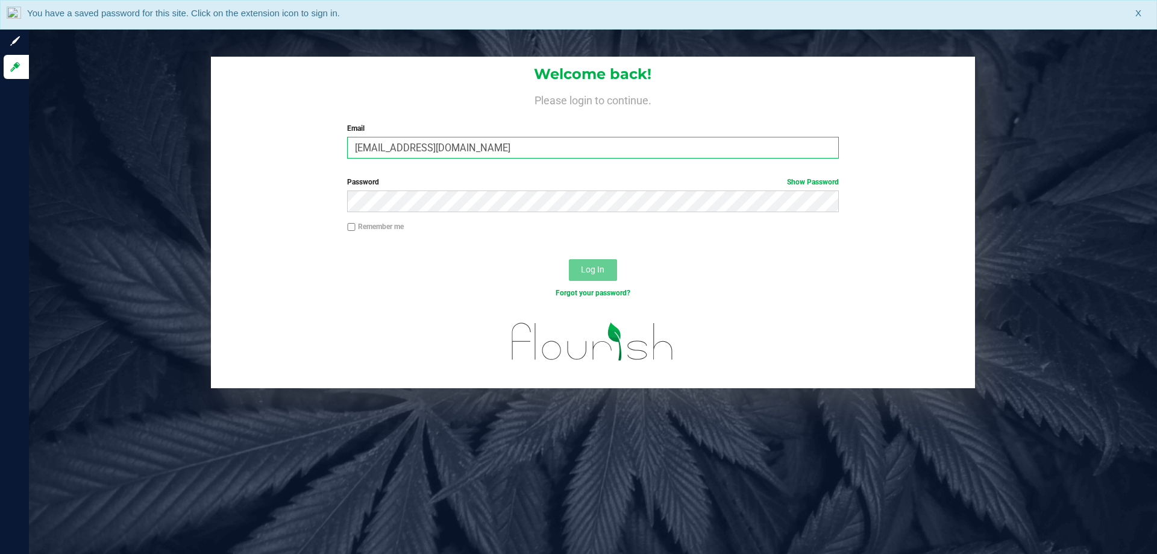
type input "[EMAIL_ADDRESS][DOMAIN_NAME]"
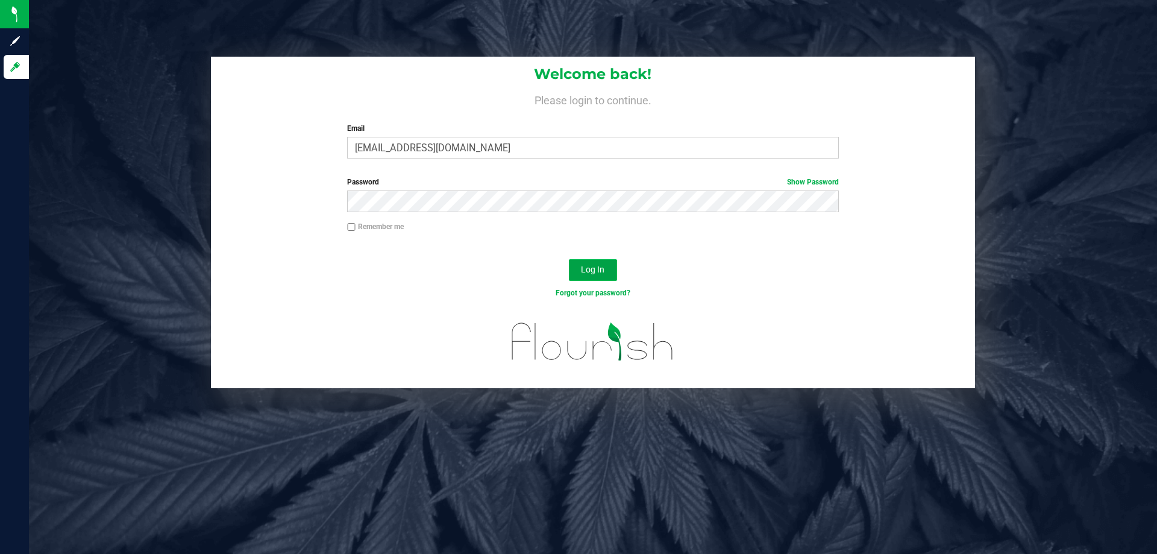
click at [586, 265] on button "Log In" at bounding box center [593, 270] width 48 height 22
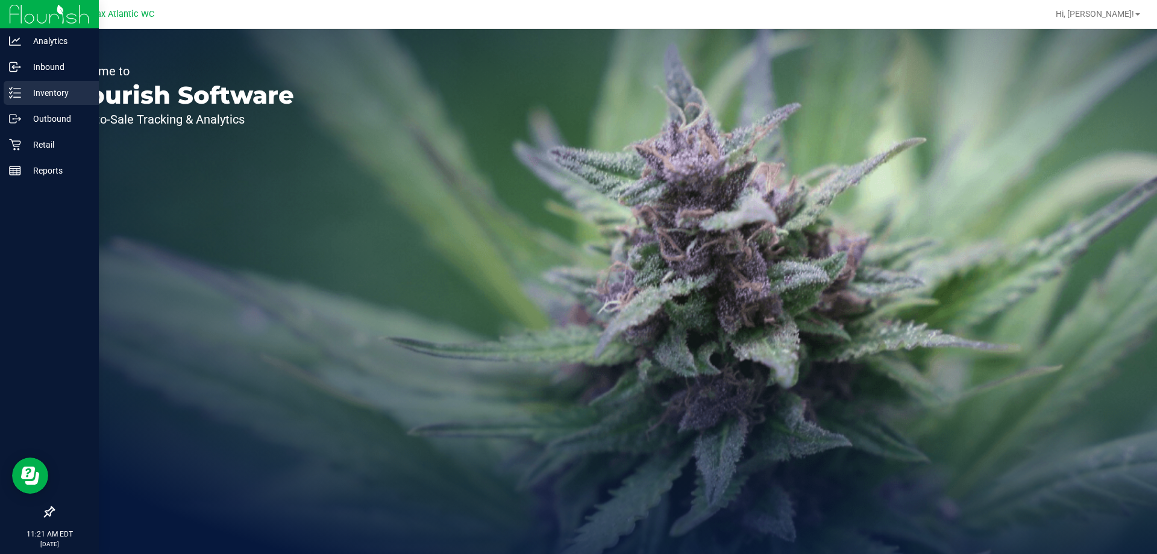
click at [19, 97] on line at bounding box center [17, 97] width 7 height 0
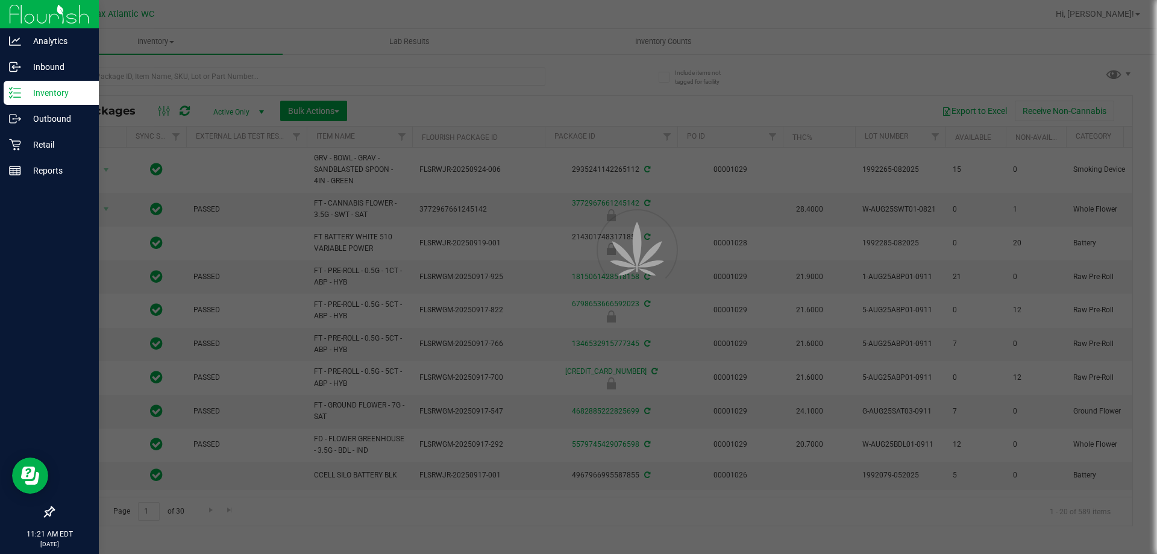
type input "[DATE]"
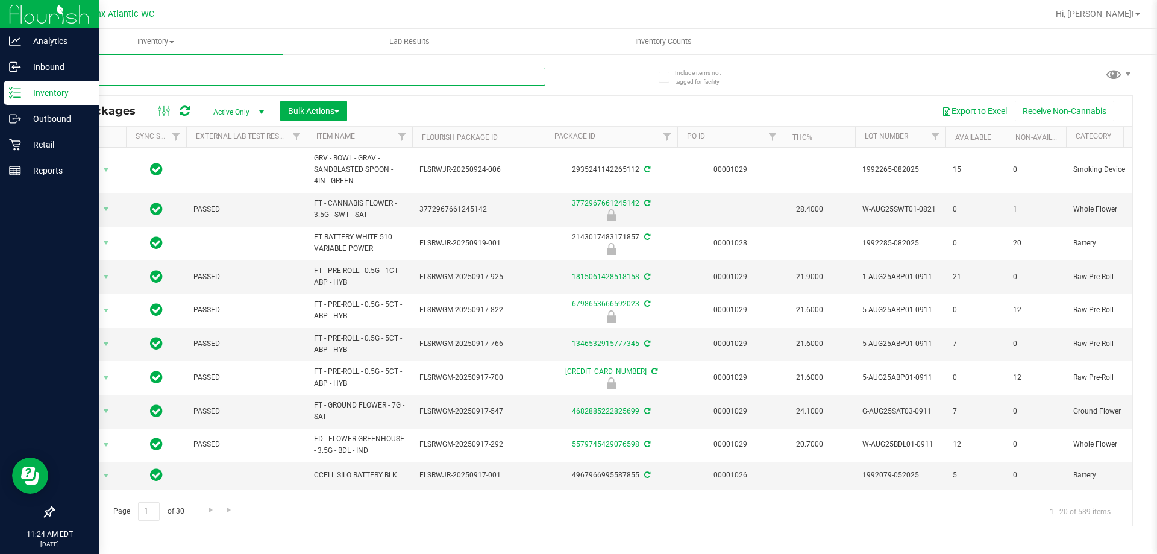
click at [205, 69] on input "text" at bounding box center [299, 76] width 492 height 18
type input "bct"
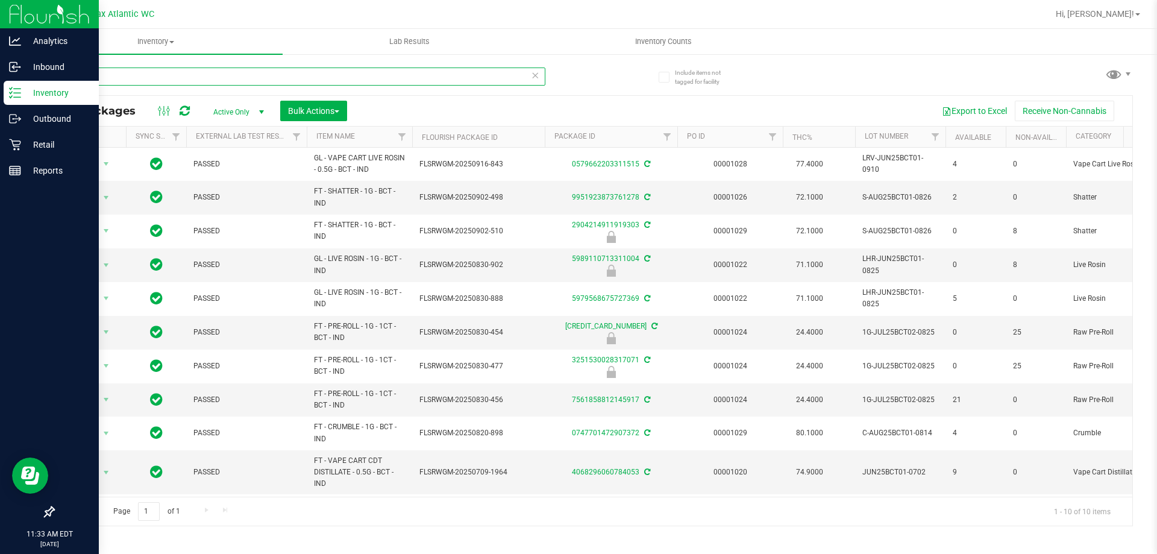
click at [98, 80] on input "bct" at bounding box center [299, 76] width 492 height 18
click at [98, 79] on input "bct" at bounding box center [299, 76] width 492 height 18
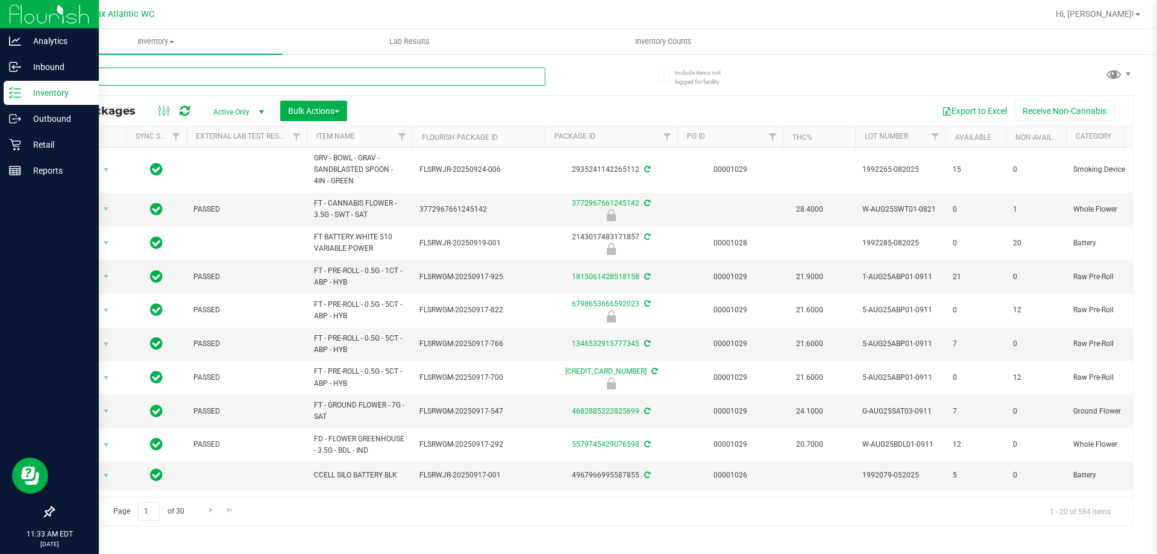
type input "mixed"
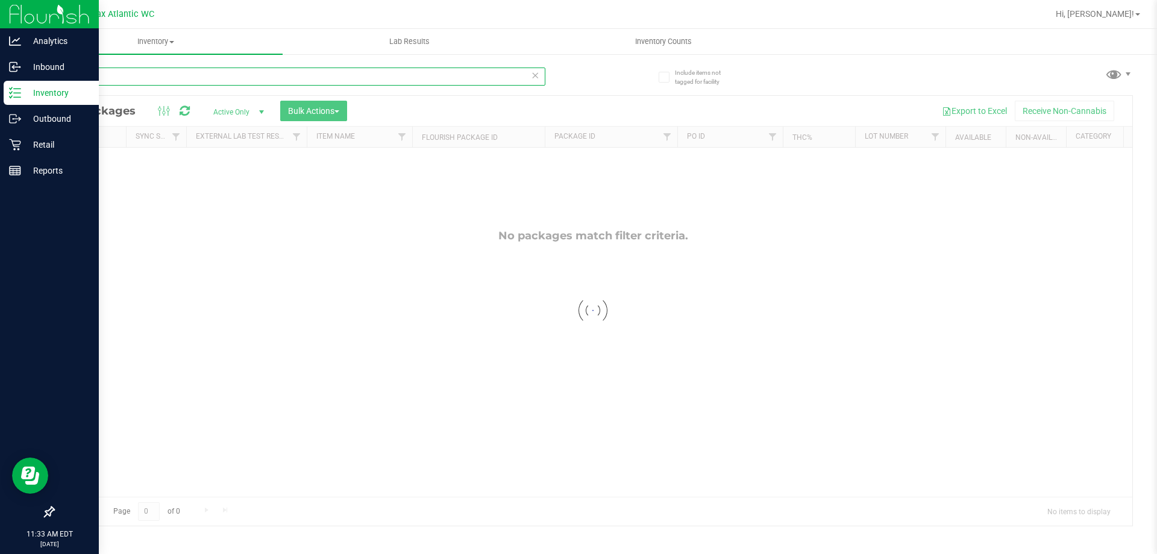
click at [258, 70] on input "mixed" at bounding box center [299, 76] width 492 height 18
type input "t"
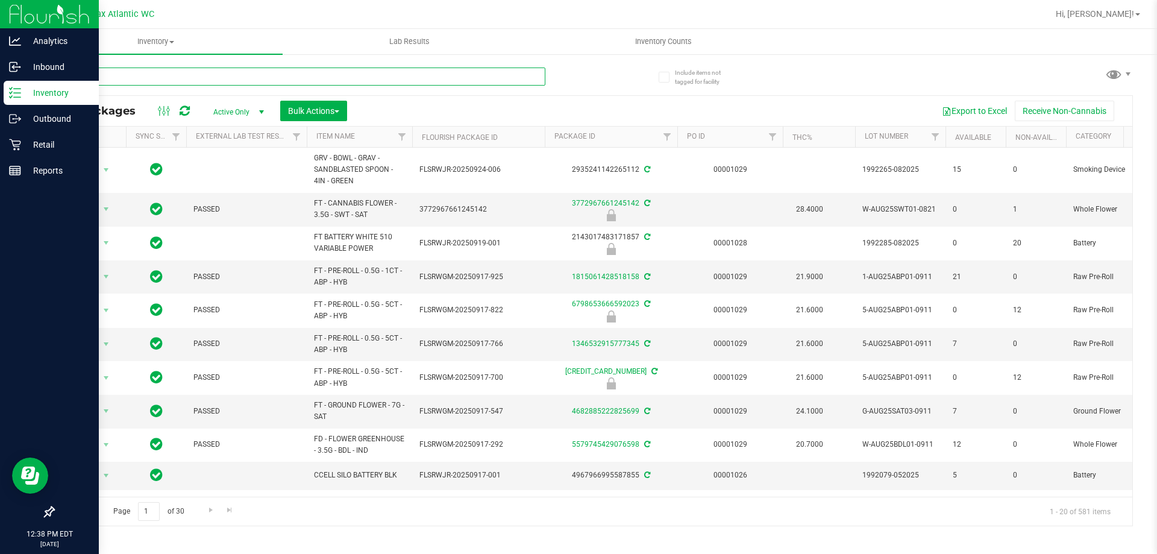
type input "tropical"
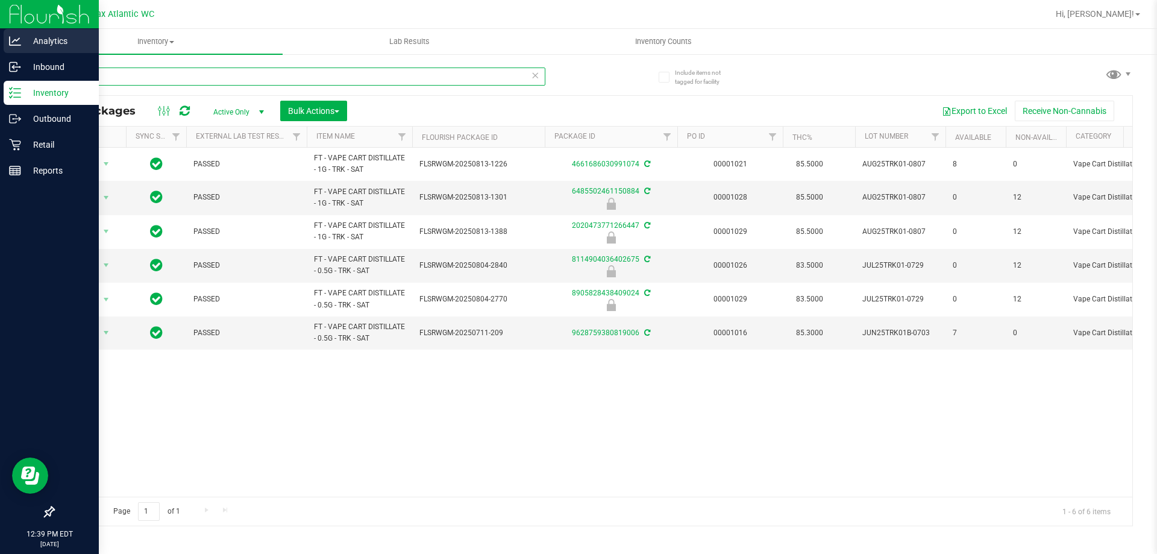
drag, startPoint x: 246, startPoint y: 73, endPoint x: 0, endPoint y: 46, distance: 247.2
click at [0, 46] on div "Analytics Inbound Inventory Outbound Retail Reports 12:39 PM EDT 09/28/2025 09/…" at bounding box center [578, 277] width 1157 height 554
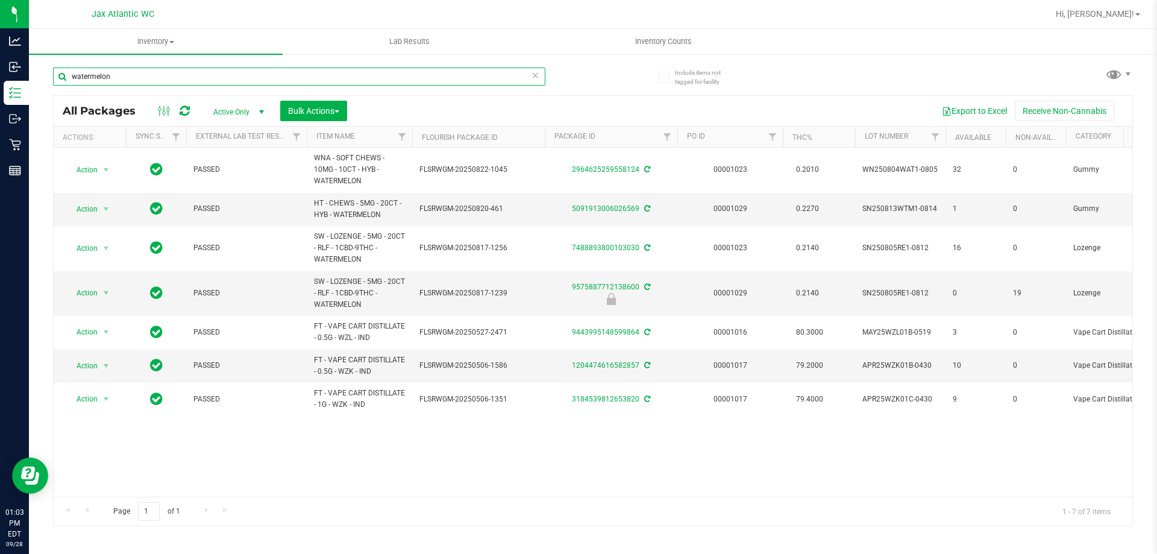
click at [171, 73] on input "watermelon" at bounding box center [299, 76] width 492 height 18
type input "aeq"
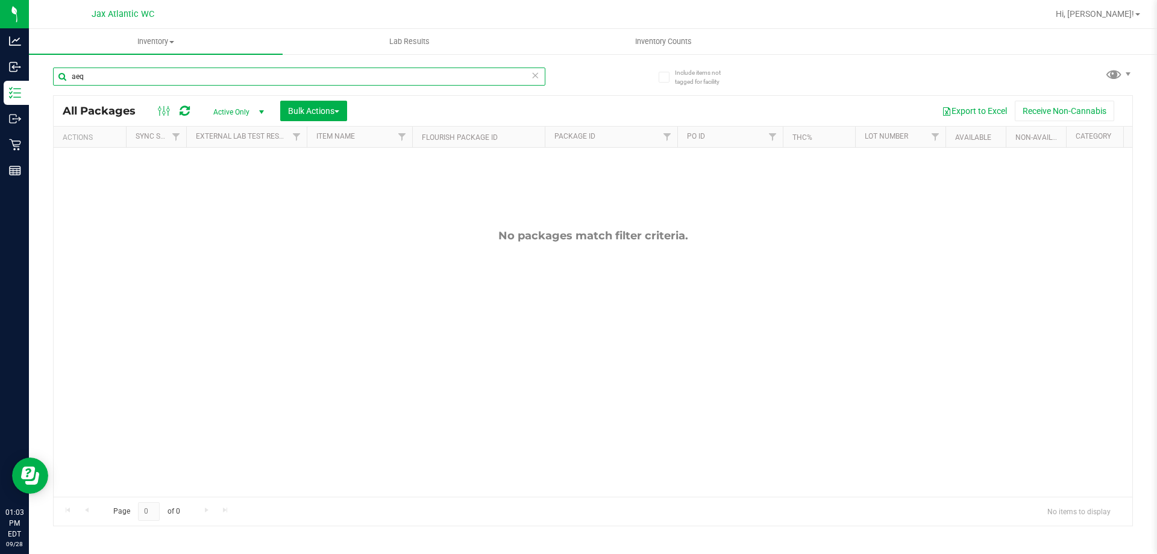
click at [187, 78] on input "aeq" at bounding box center [299, 76] width 492 height 18
click at [186, 76] on input "aeq" at bounding box center [299, 76] width 492 height 18
